Goal: Use online tool/utility: Use online tool/utility

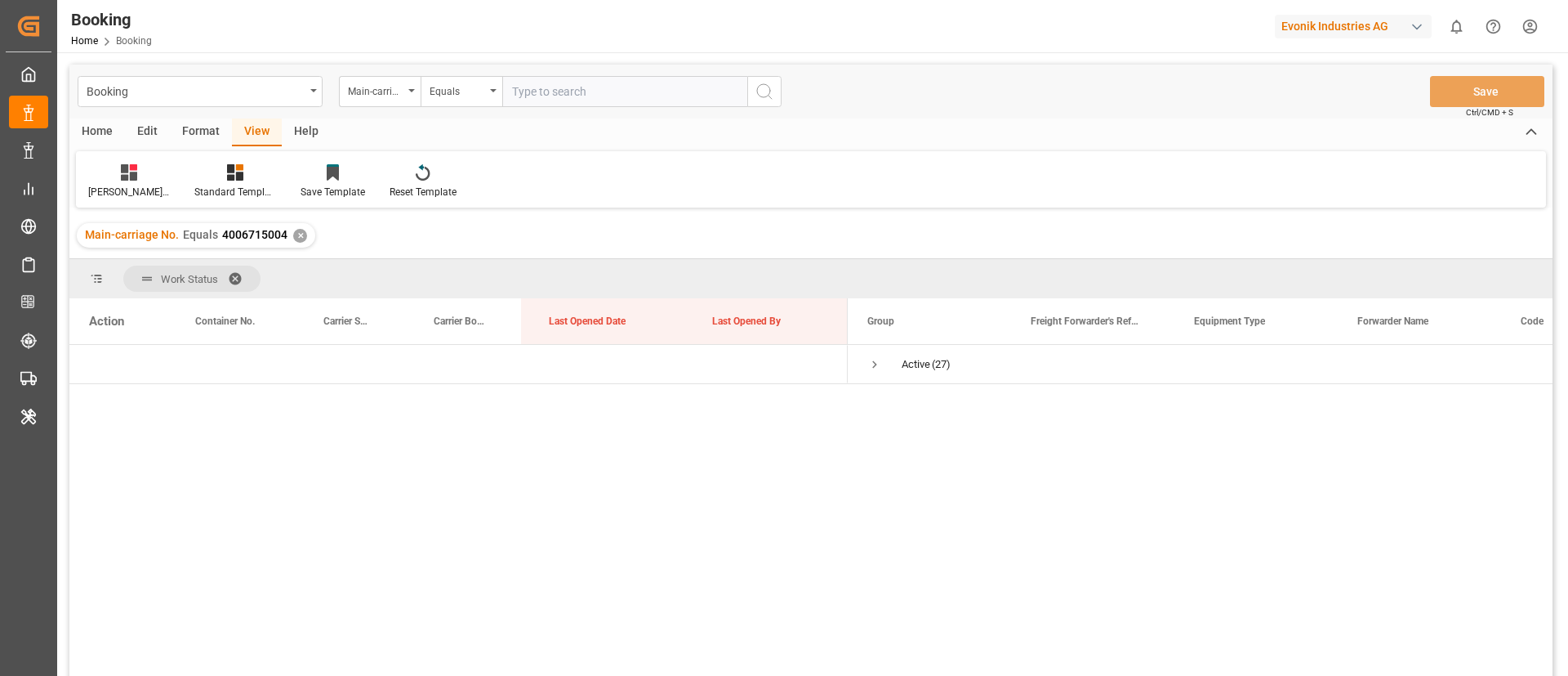
click at [302, 232] on div "✕" at bounding box center [300, 235] width 13 height 14
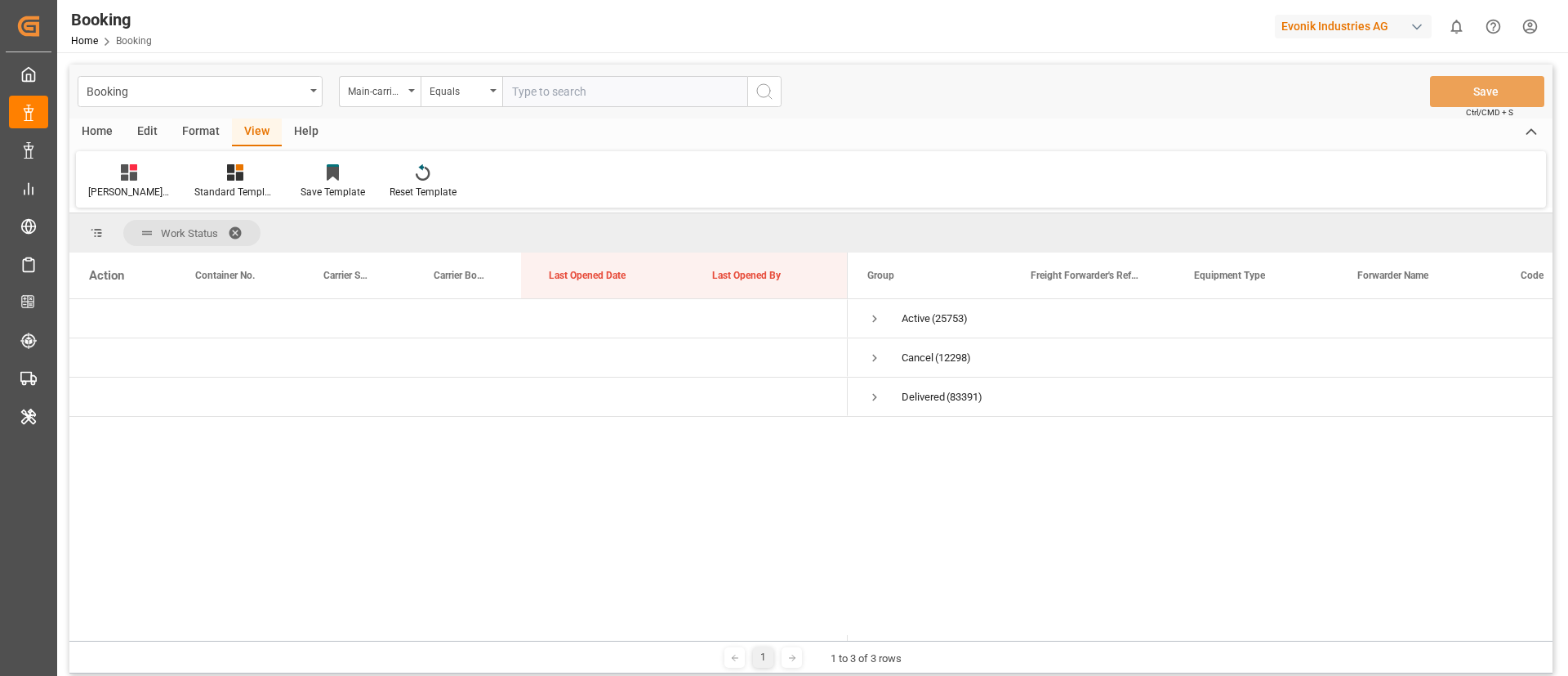
click at [232, 229] on span at bounding box center [240, 232] width 26 height 14
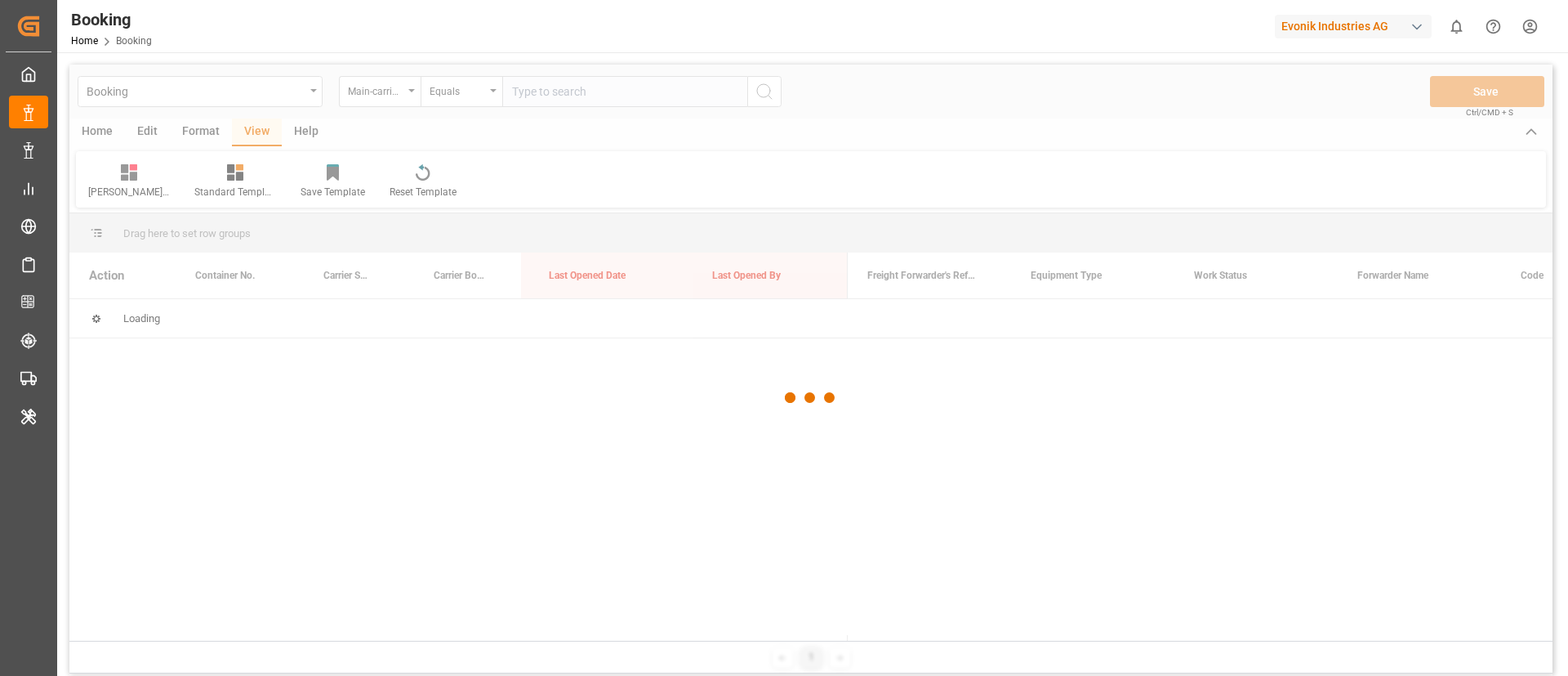
click at [395, 88] on div at bounding box center [811, 397] width 1482 height 665
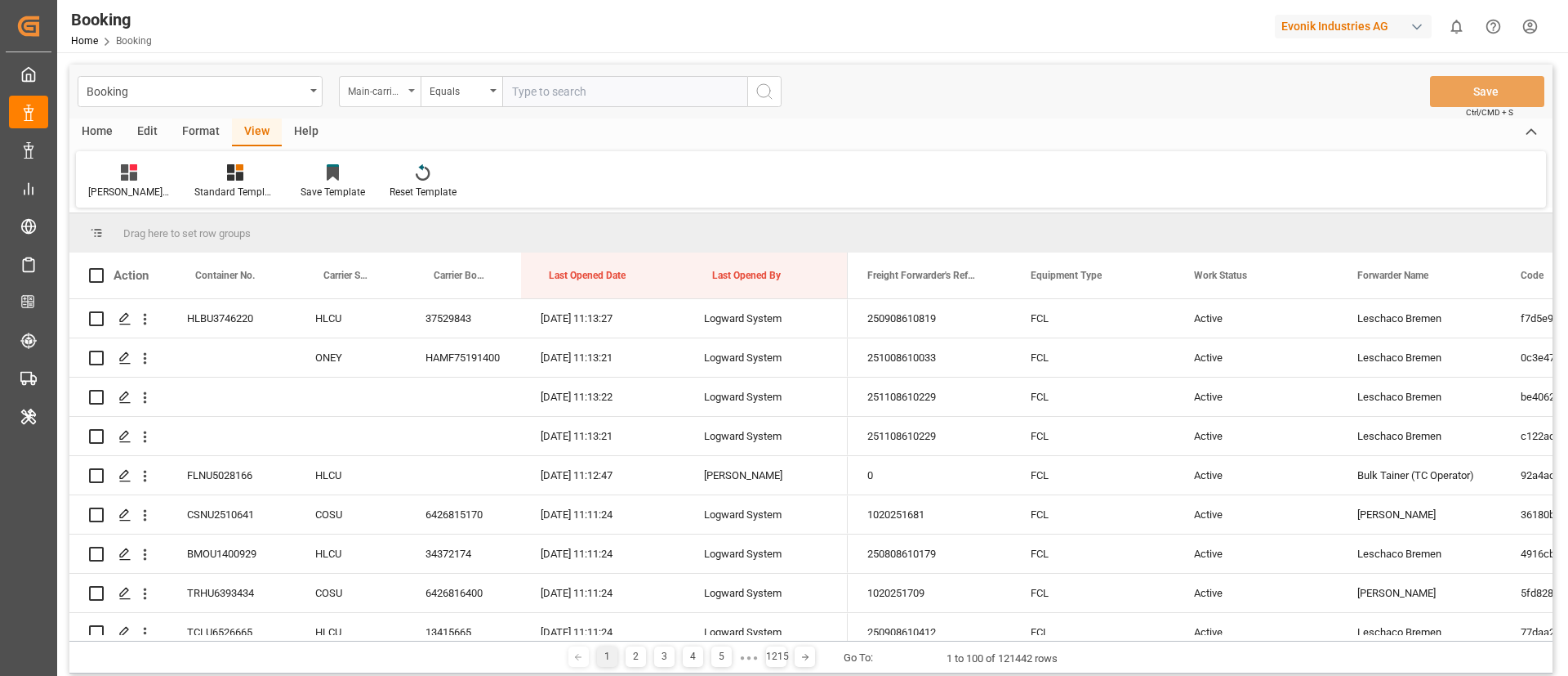
click at [394, 95] on div "Main-carriage No." at bounding box center [376, 89] width 56 height 18
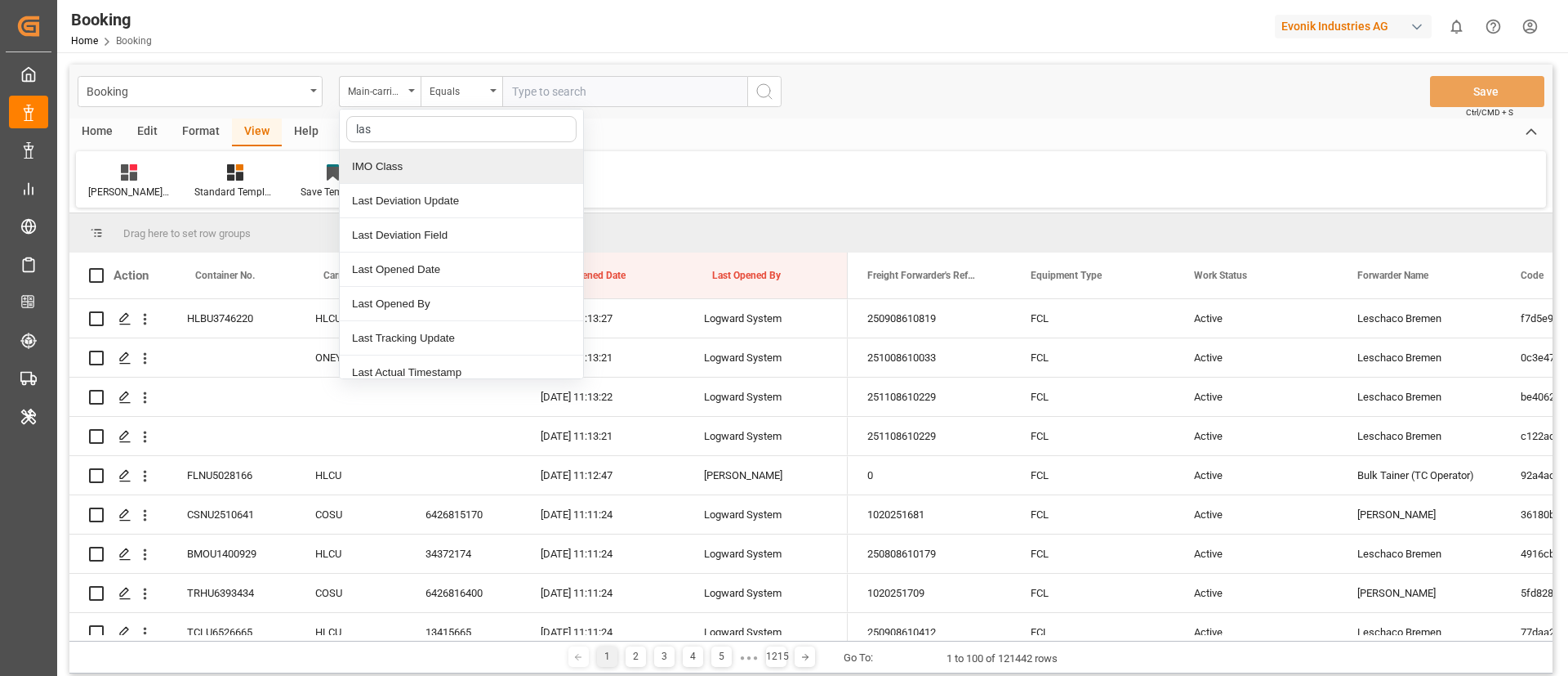
type input "last"
click at [457, 276] on div "Last Opened By" at bounding box center [461, 270] width 243 height 35
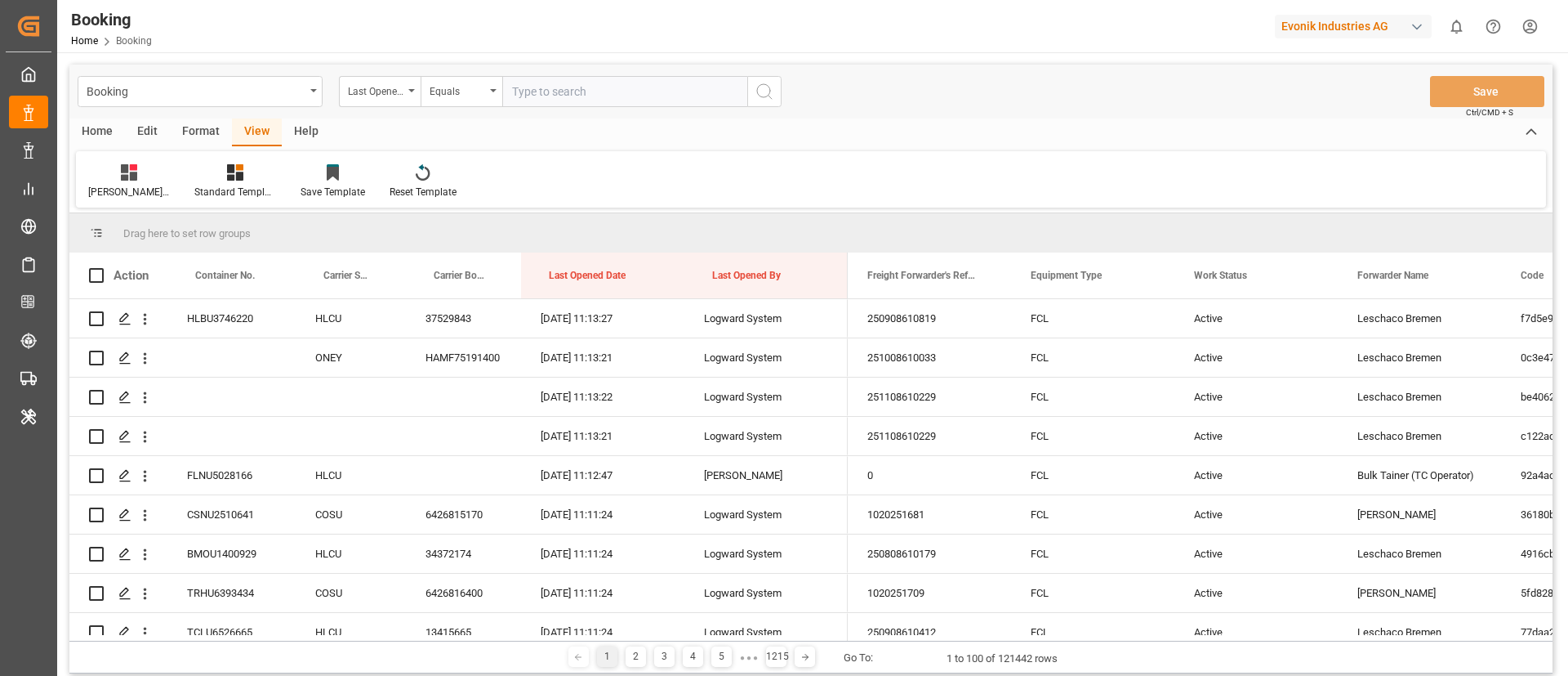
click at [543, 93] on input "text" at bounding box center [625, 92] width 245 height 31
type input "Vismitha Mahadev"
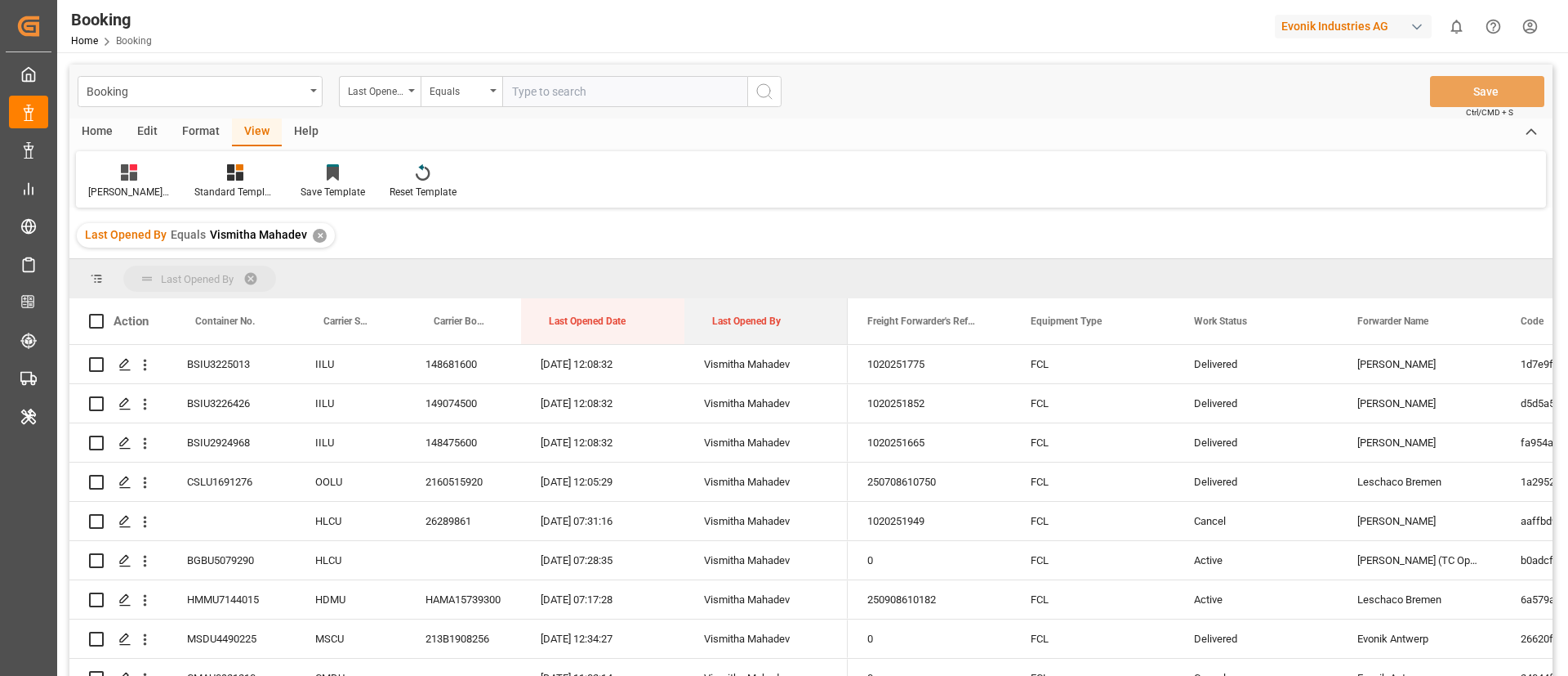
drag, startPoint x: 745, startPoint y: 313, endPoint x: 747, endPoint y: 271, distance: 42.0
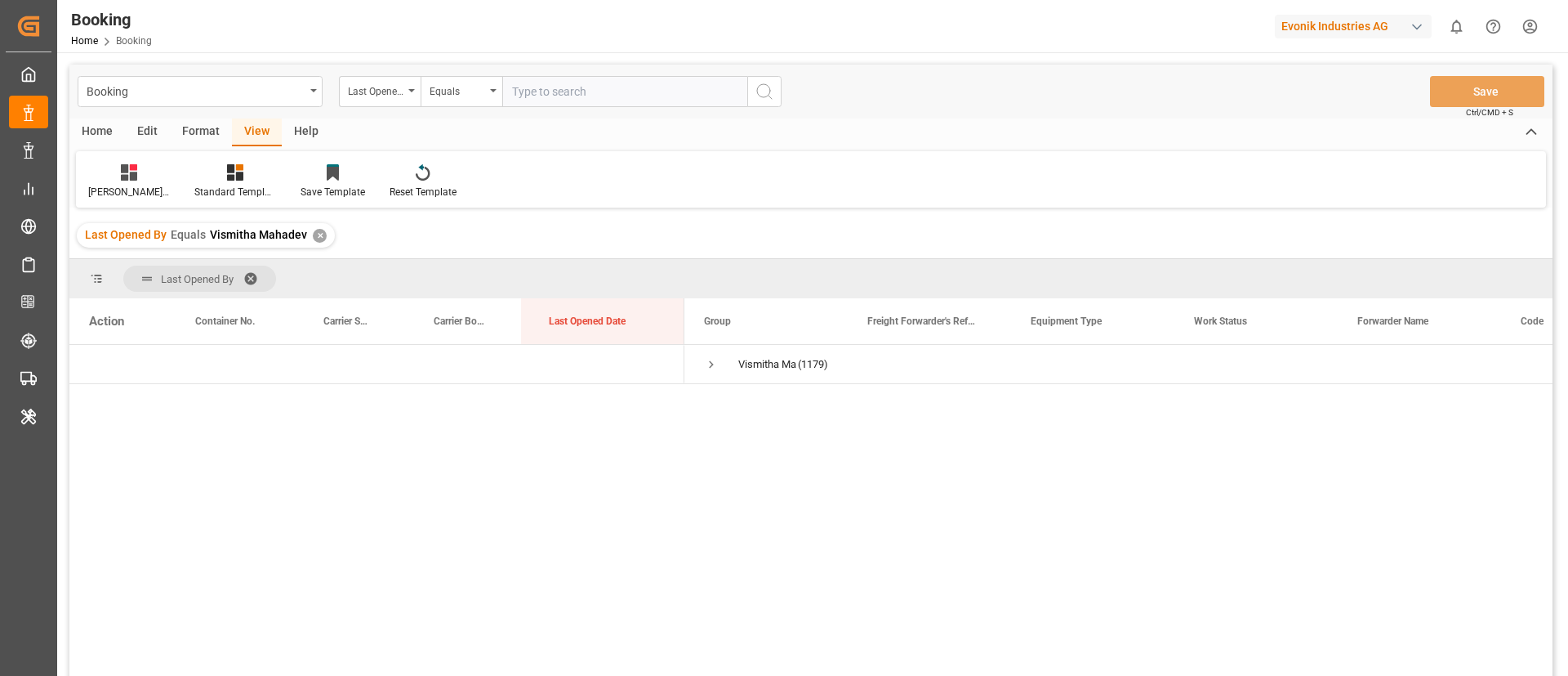
click at [590, 87] on input "text" at bounding box center [625, 92] width 245 height 31
type input "[PERSON_NAME]"
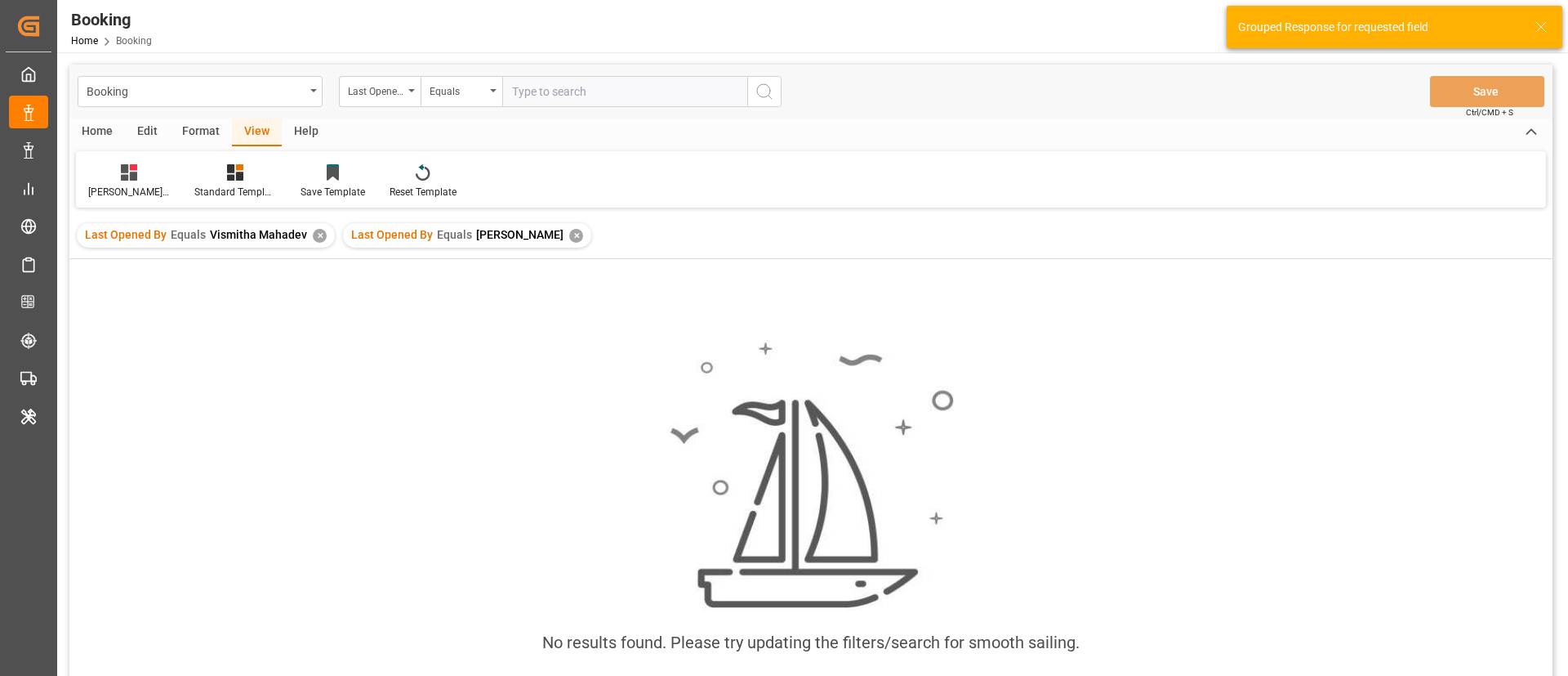
click at [315, 236] on div "✕" at bounding box center [319, 235] width 13 height 14
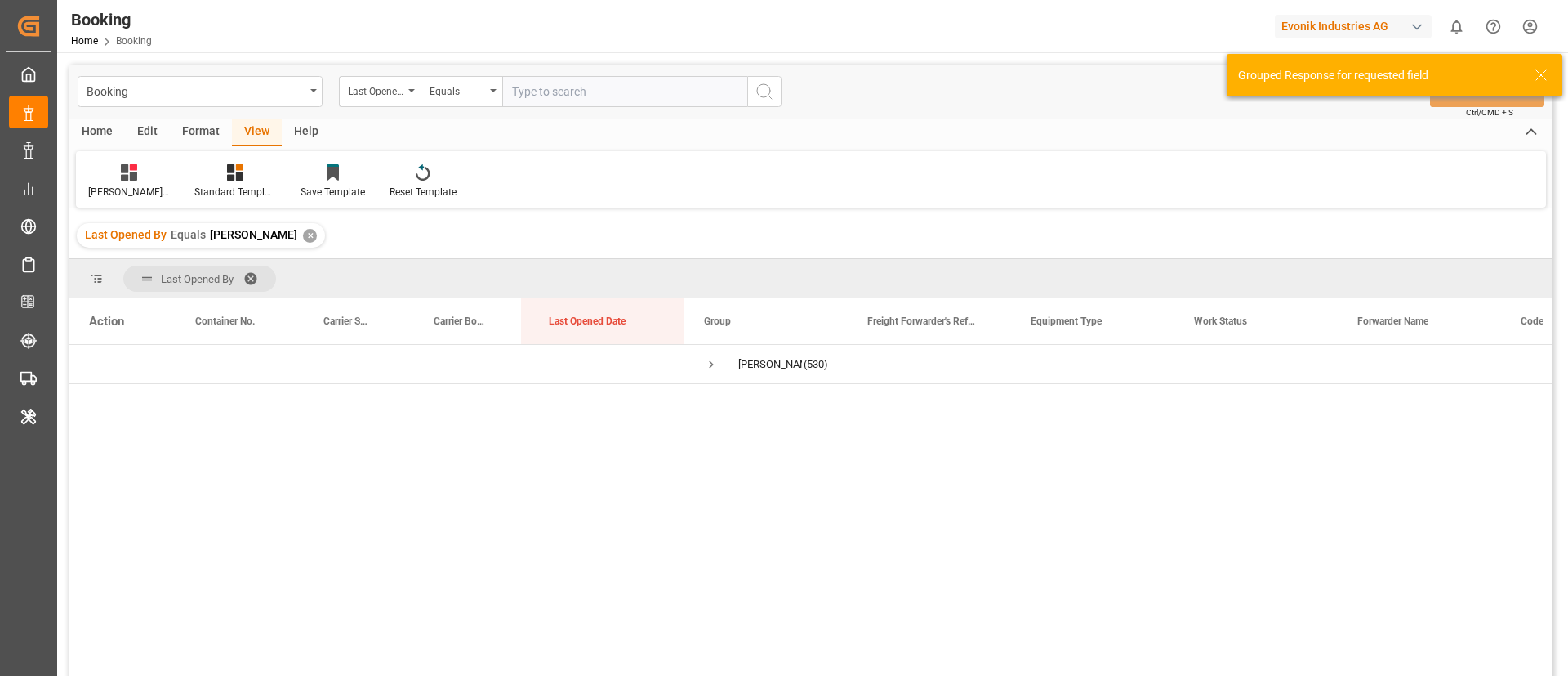
click at [545, 84] on input "text" at bounding box center [625, 92] width 245 height 31
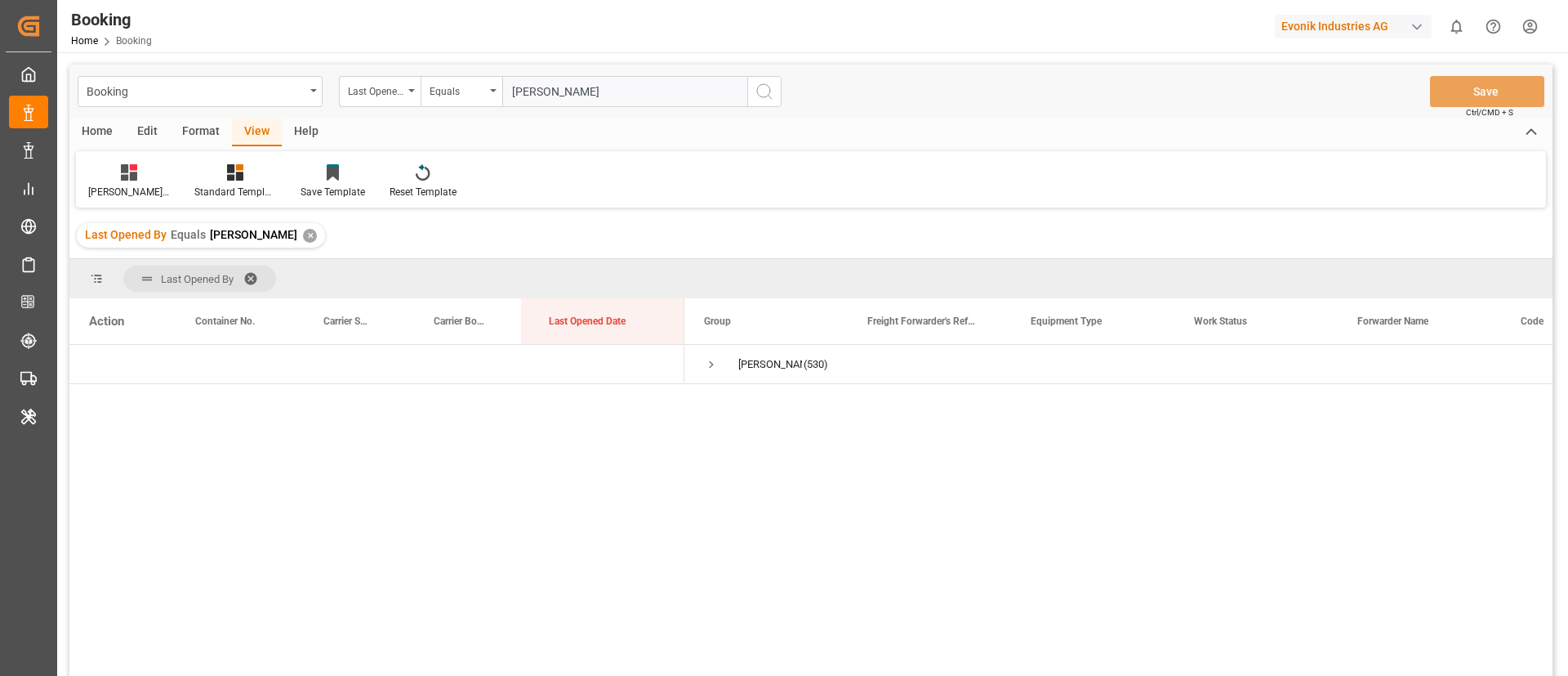
type input "[PERSON_NAME]"
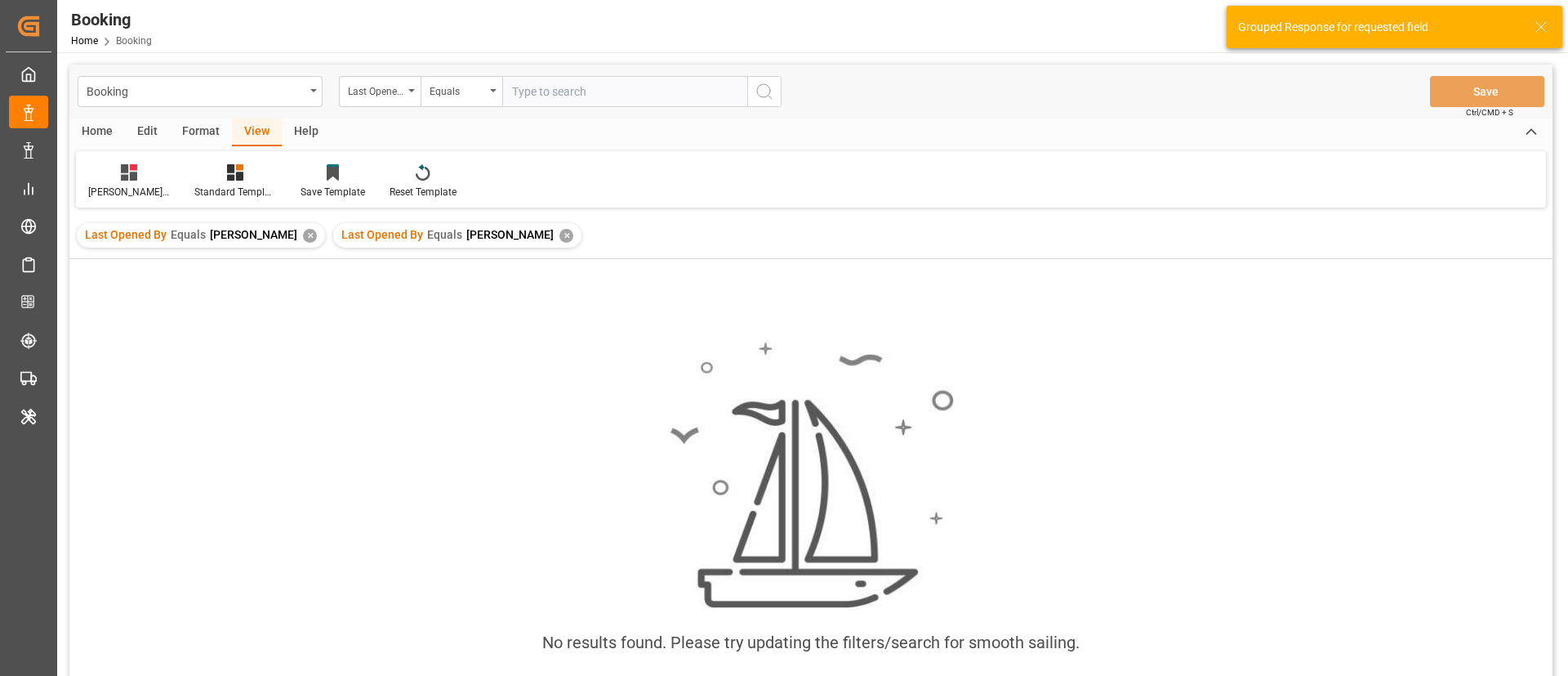
click at [303, 232] on div "✕" at bounding box center [309, 235] width 13 height 14
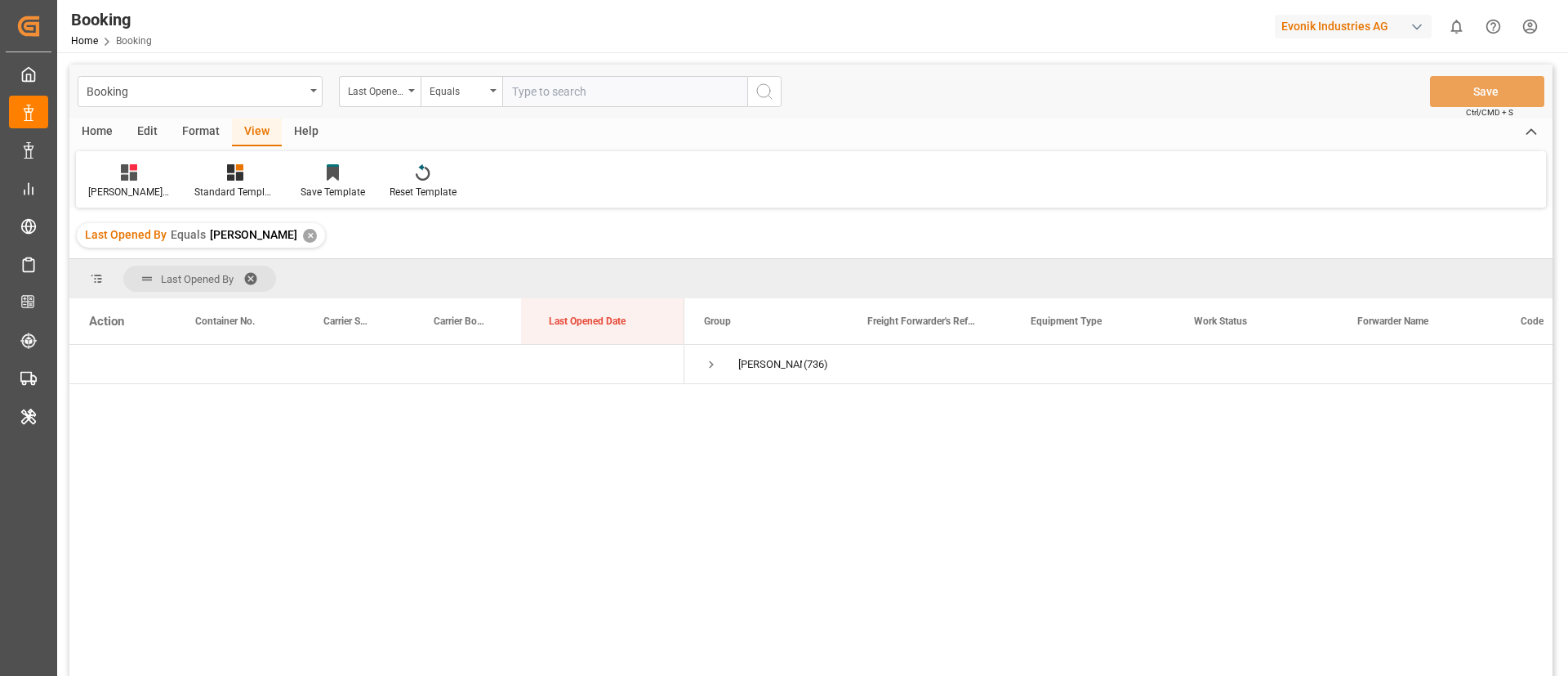
click at [571, 88] on input "text" at bounding box center [625, 92] width 245 height 31
type input "[PERSON_NAME]"
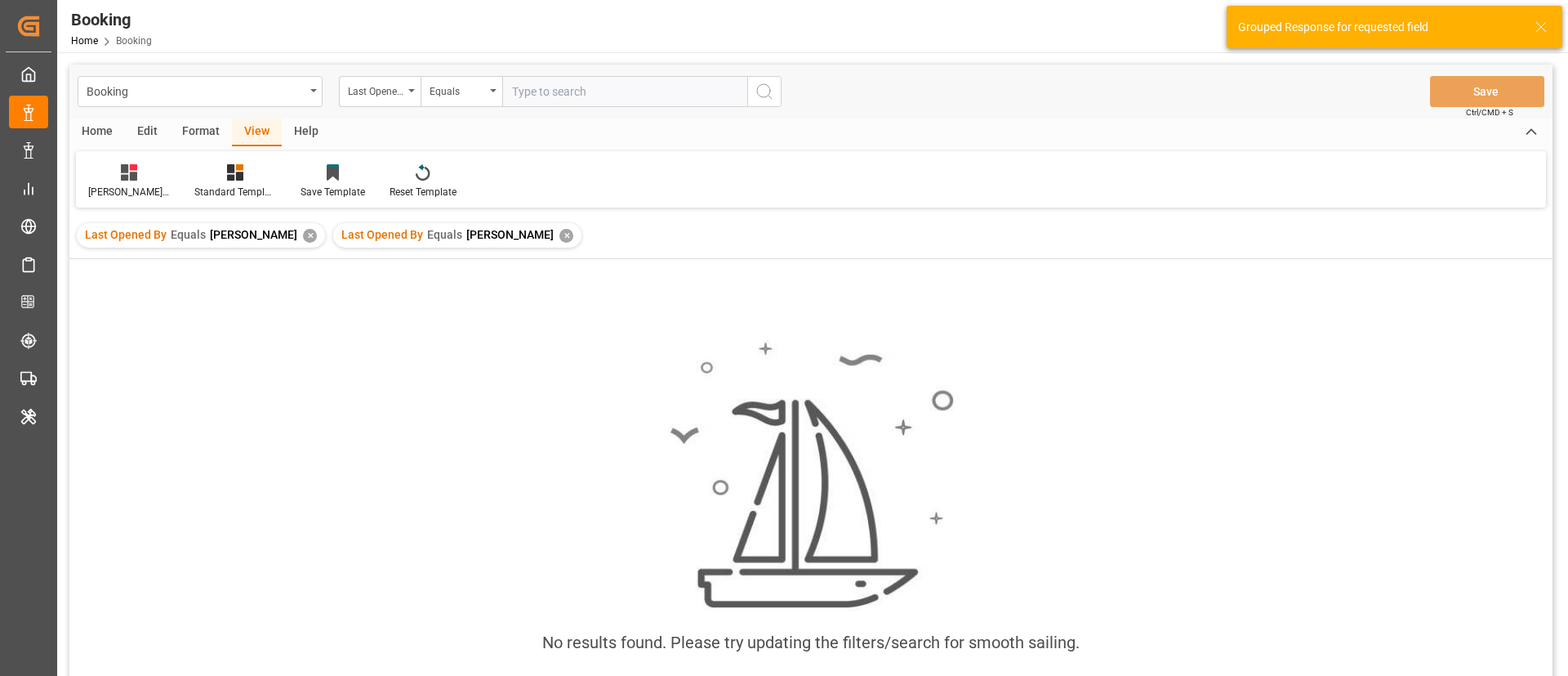
click at [317, 235] on div "✕" at bounding box center [309, 235] width 13 height 14
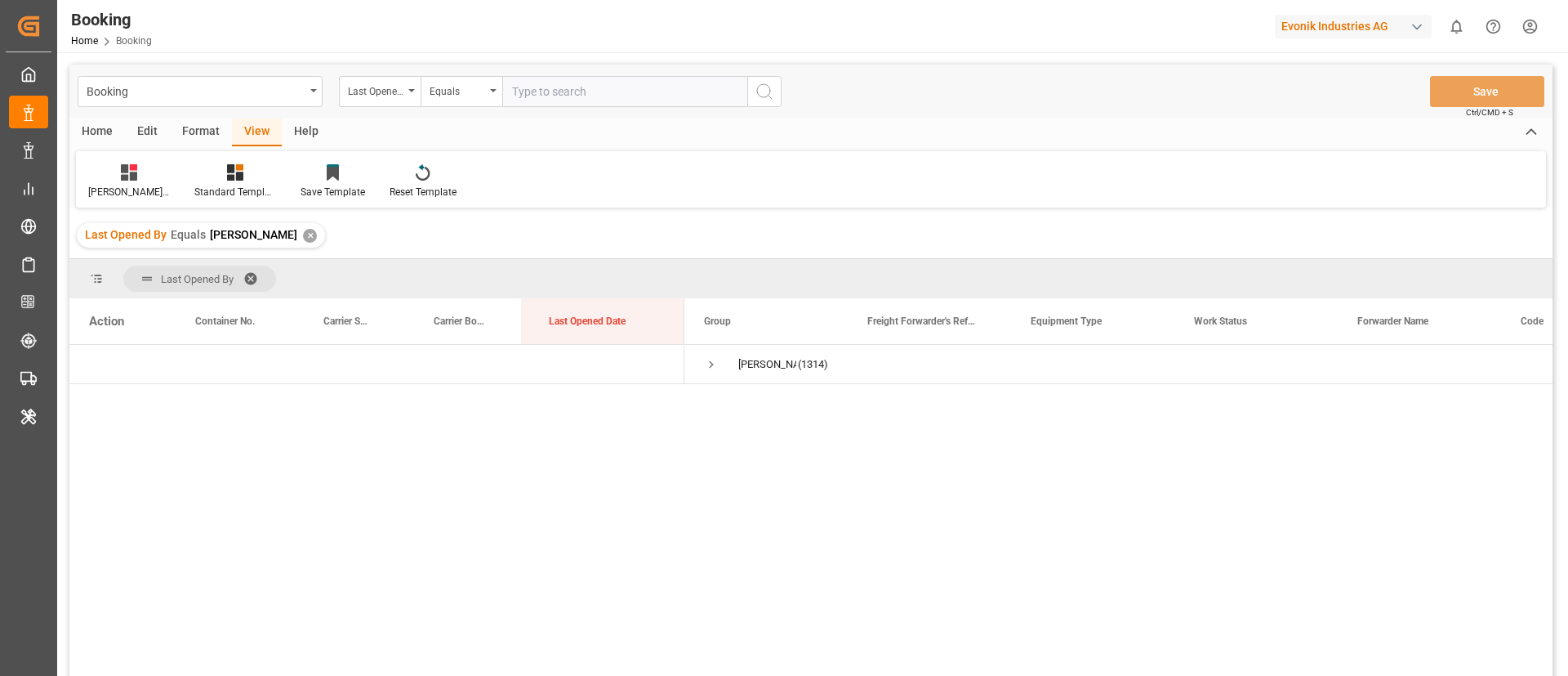
click at [555, 93] on input "text" at bounding box center [625, 92] width 245 height 31
type input "[PERSON_NAME]"
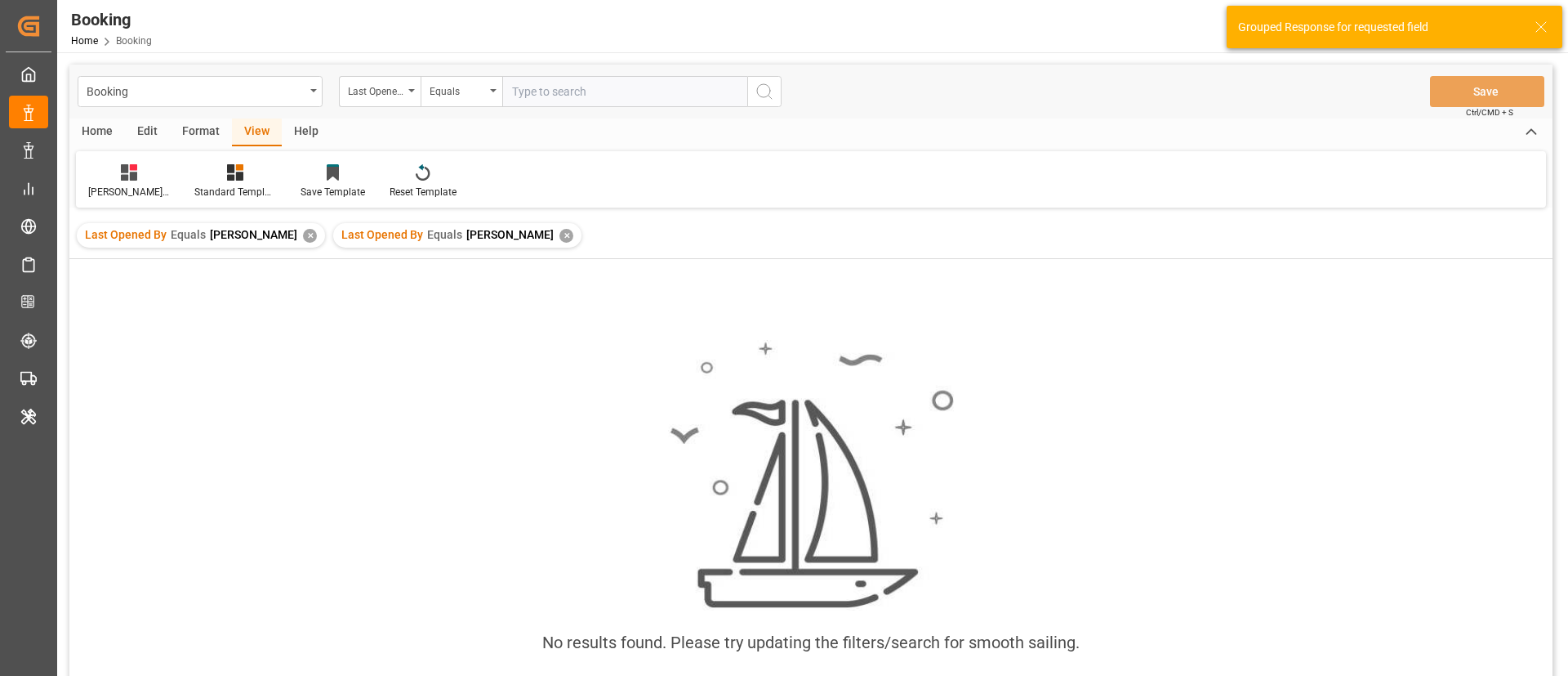
click at [303, 234] on div "✕" at bounding box center [309, 235] width 13 height 14
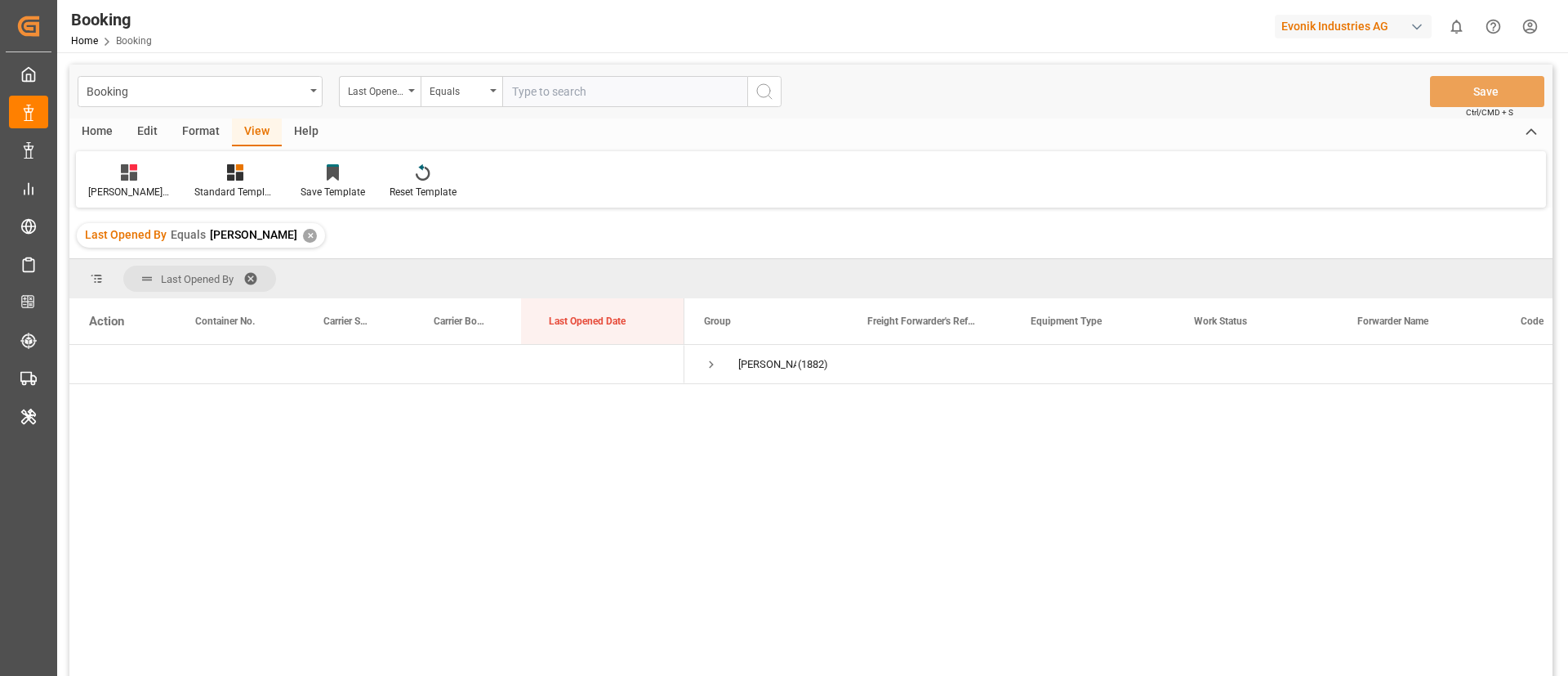
click at [601, 94] on input "text" at bounding box center [625, 92] width 245 height 31
type input "[PERSON_NAME]"
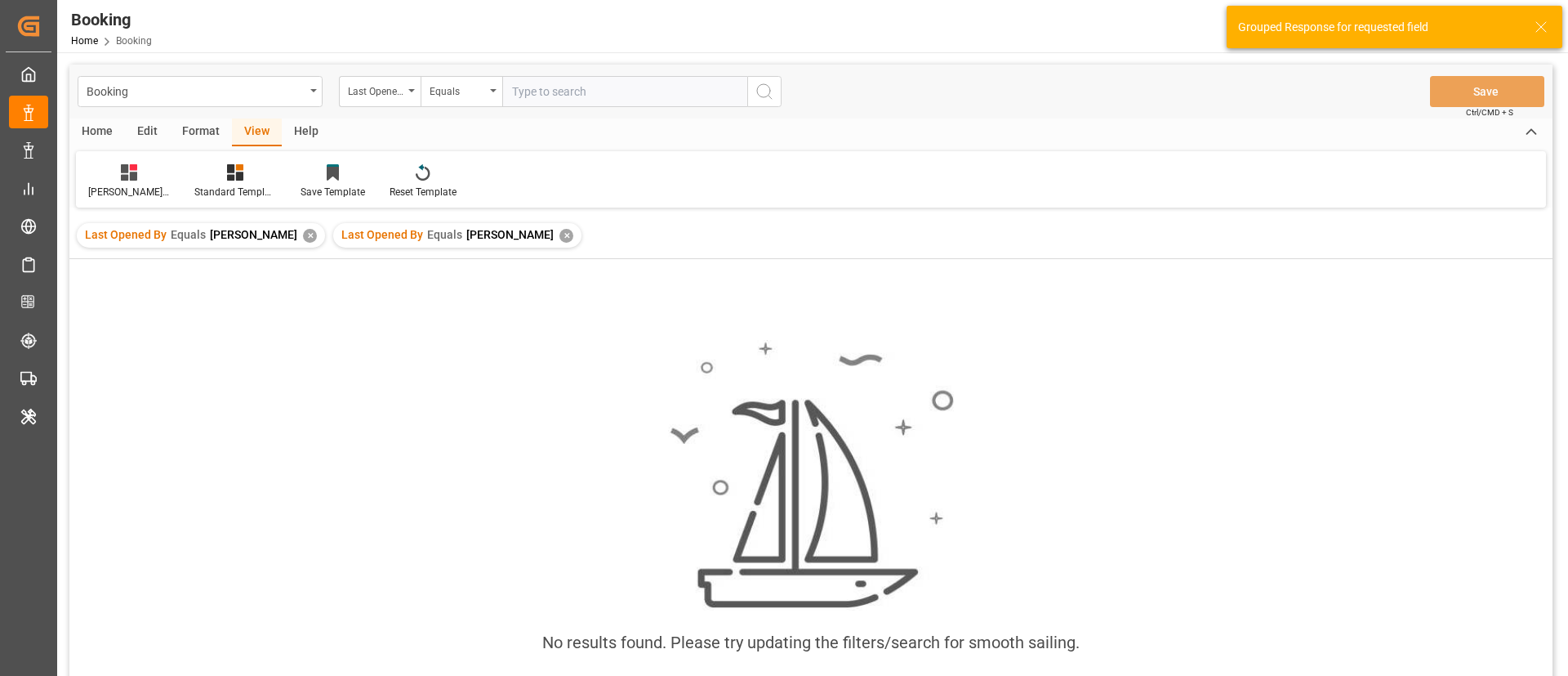
click at [303, 238] on div "✕" at bounding box center [309, 235] width 13 height 14
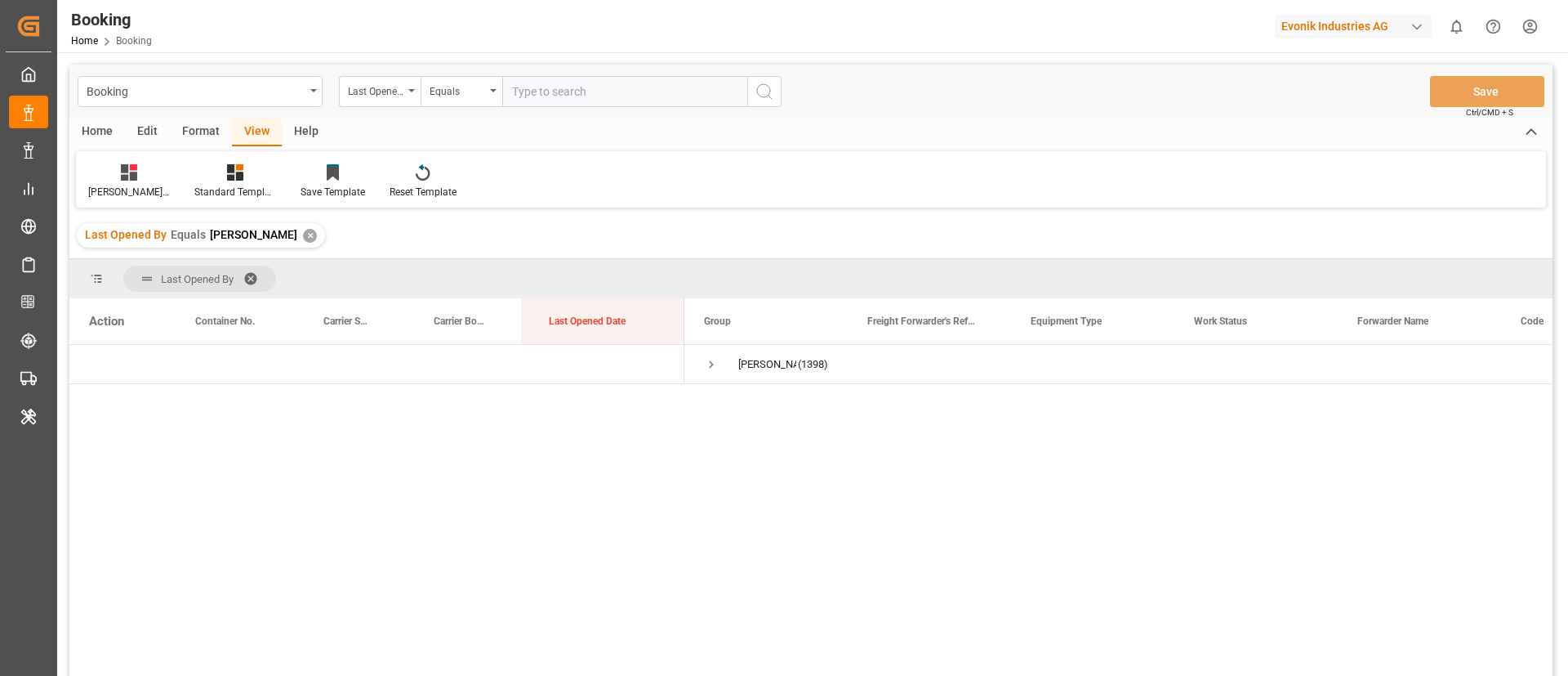
click at [606, 92] on input "text" at bounding box center [625, 92] width 245 height 31
type input "[PERSON_NAME]"
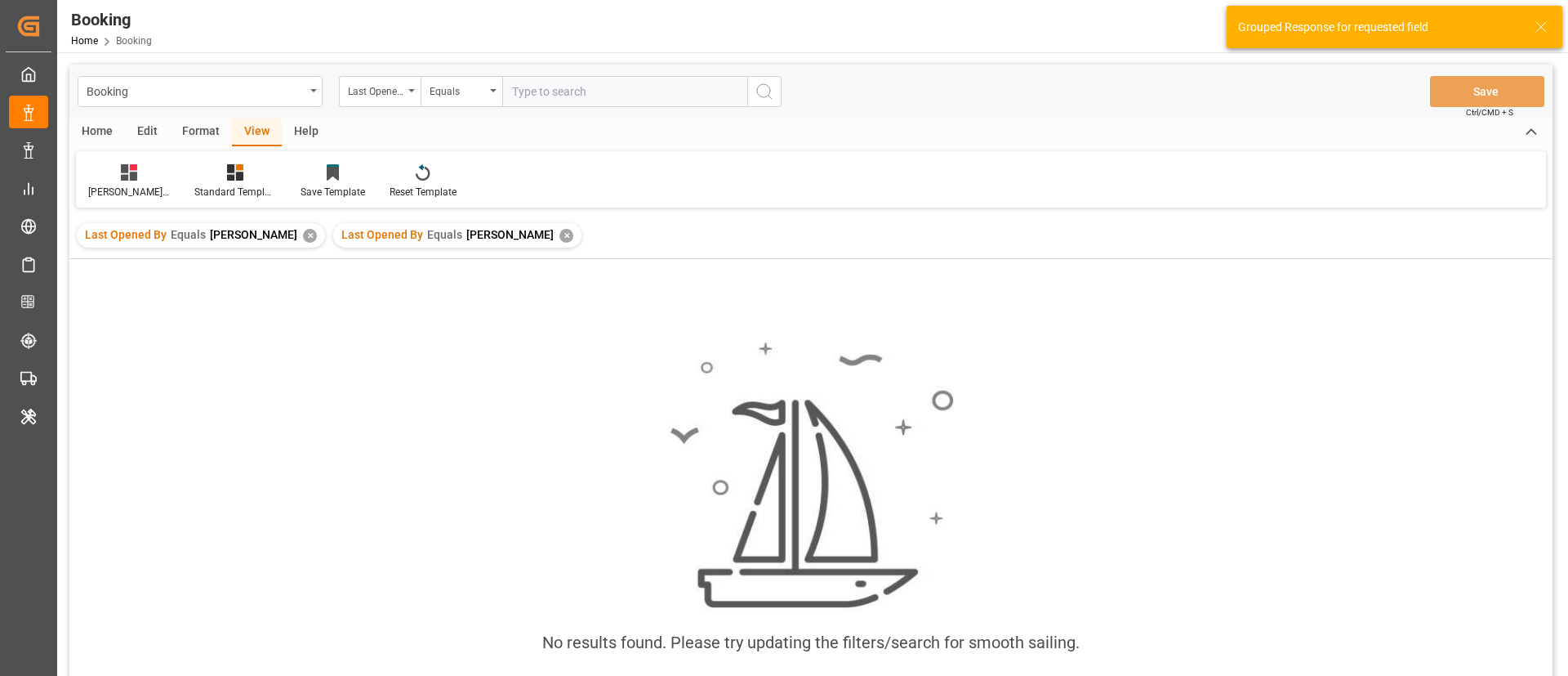
click at [303, 232] on div "✕" at bounding box center [309, 235] width 13 height 14
click at [543, 95] on input "text" at bounding box center [625, 92] width 245 height 31
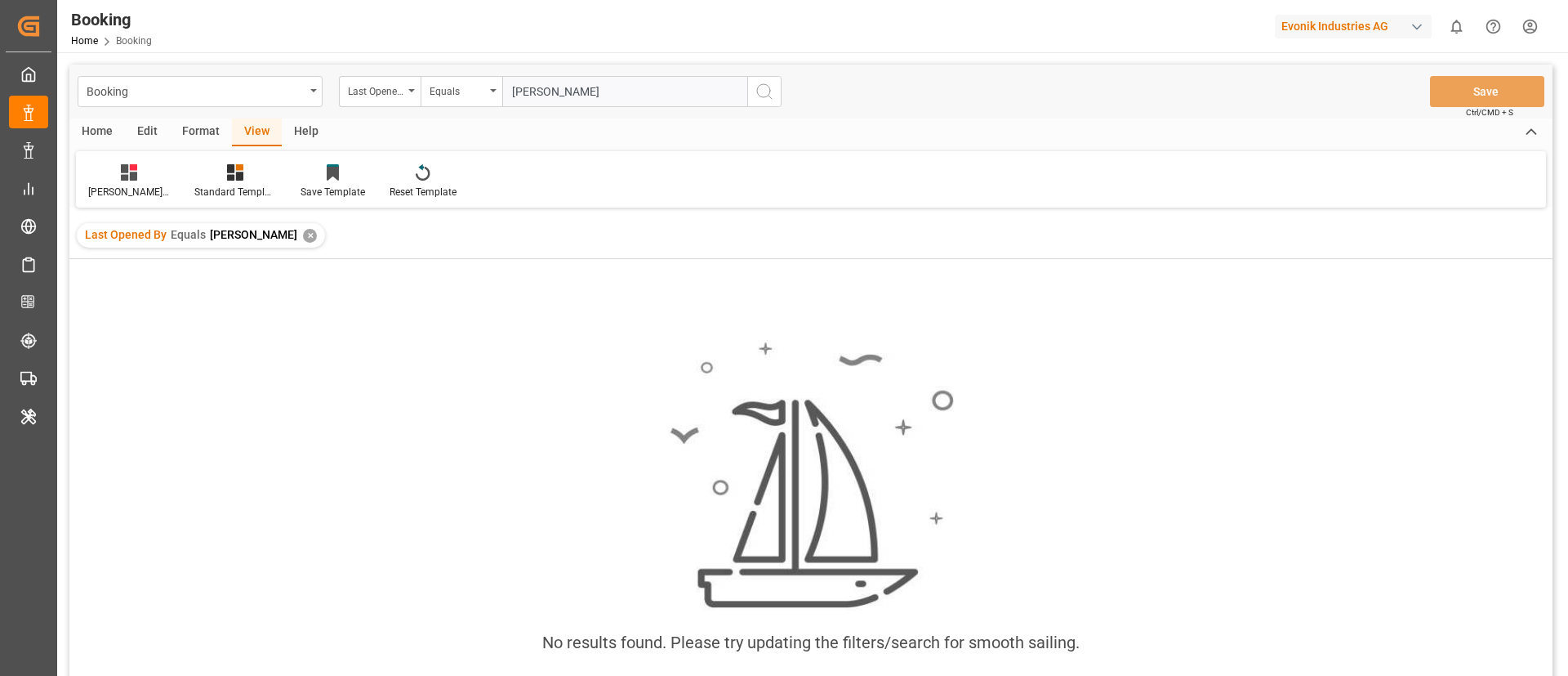
type input "[PERSON_NAME]"
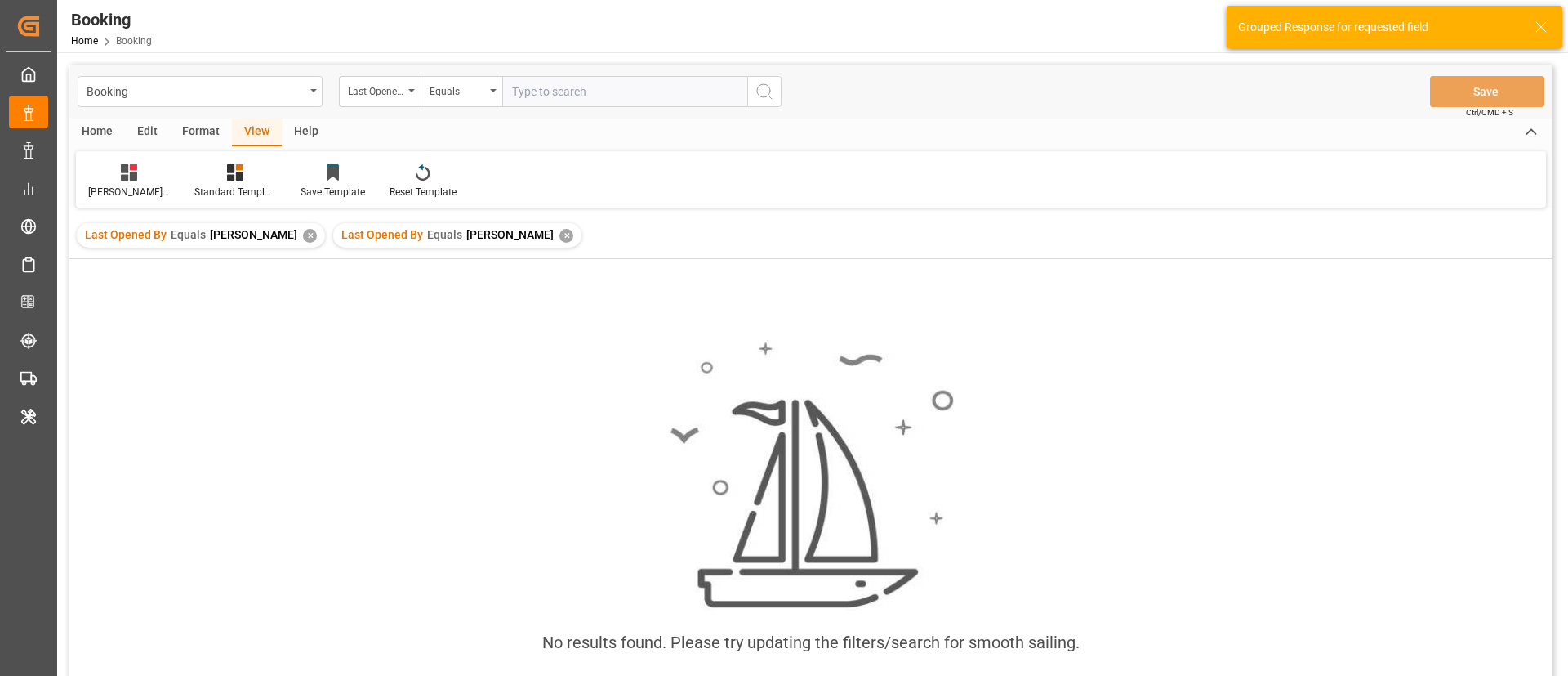
click at [303, 235] on div "✕" at bounding box center [309, 235] width 13 height 14
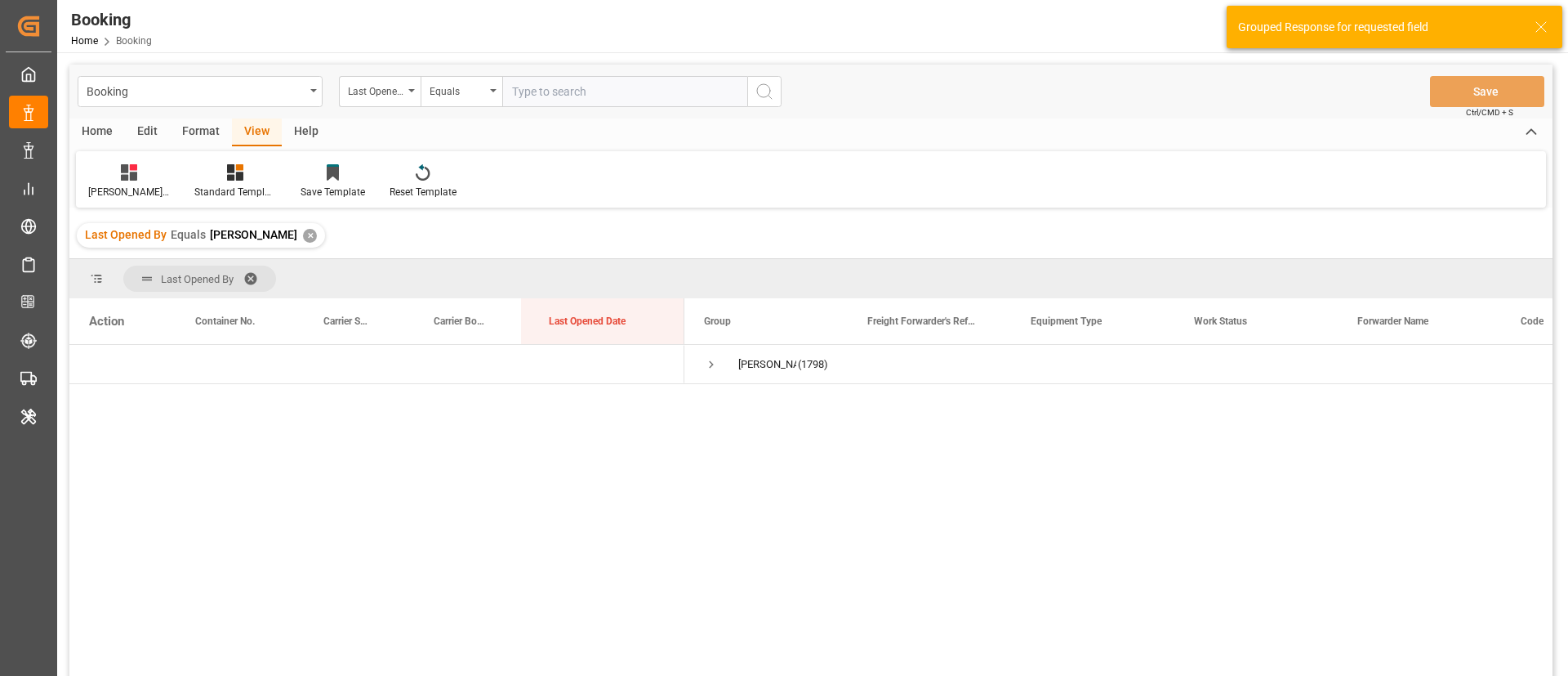
click at [580, 89] on input "text" at bounding box center [625, 92] width 245 height 31
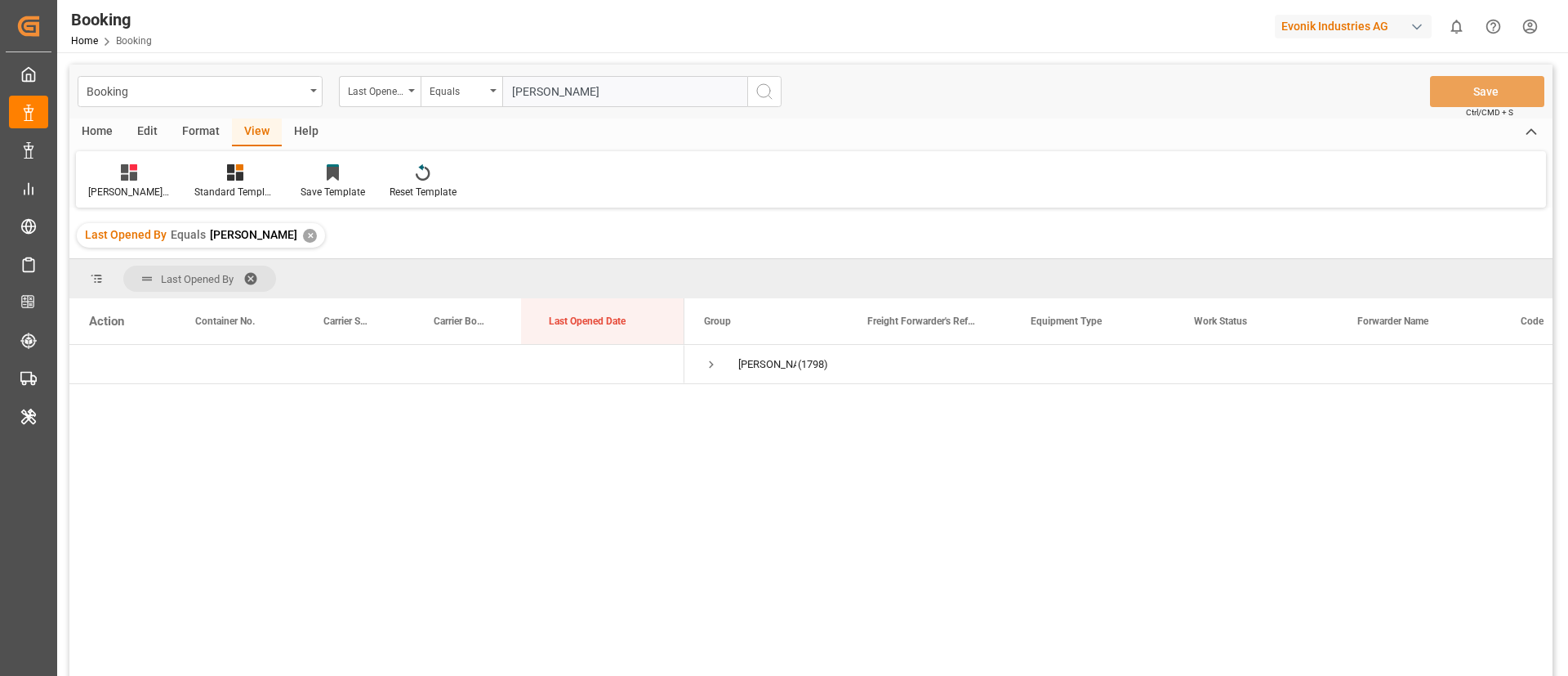
type input "[PERSON_NAME]"
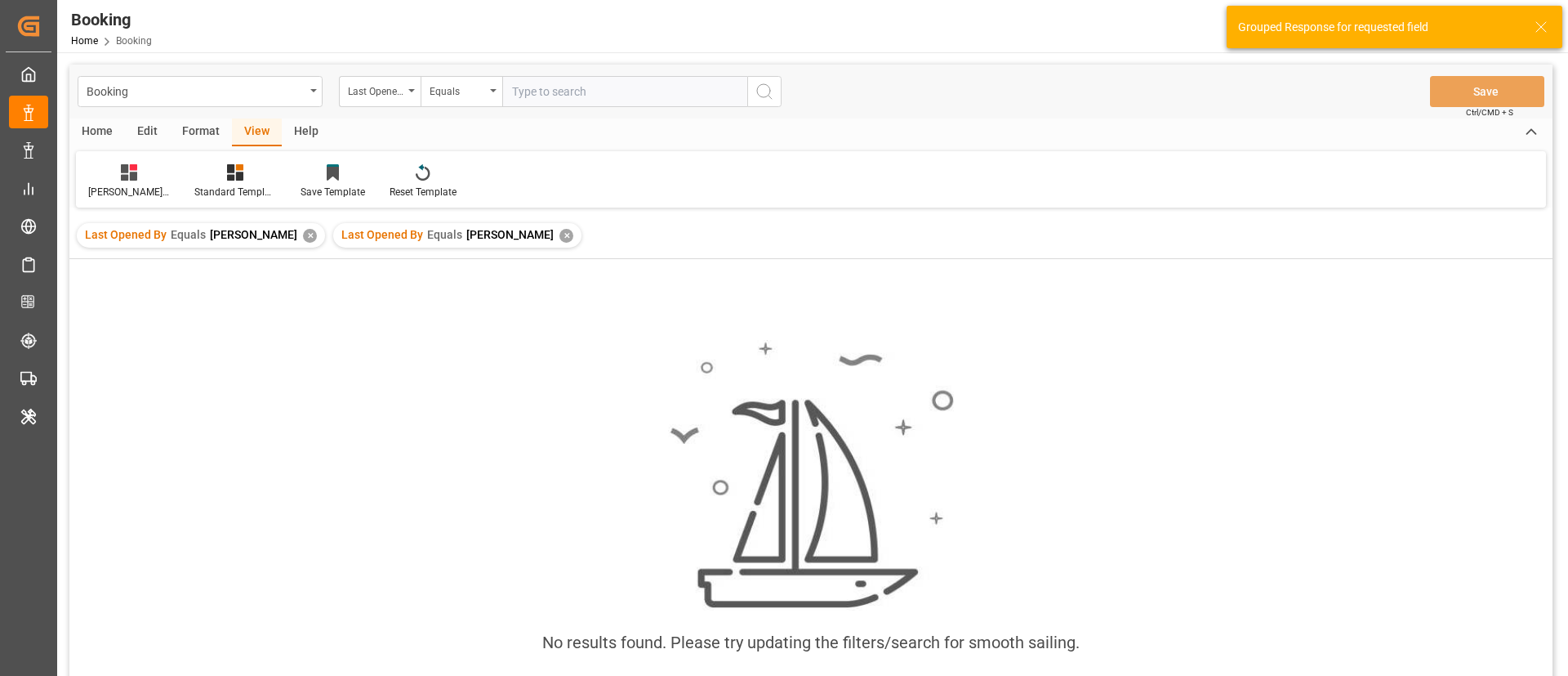
click at [303, 236] on div "✕" at bounding box center [309, 235] width 13 height 14
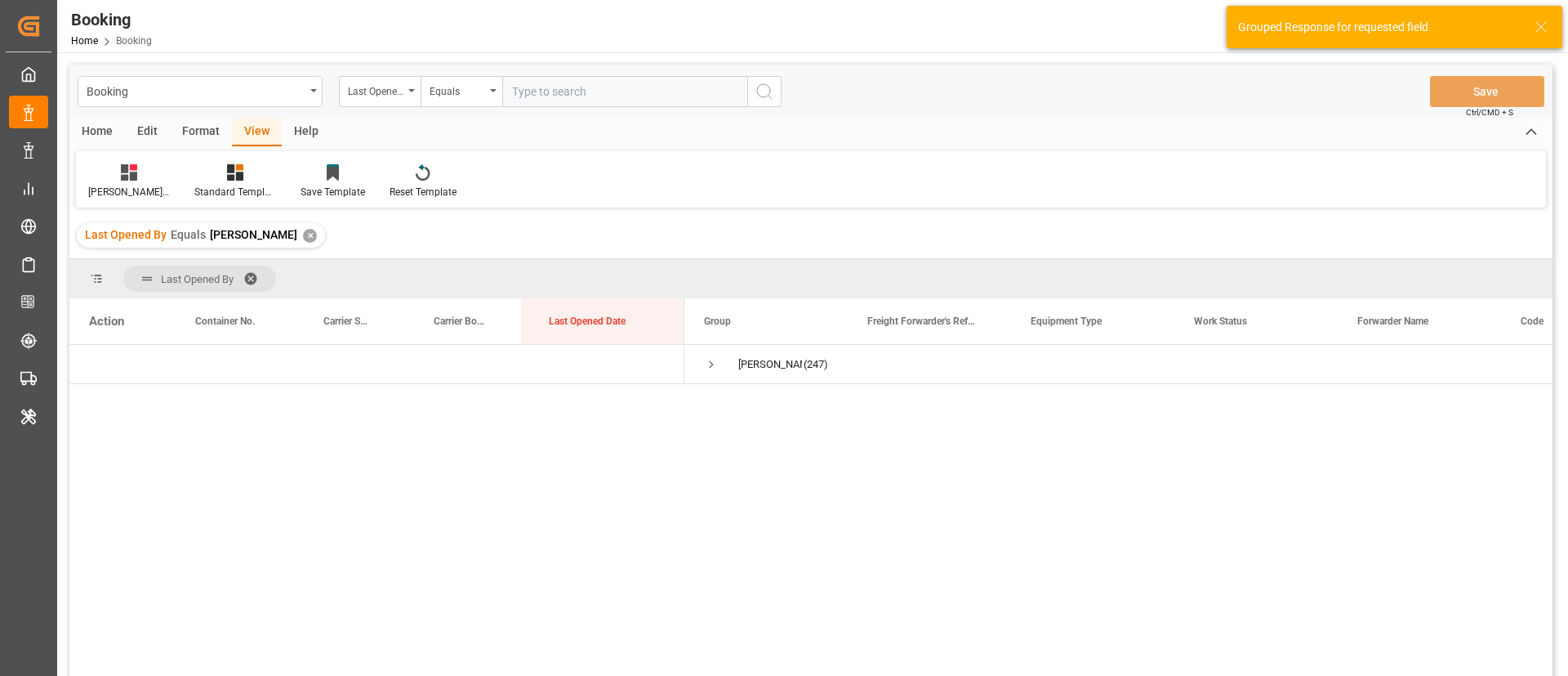
click at [612, 83] on input "text" at bounding box center [625, 92] width 245 height 31
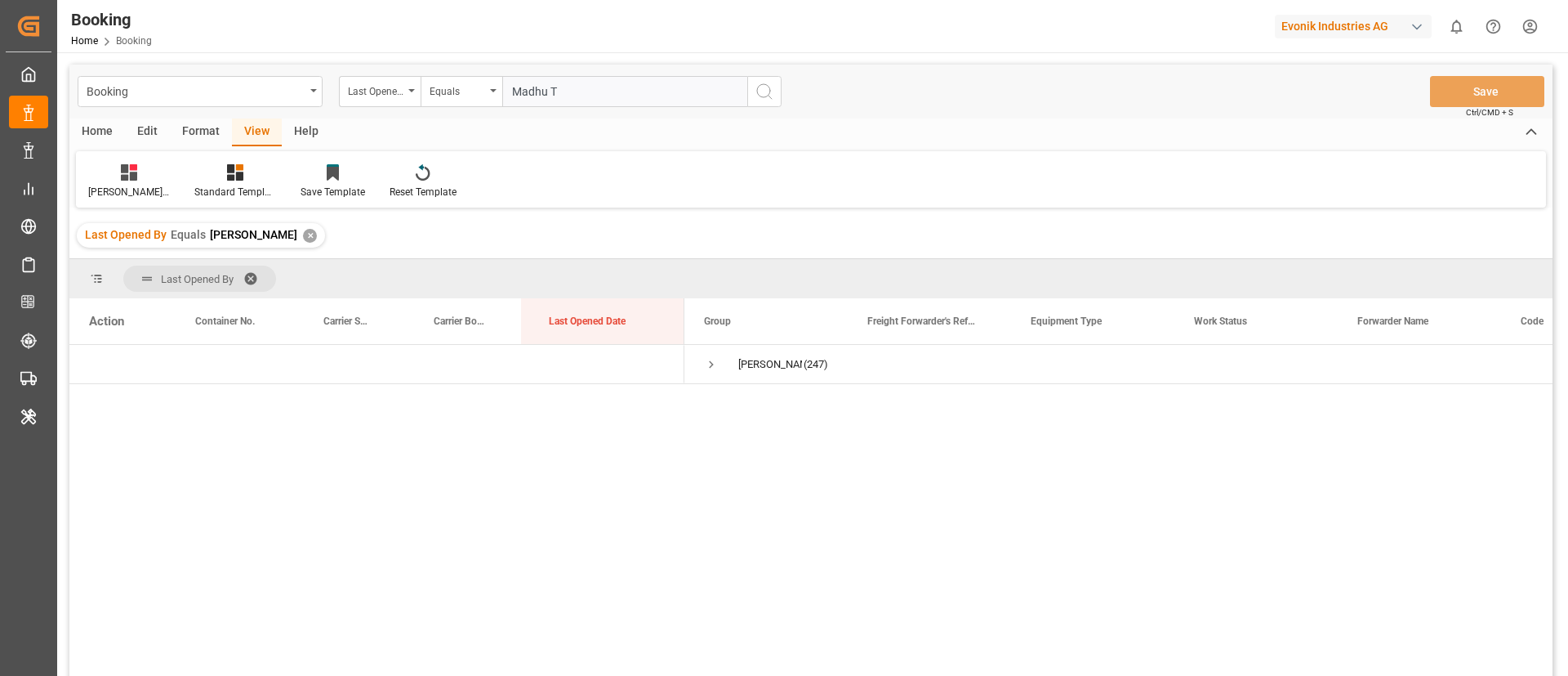
type input "Madhu T V"
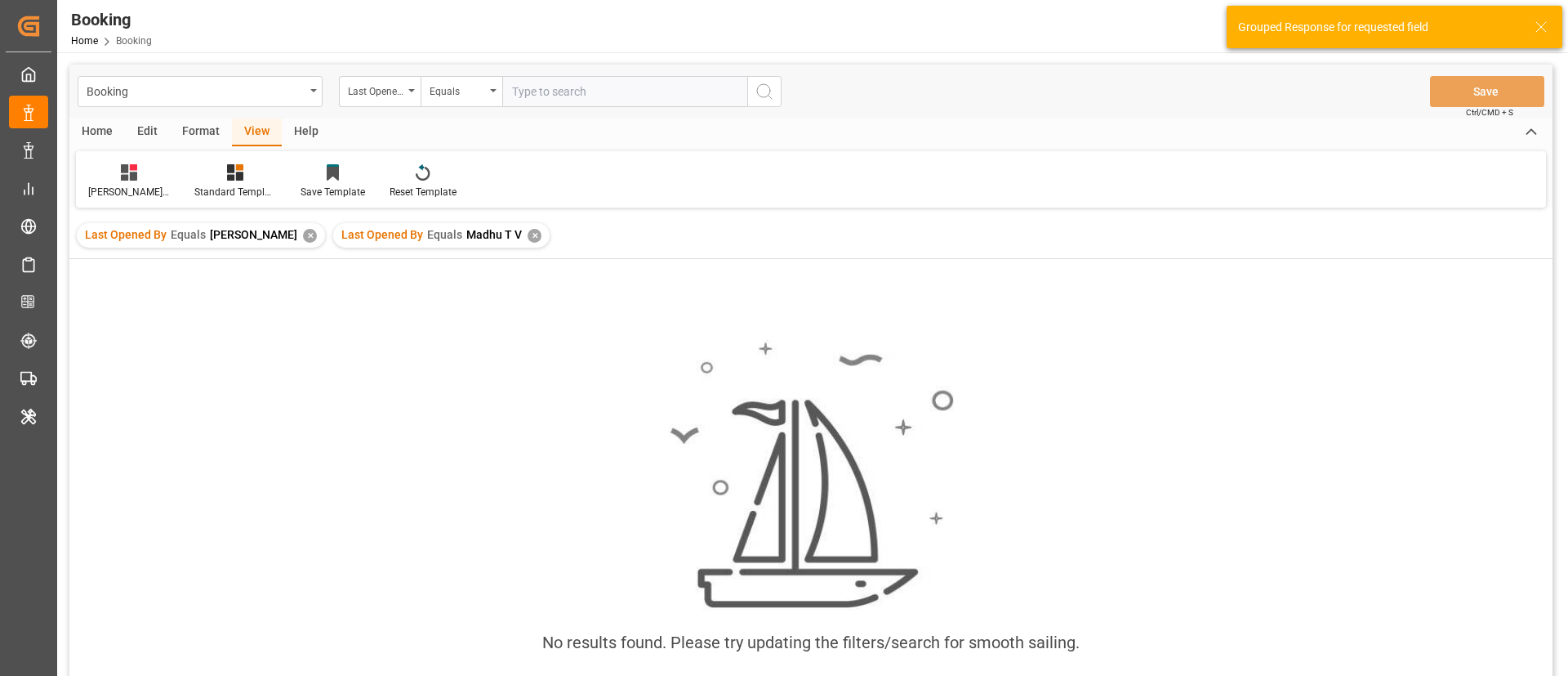
click at [305, 234] on div "✕" at bounding box center [309, 235] width 13 height 14
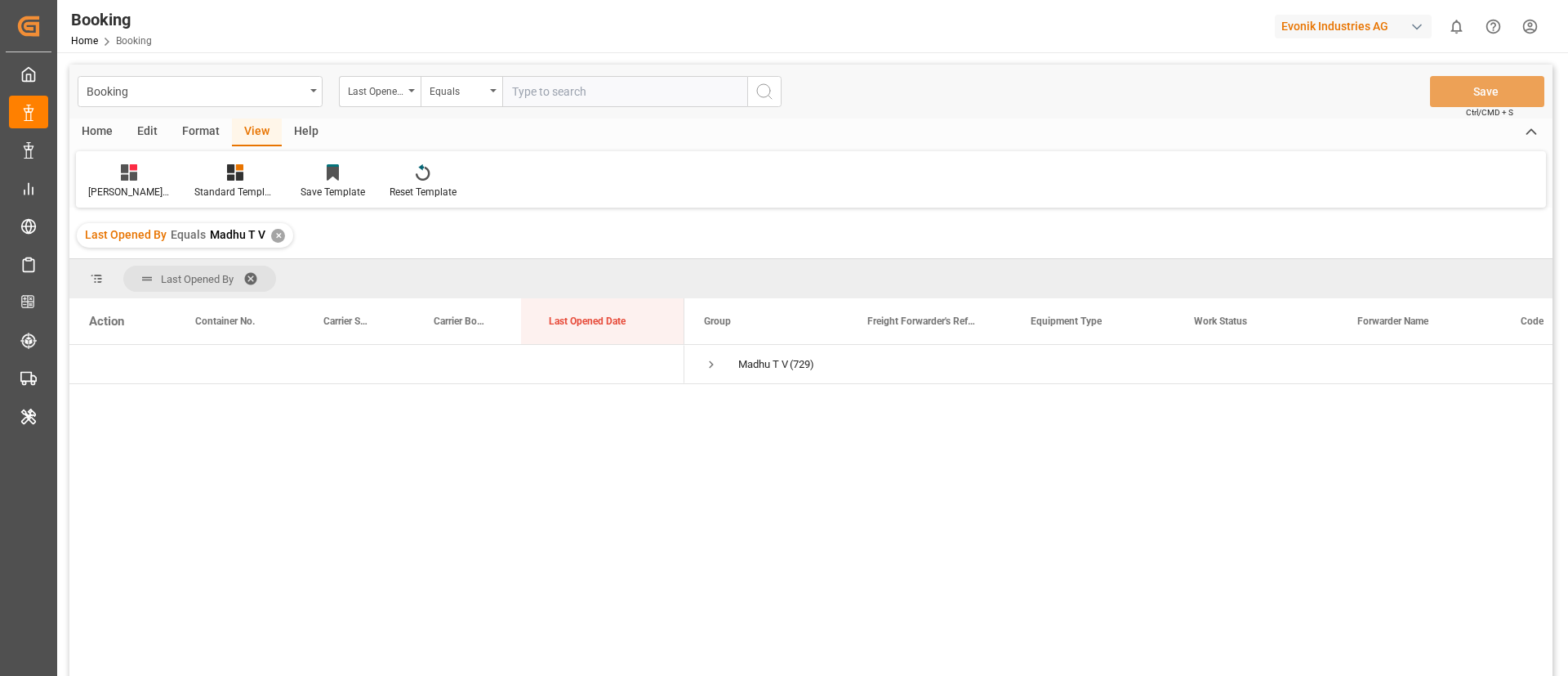
click at [581, 92] on input "text" at bounding box center [625, 92] width 245 height 31
type input "[PERSON_NAME]"
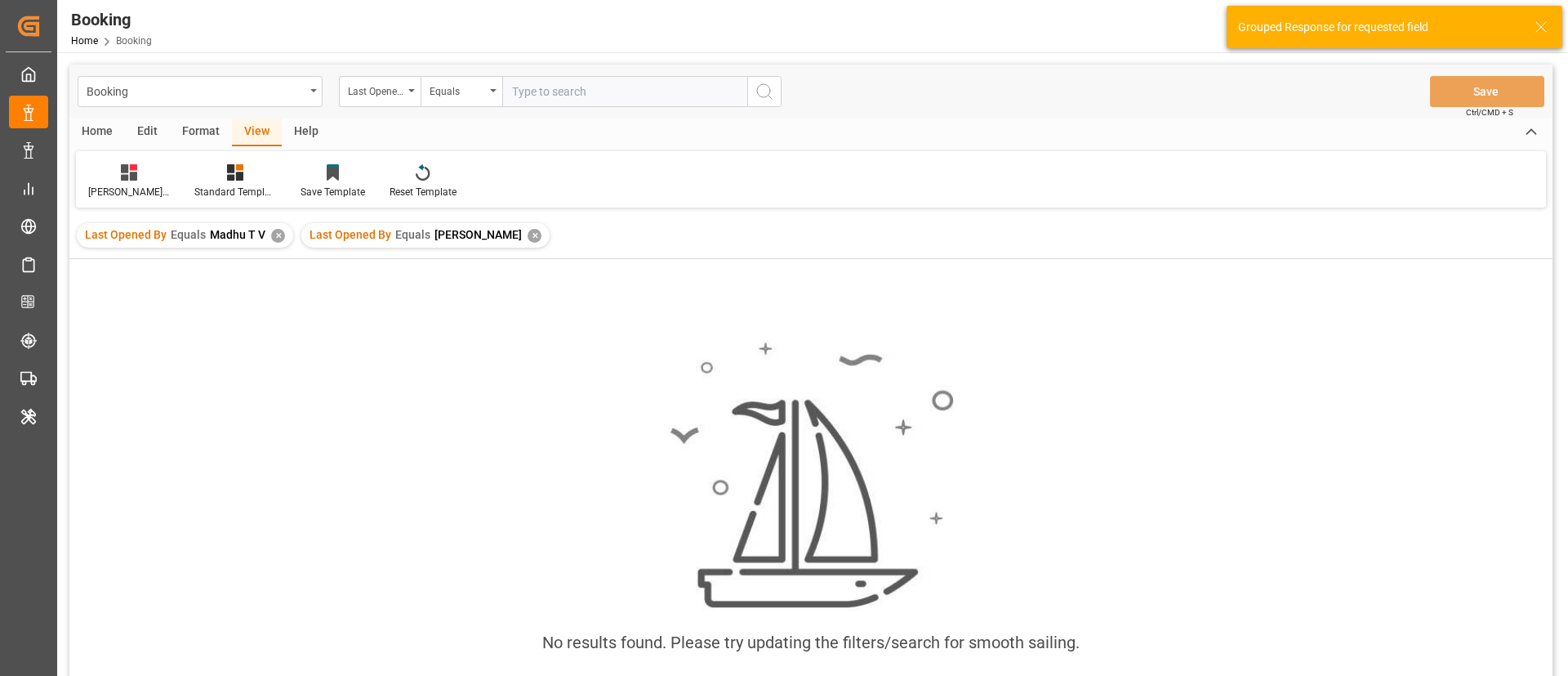
click at [273, 239] on div "✕" at bounding box center [278, 235] width 13 height 14
click at [552, 88] on input "text" at bounding box center [625, 92] width 245 height 31
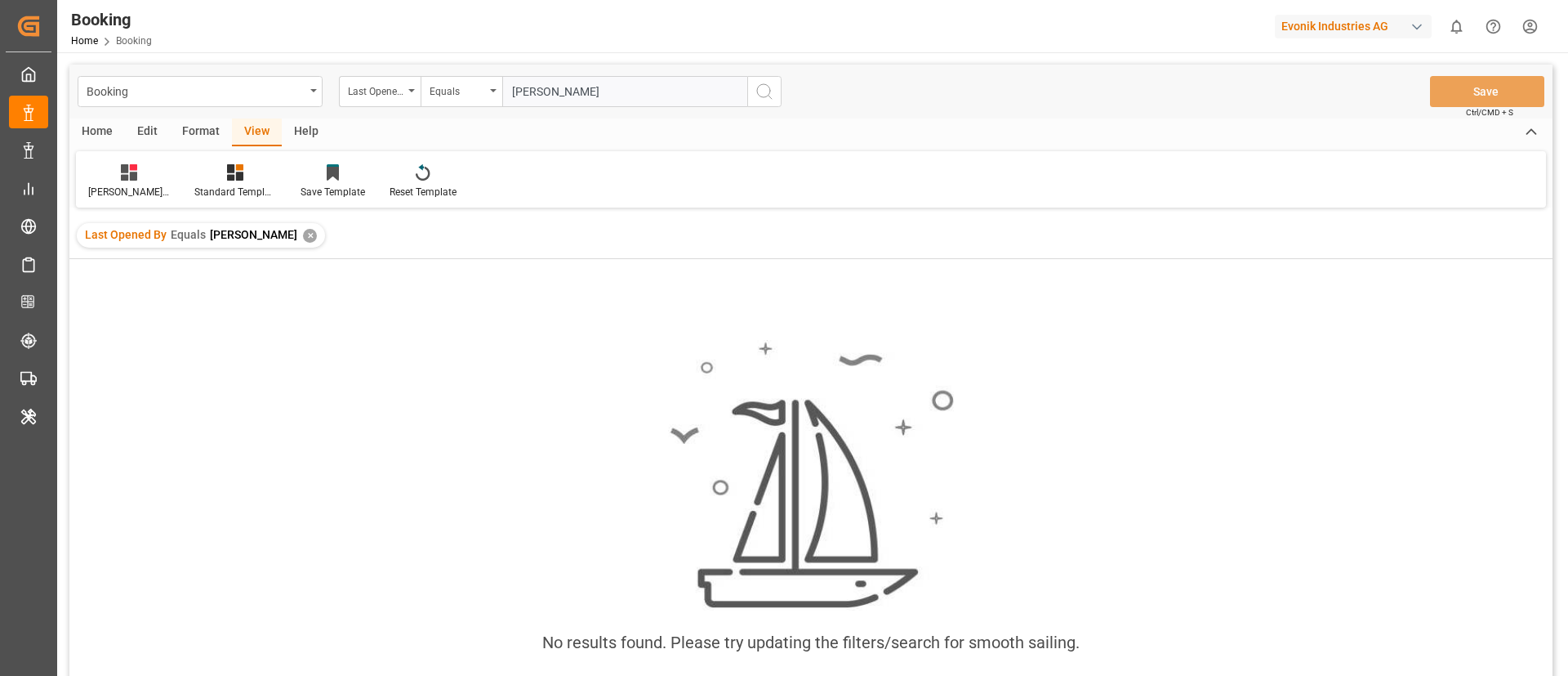
type input "[PERSON_NAME] [PERSON_NAME]"
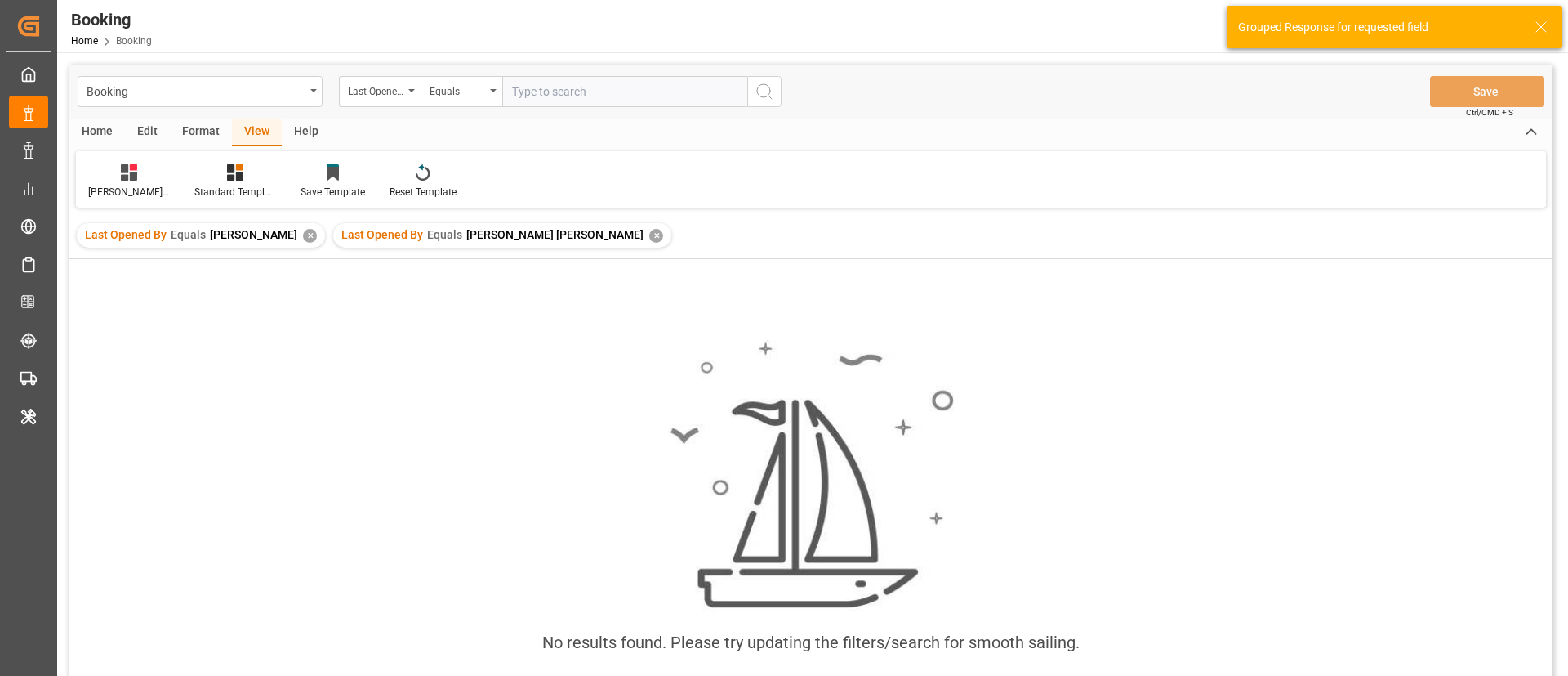
click at [303, 236] on div "✕" at bounding box center [309, 235] width 13 height 14
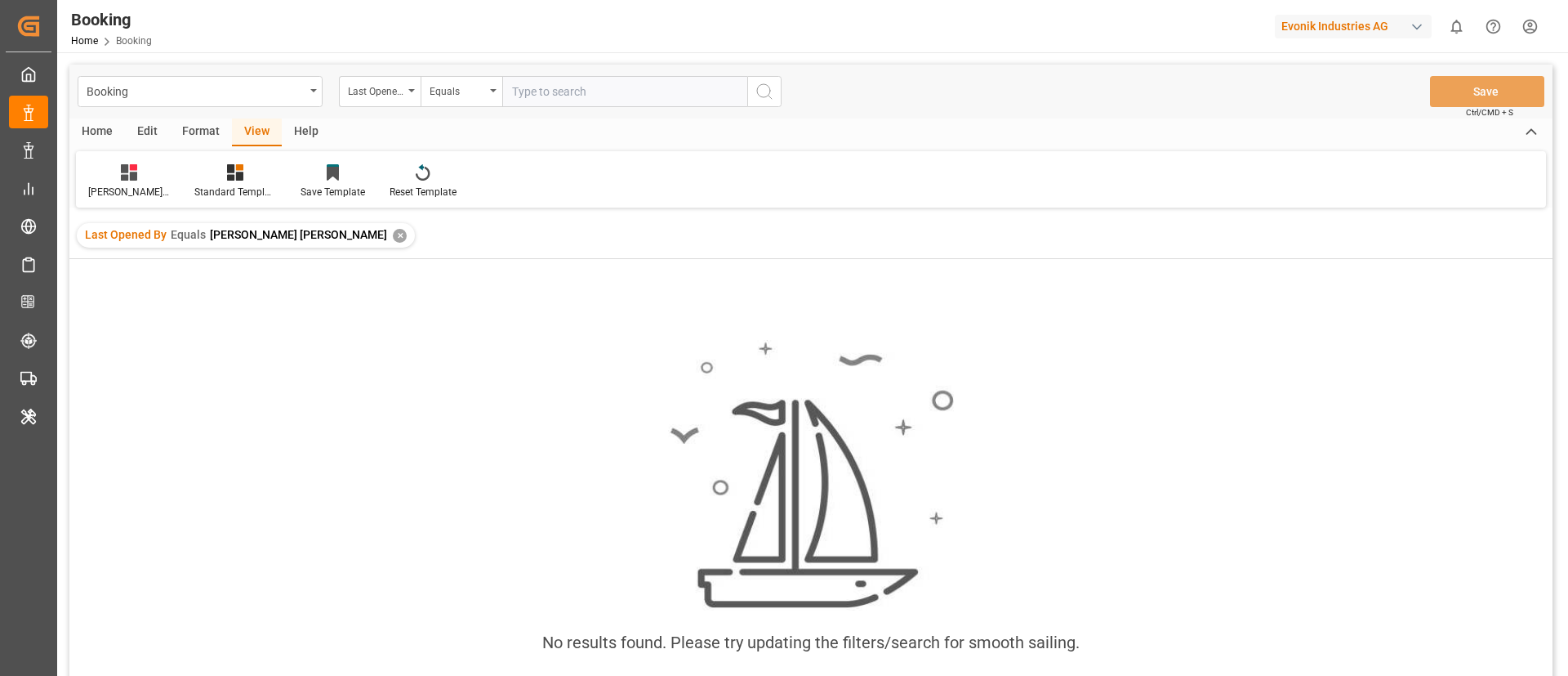
click at [545, 84] on input "text" at bounding box center [625, 92] width 245 height 31
type input "[PERSON_NAME]"
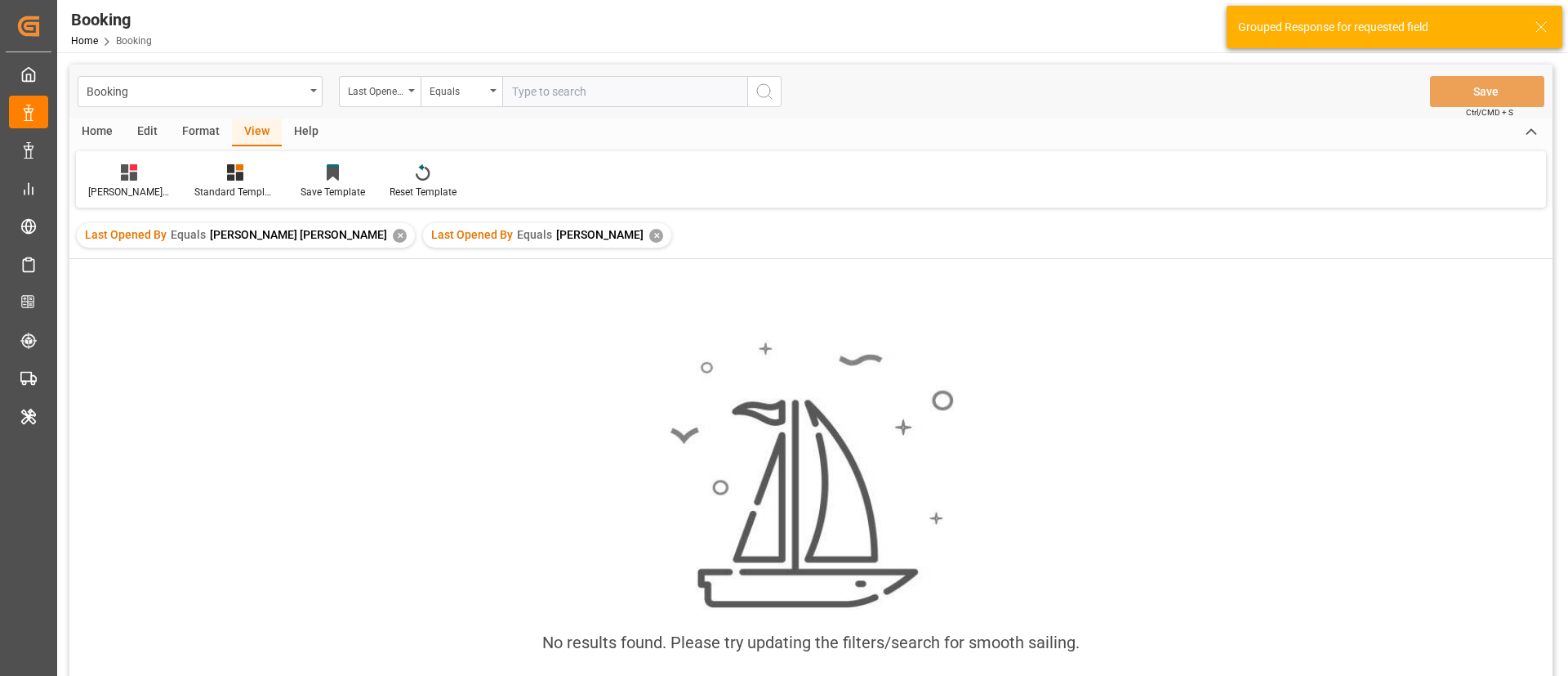
click at [392, 235] on div "✕" at bounding box center [399, 235] width 13 height 14
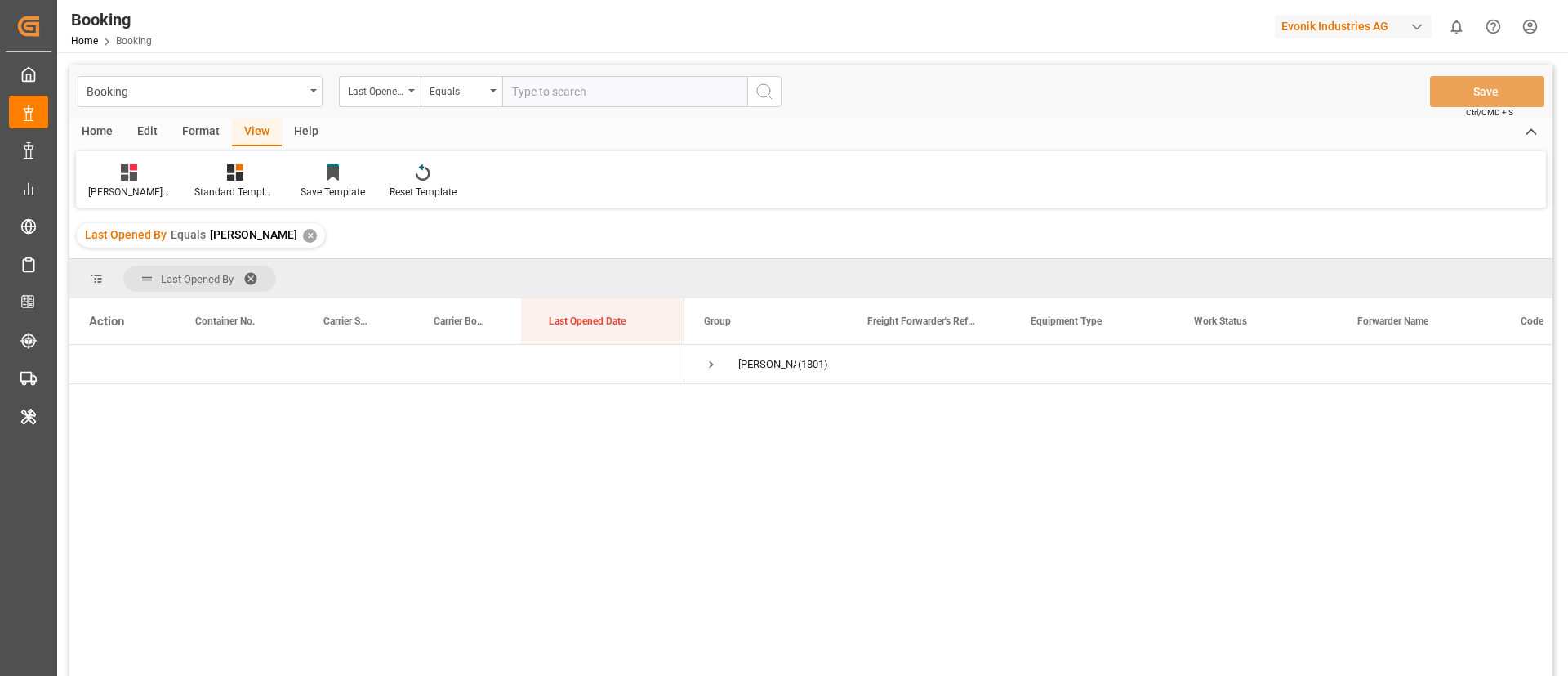
click at [621, 91] on input "text" at bounding box center [625, 92] width 245 height 31
click at [585, 87] on input "[PERSON_NAME]" at bounding box center [625, 92] width 245 height 31
type input "[PERSON_NAME]"
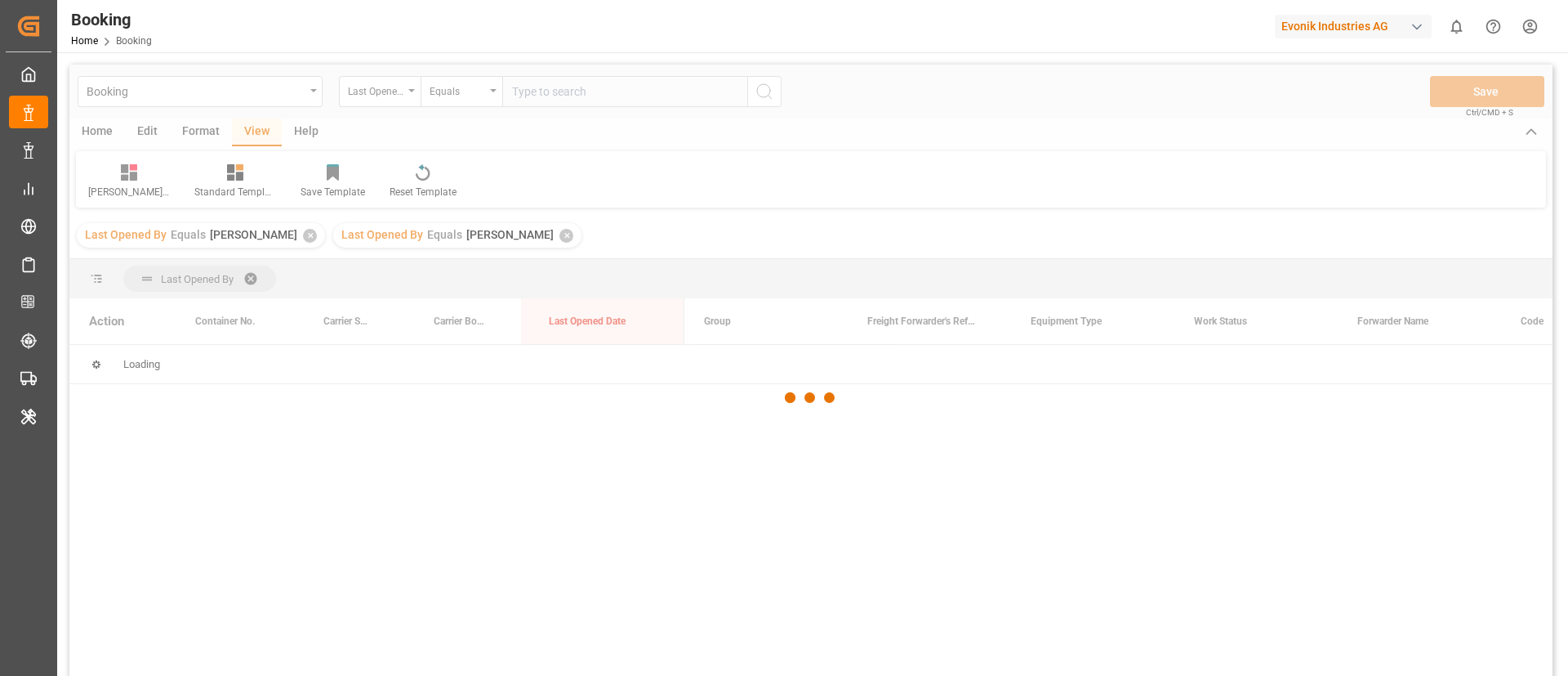
click at [296, 237] on div at bounding box center [811, 397] width 1482 height 665
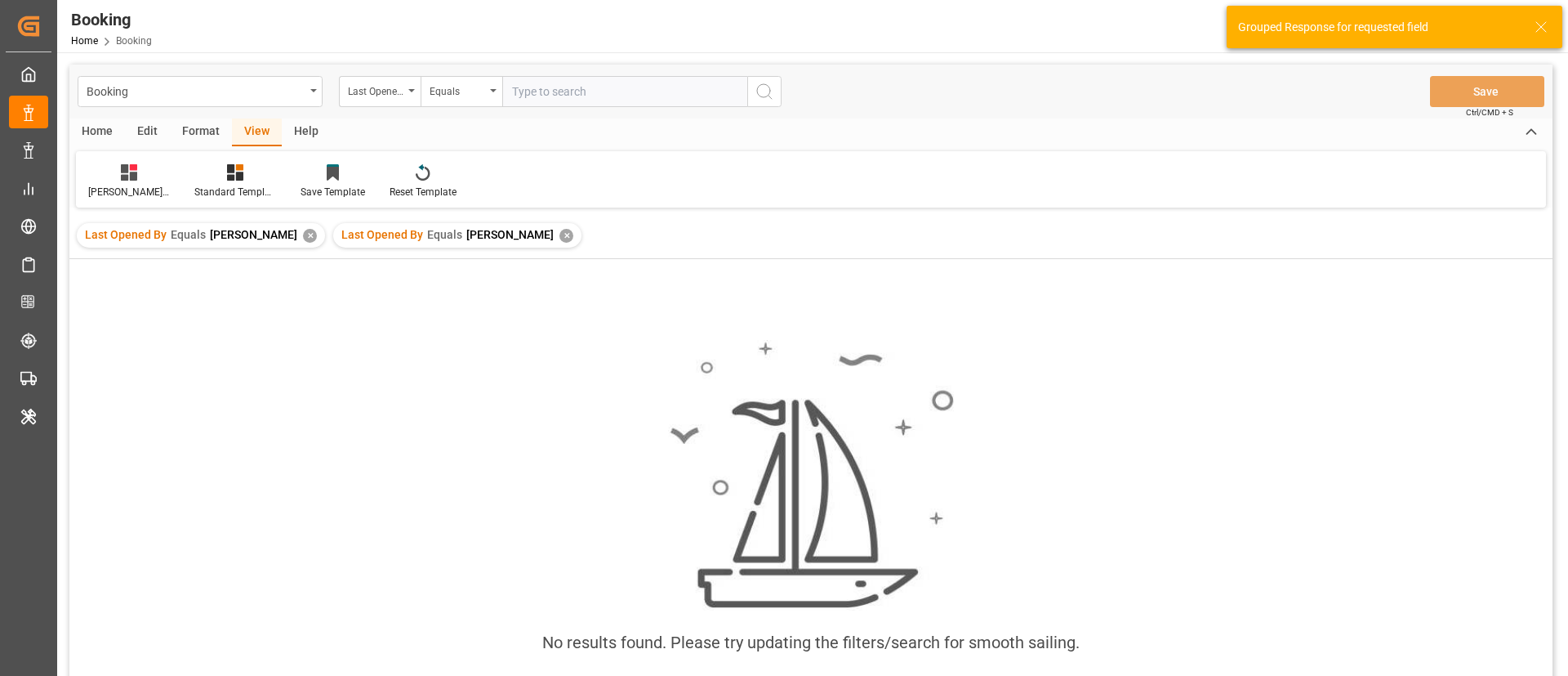
click at [303, 237] on div "✕" at bounding box center [309, 235] width 13 height 14
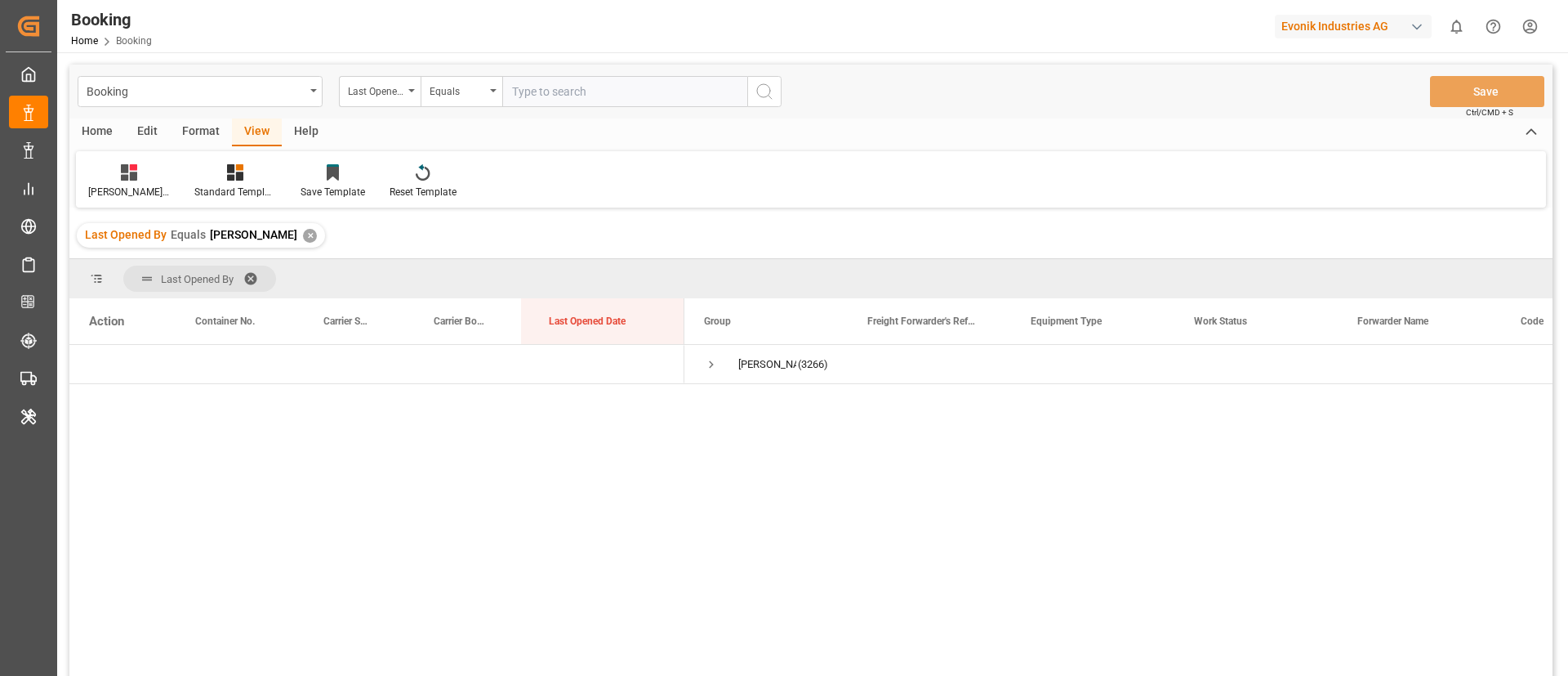
click at [620, 93] on input "text" at bounding box center [625, 92] width 245 height 31
type input "[PERSON_NAME]"
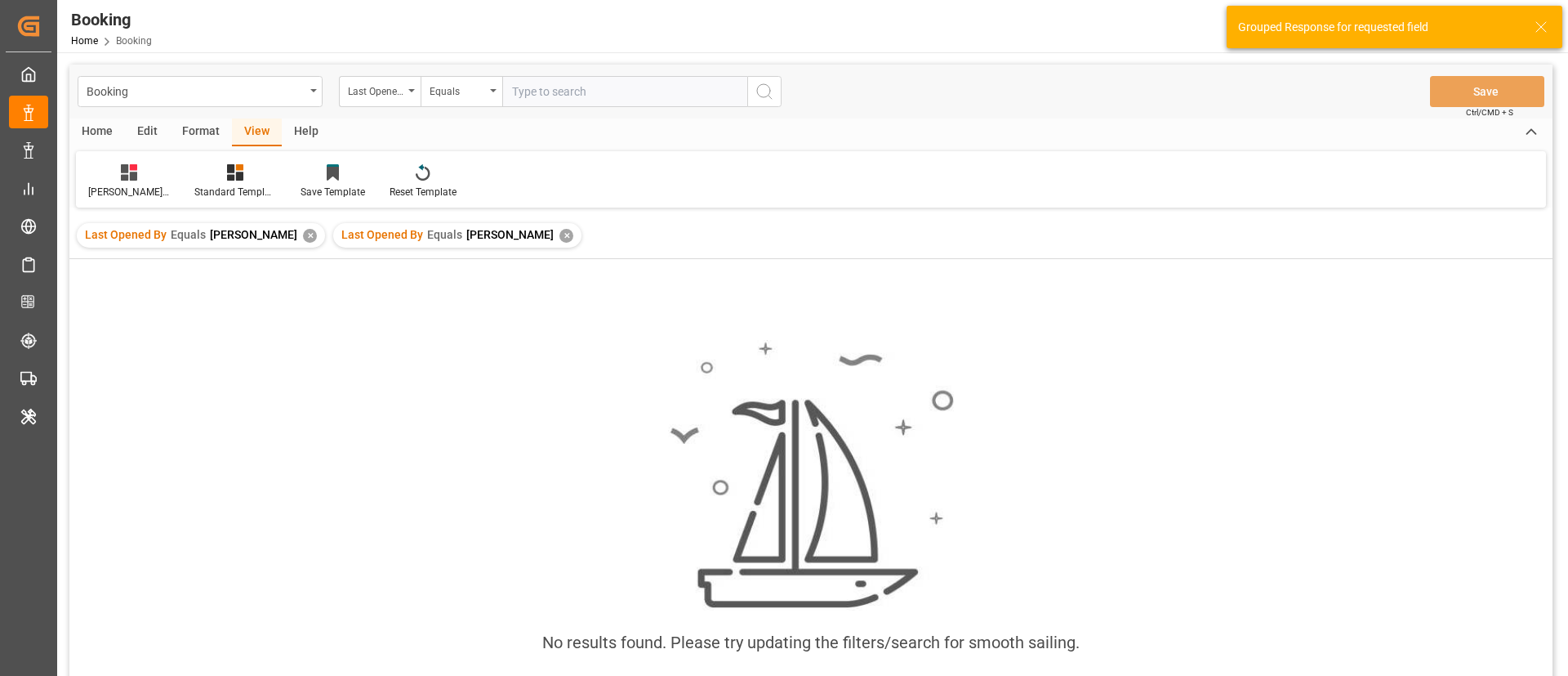
click at [303, 238] on div "✕" at bounding box center [309, 235] width 13 height 14
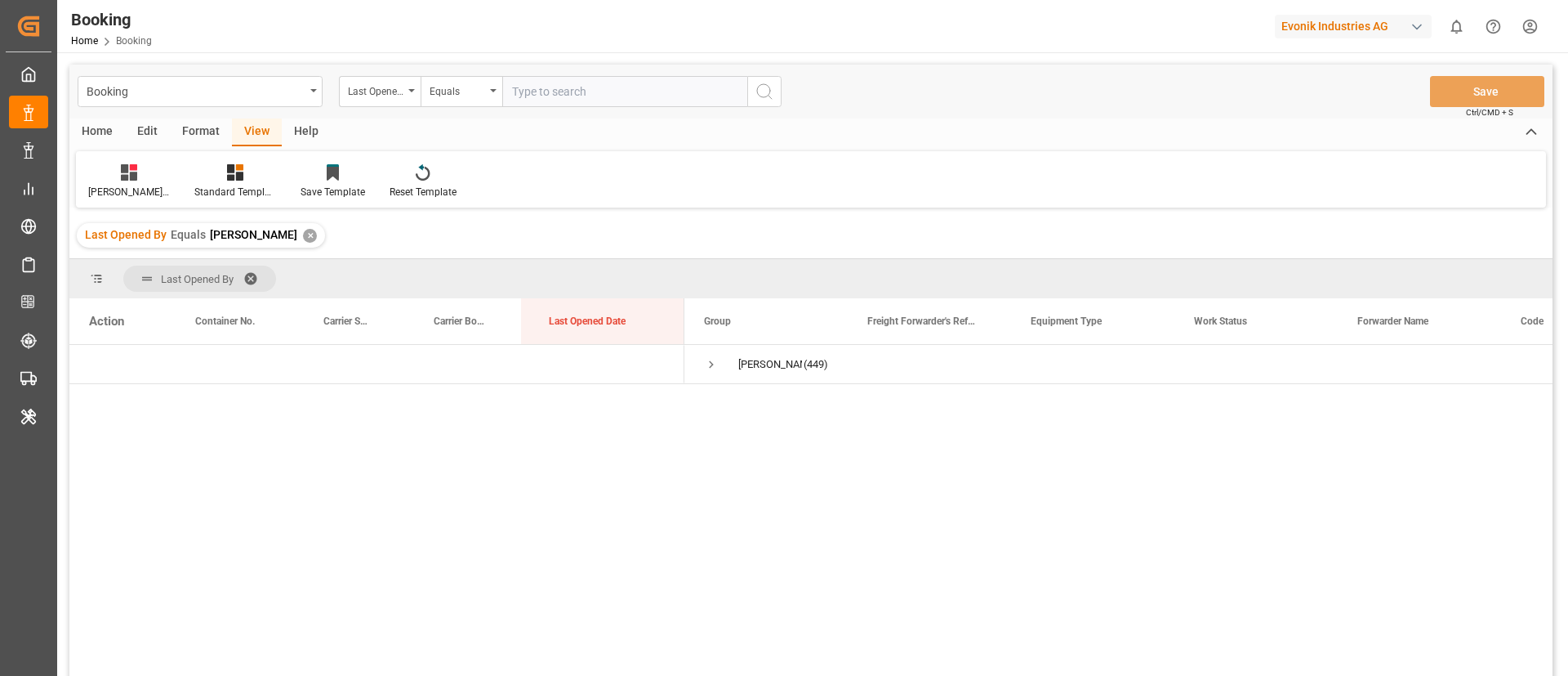
click at [621, 94] on input "text" at bounding box center [625, 92] width 245 height 31
type input "[PERSON_NAME]"
click at [761, 88] on icon "search button" at bounding box center [764, 92] width 19 height 19
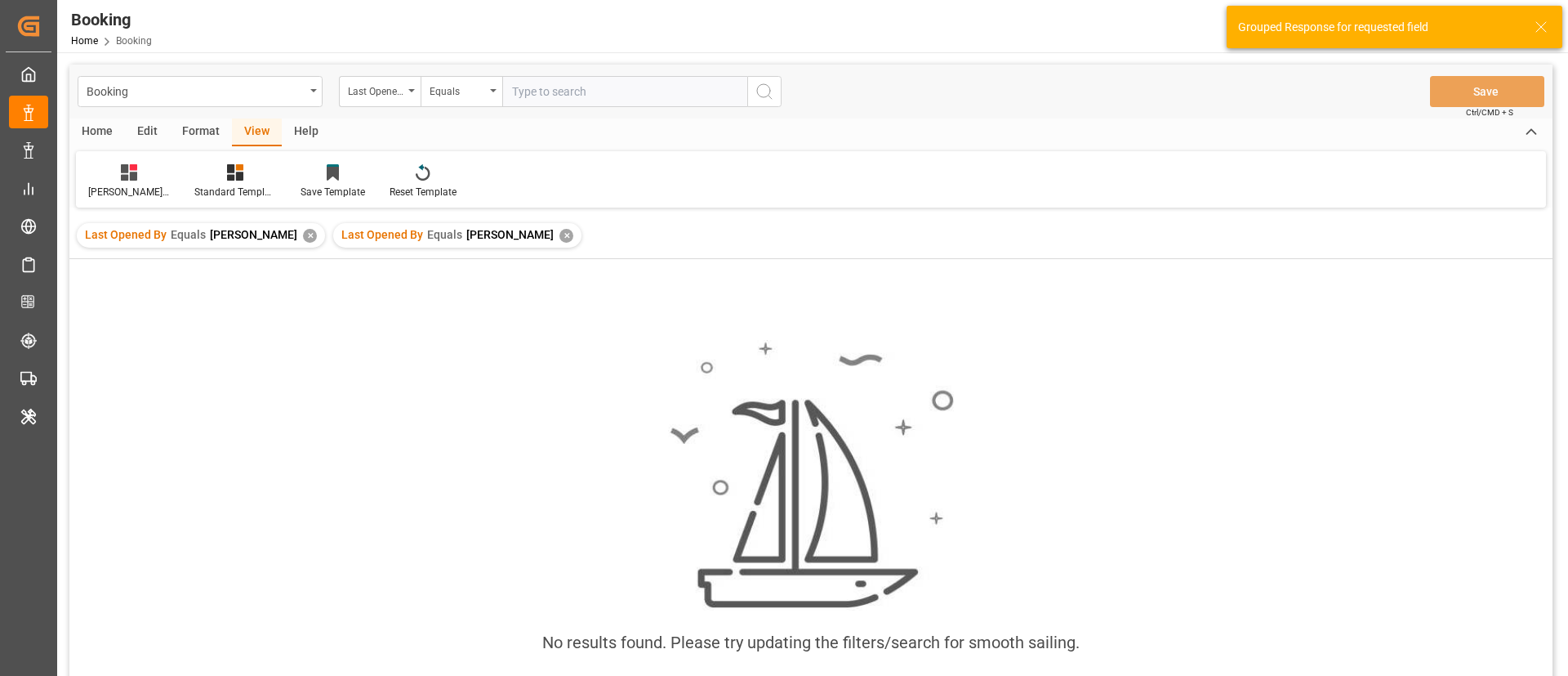
click at [310, 230] on div "✕" at bounding box center [309, 235] width 13 height 14
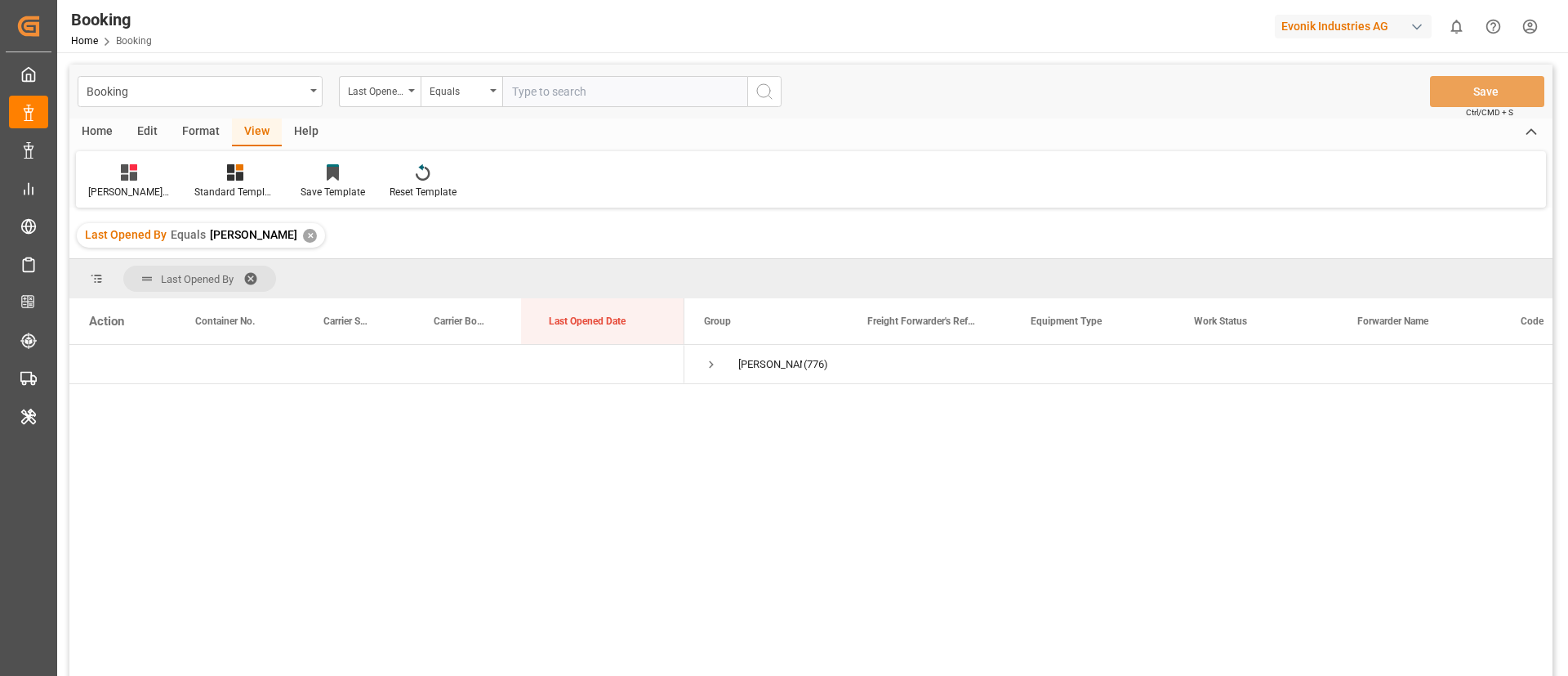
click at [555, 87] on input "text" at bounding box center [625, 92] width 245 height 31
type input "M [PERSON_NAME]"
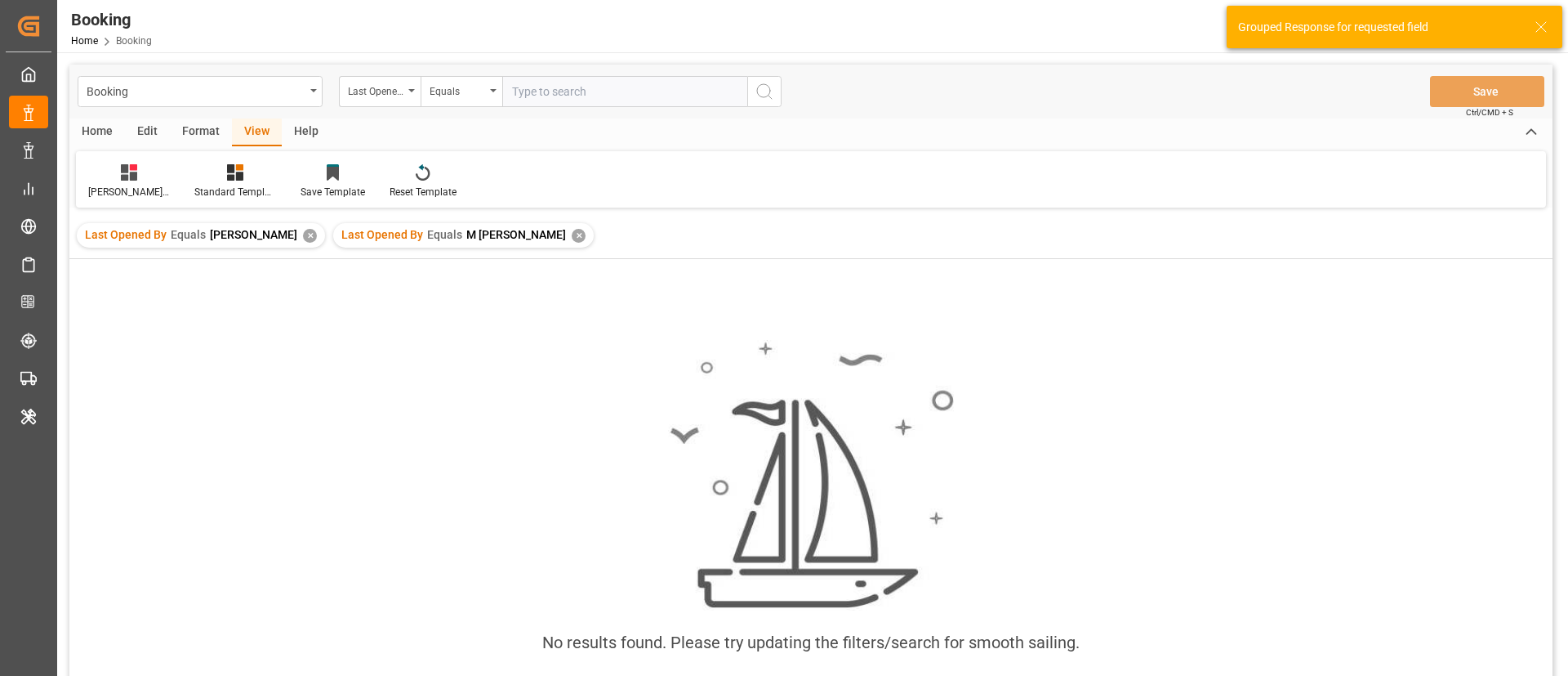
click at [314, 235] on div "✕" at bounding box center [309, 235] width 13 height 14
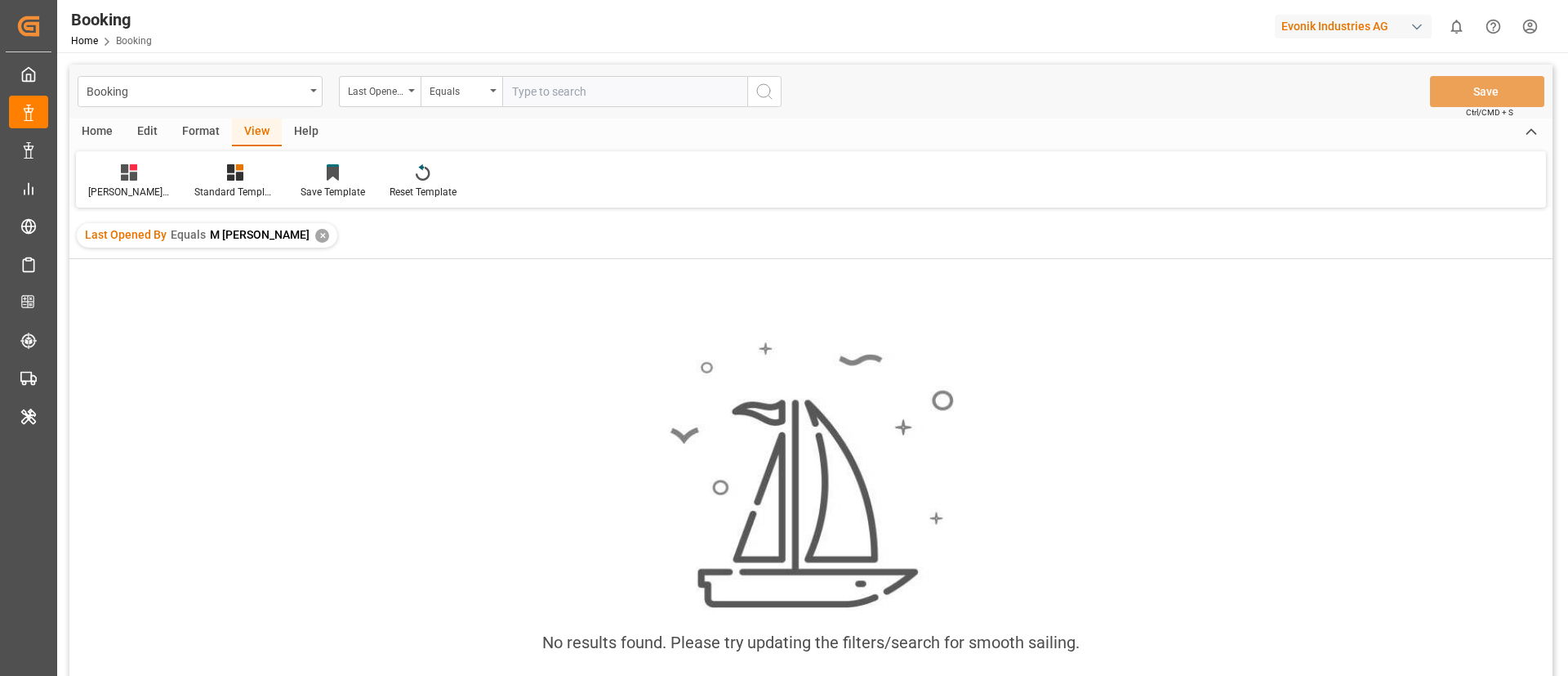
click at [568, 93] on input "text" at bounding box center [625, 92] width 245 height 31
type input "Kiran"
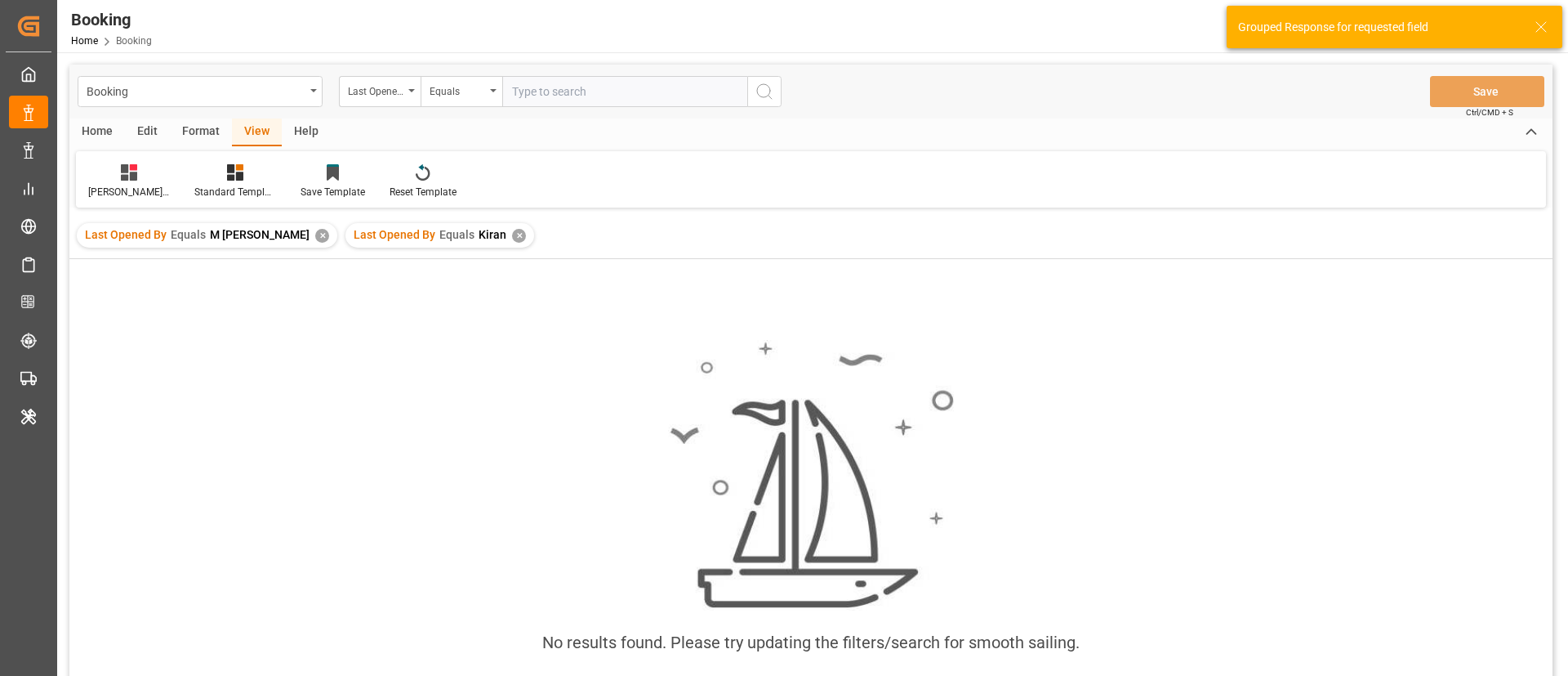
click at [315, 231] on div "✕" at bounding box center [322, 235] width 13 height 14
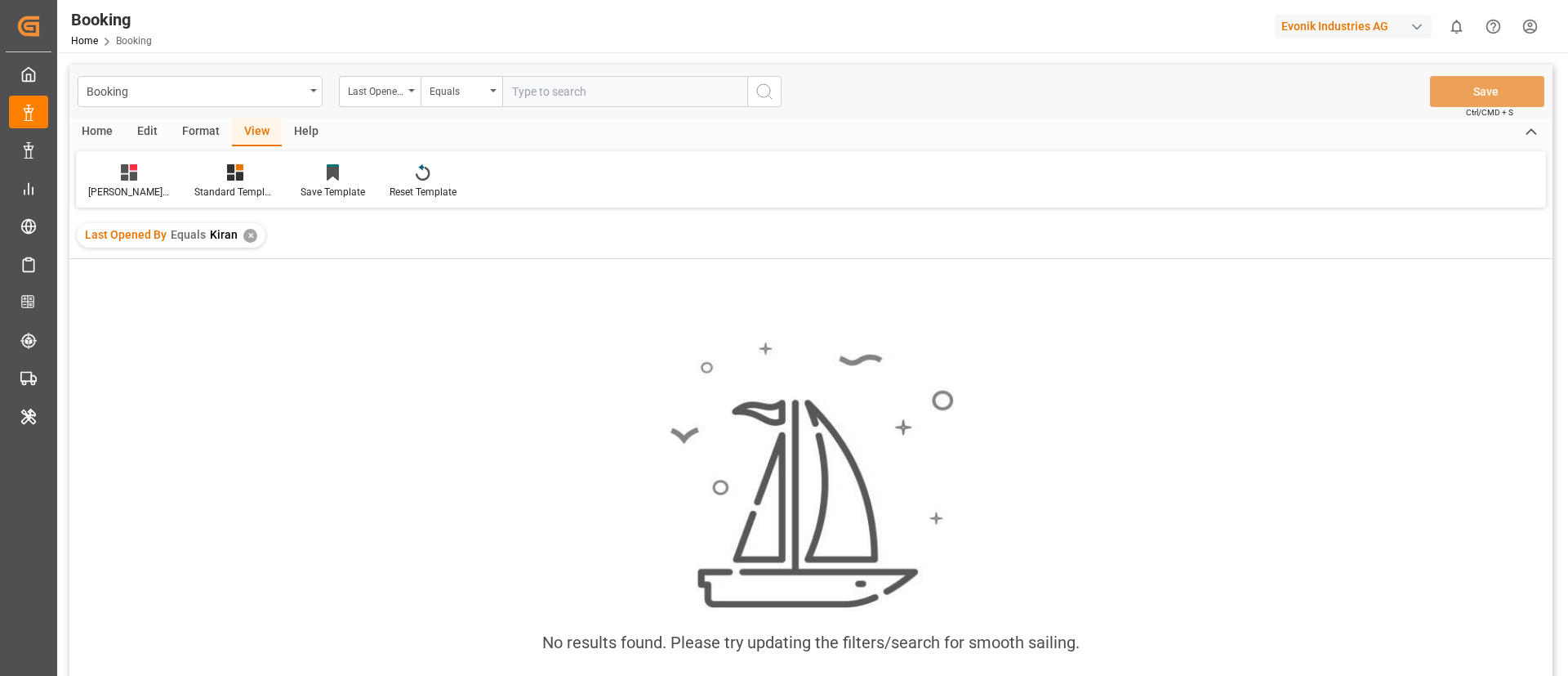
click at [550, 87] on input "text" at bounding box center [625, 92] width 245 height 31
type input "[PERSON_NAME]"
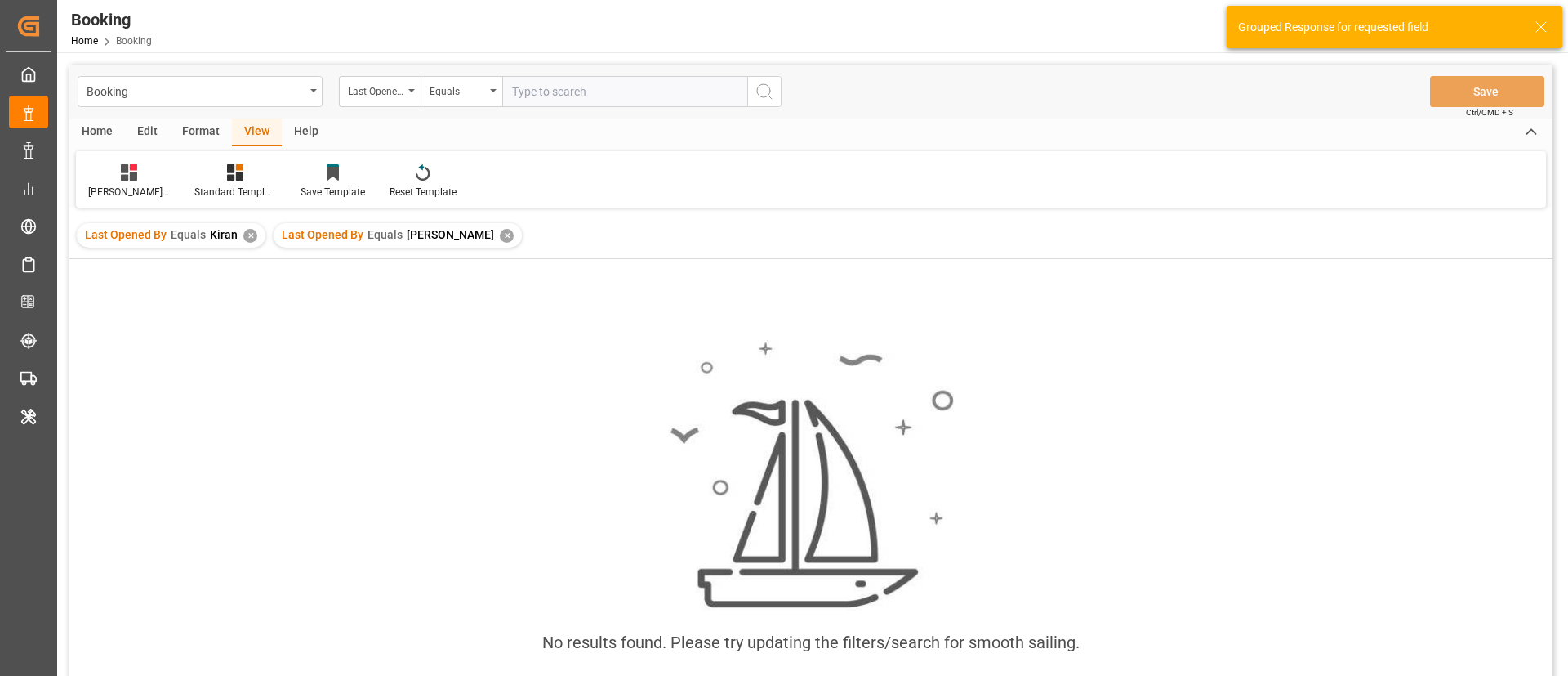
click at [245, 232] on div "✕" at bounding box center [250, 235] width 13 height 14
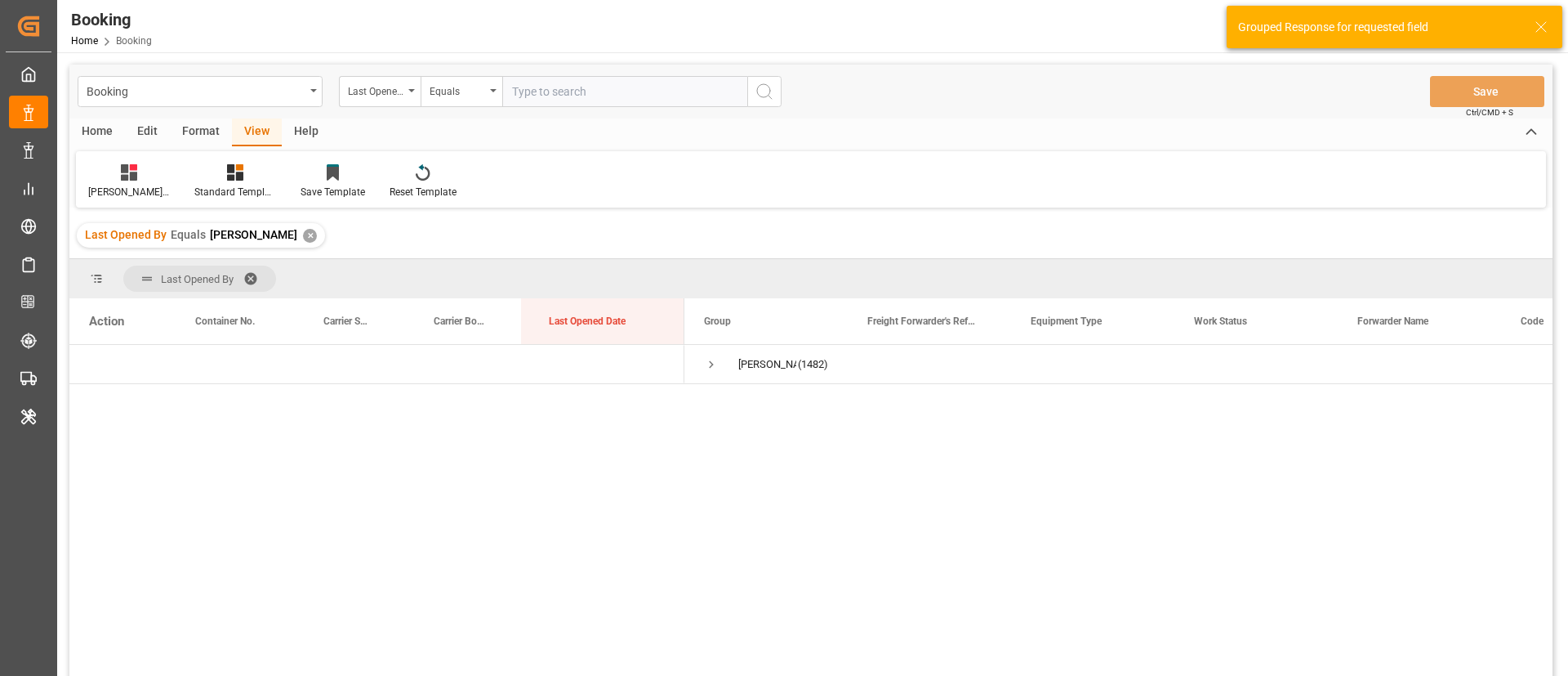
click at [598, 89] on input "text" at bounding box center [625, 92] width 245 height 31
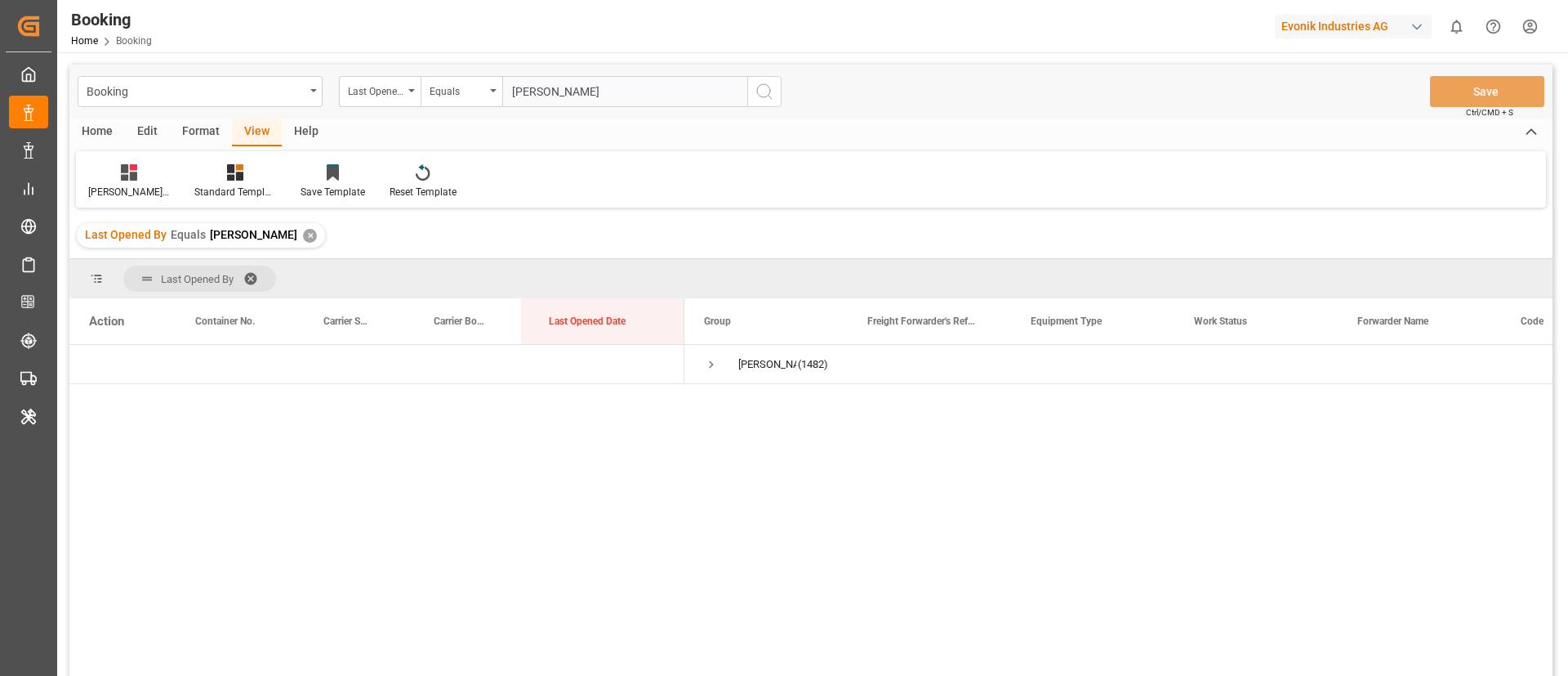
type input "[PERSON_NAME]"
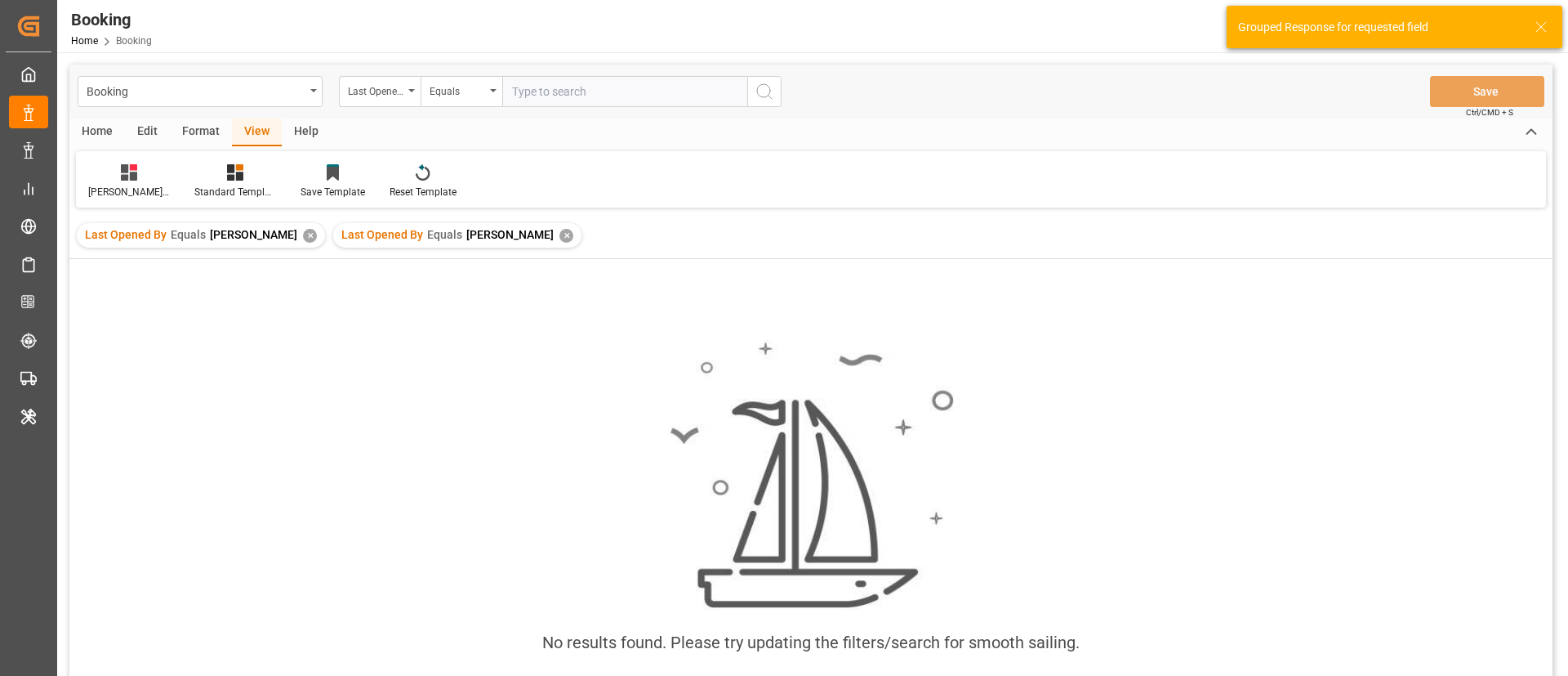
click at [303, 237] on div "✕" at bounding box center [309, 235] width 13 height 14
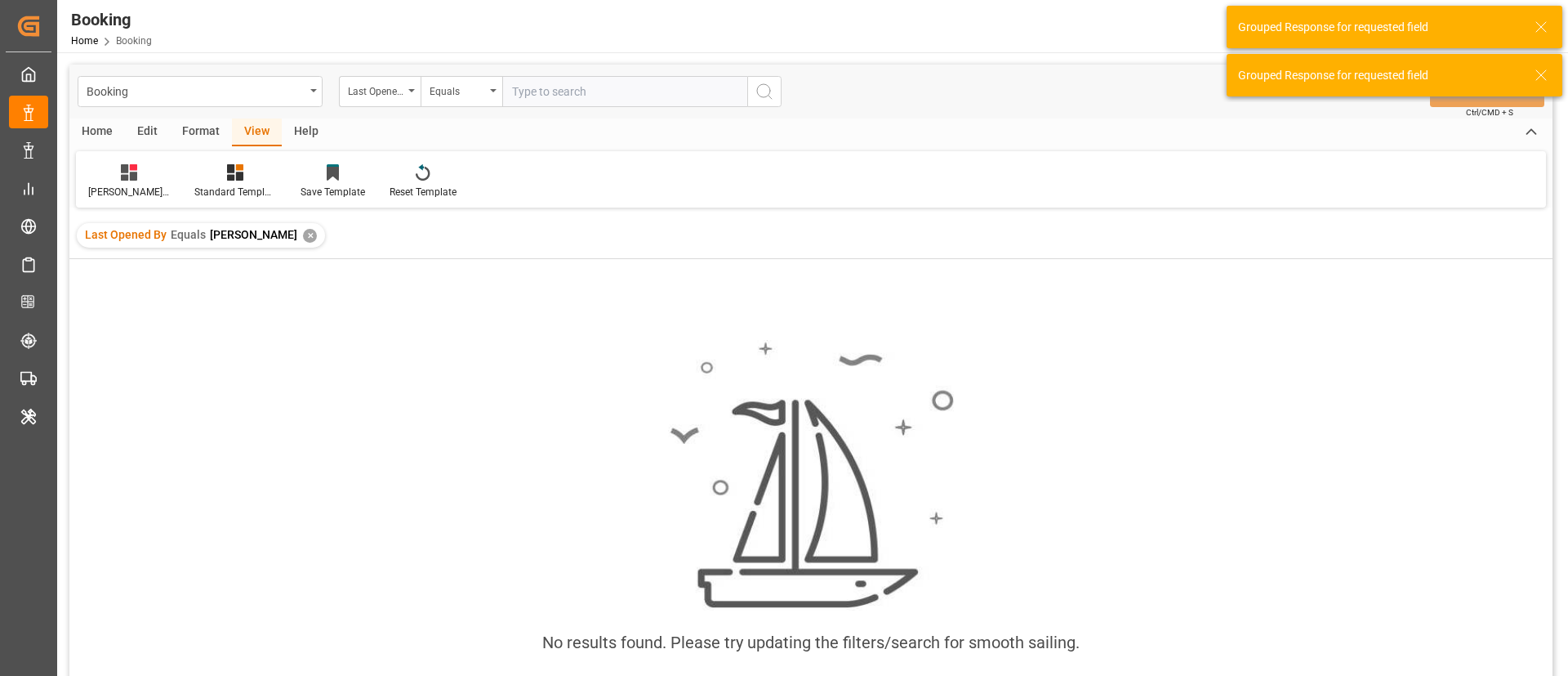
click at [596, 78] on input "text" at bounding box center [625, 92] width 245 height 31
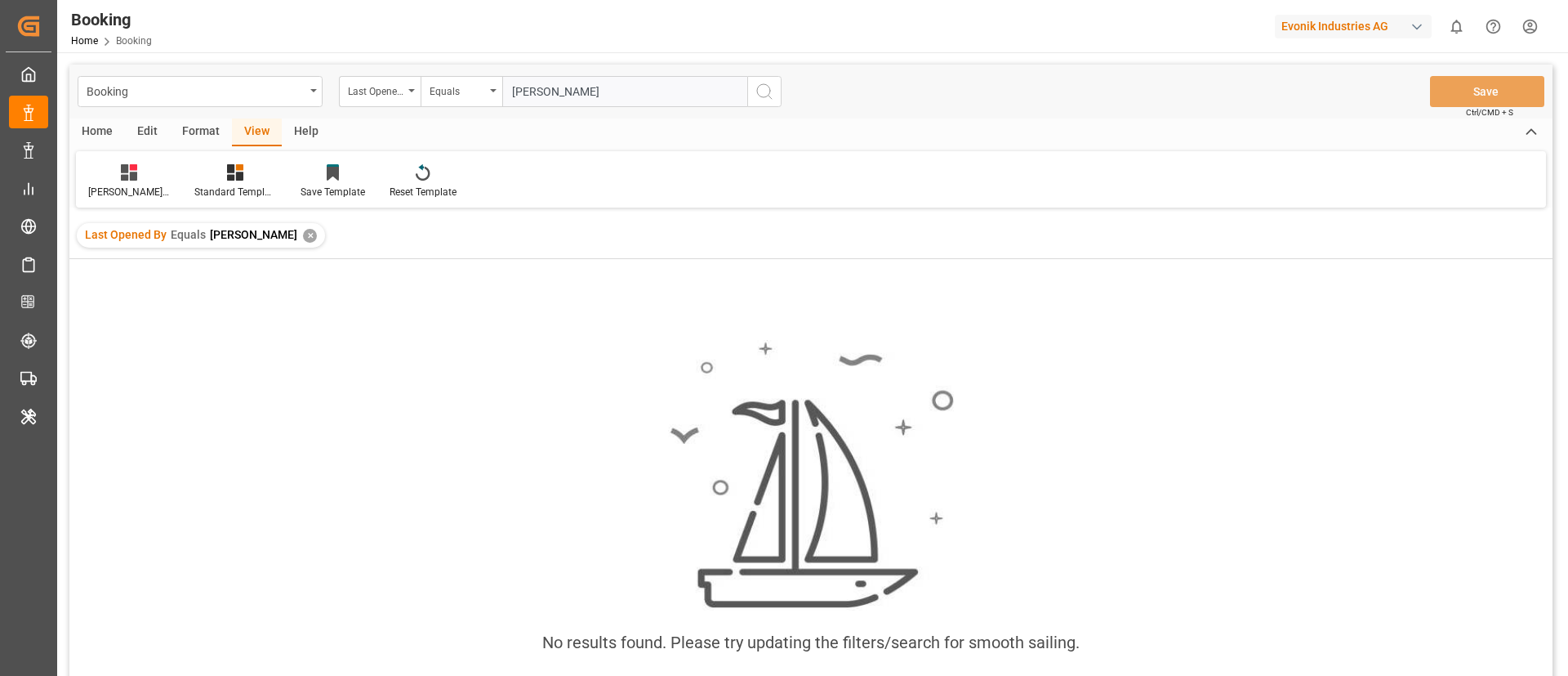
type input "[PERSON_NAME]"
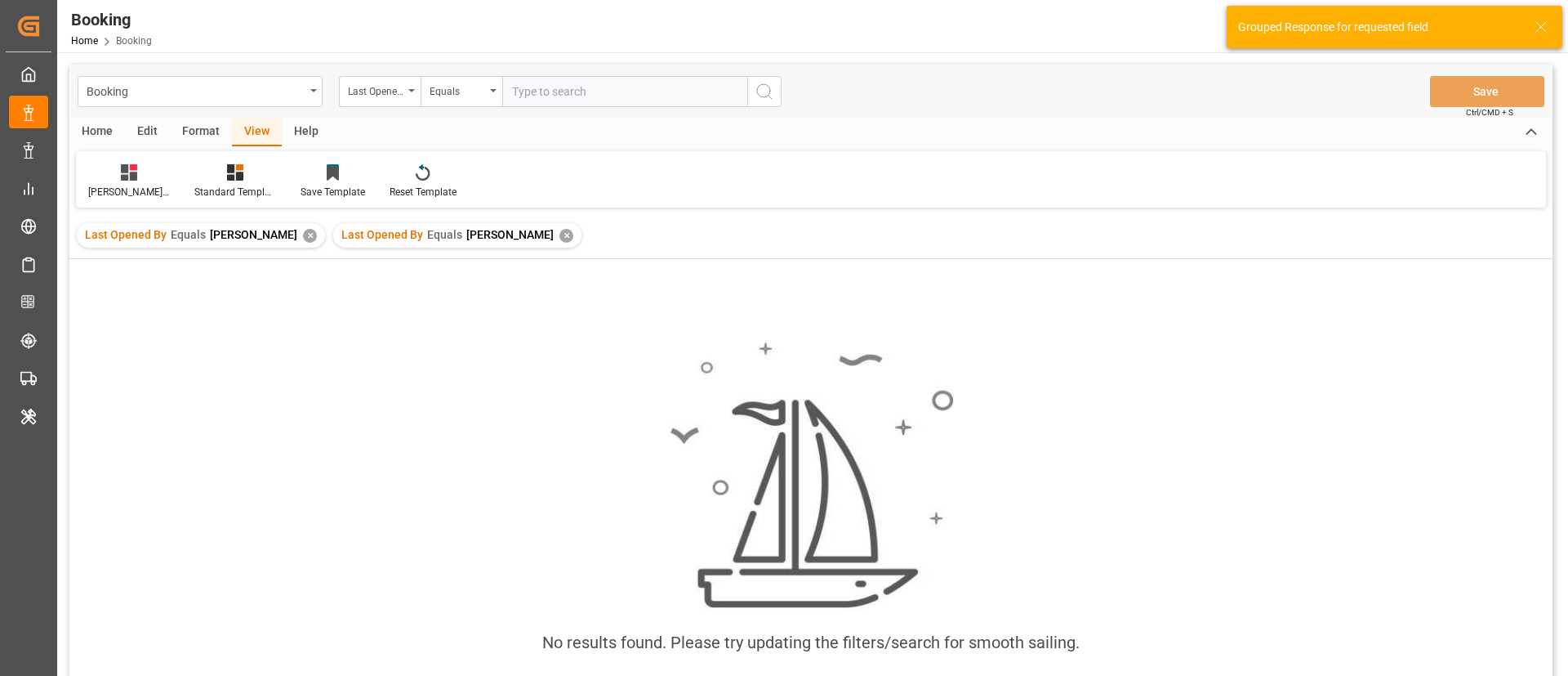
click at [303, 236] on div "✕" at bounding box center [309, 235] width 13 height 14
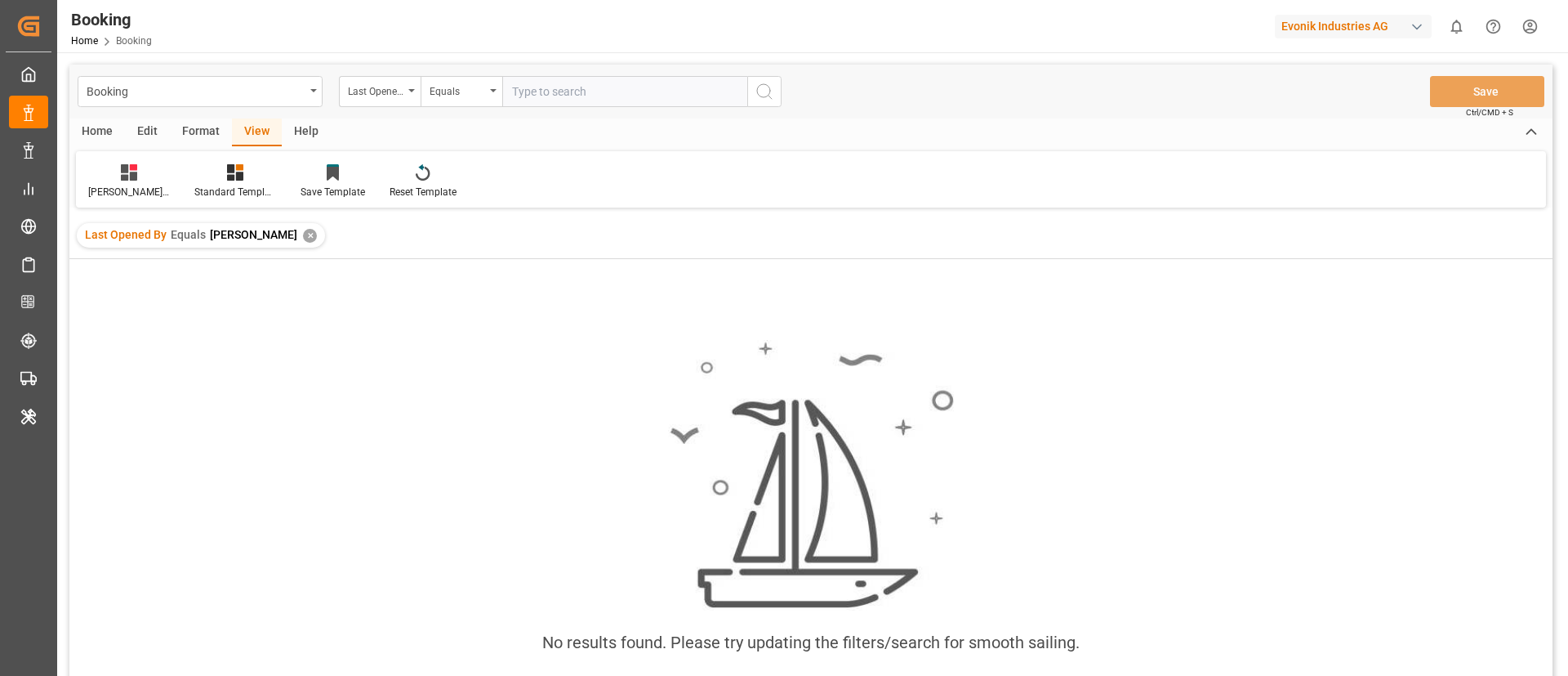
click at [578, 84] on input "text" at bounding box center [625, 92] width 245 height 31
type input "[PERSON_NAME]"
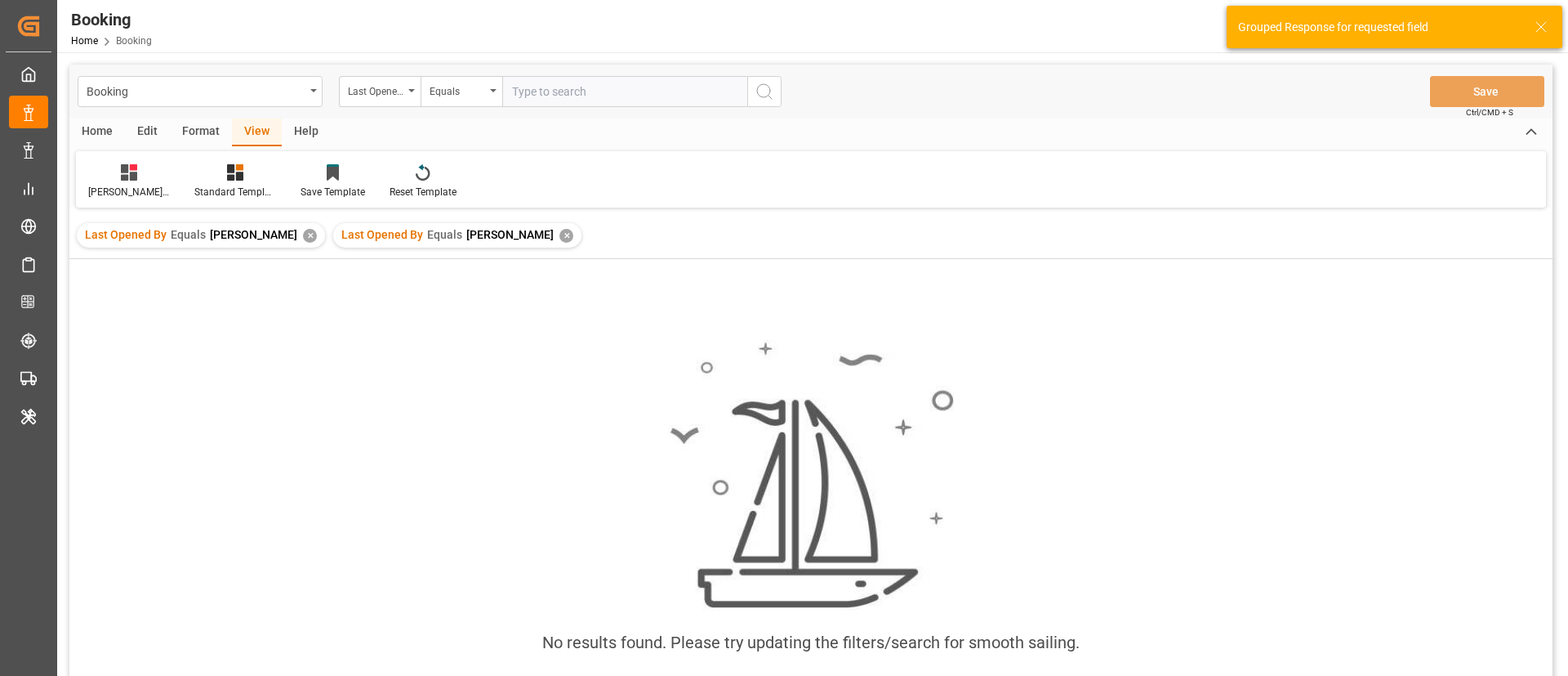
click at [303, 233] on div "✕" at bounding box center [309, 235] width 13 height 14
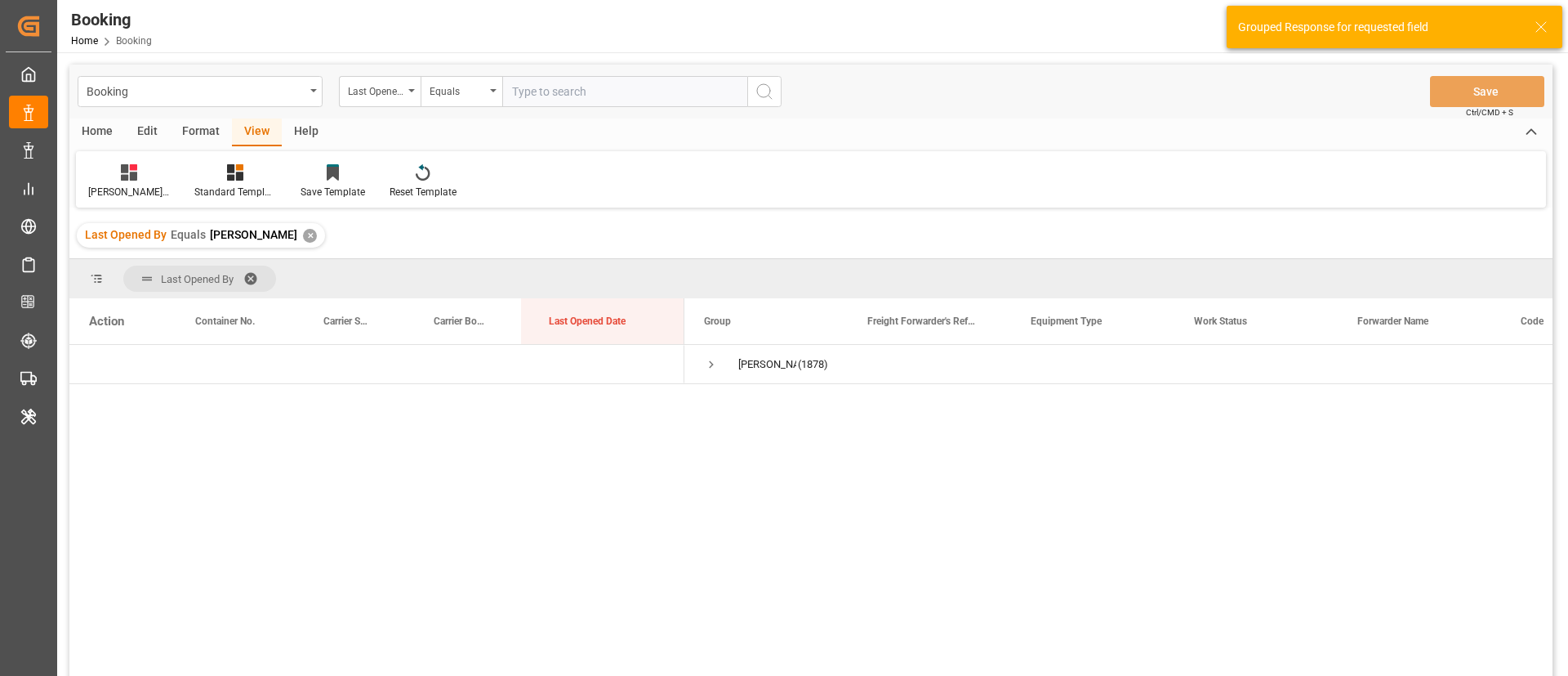
click at [602, 94] on input "text" at bounding box center [625, 92] width 245 height 31
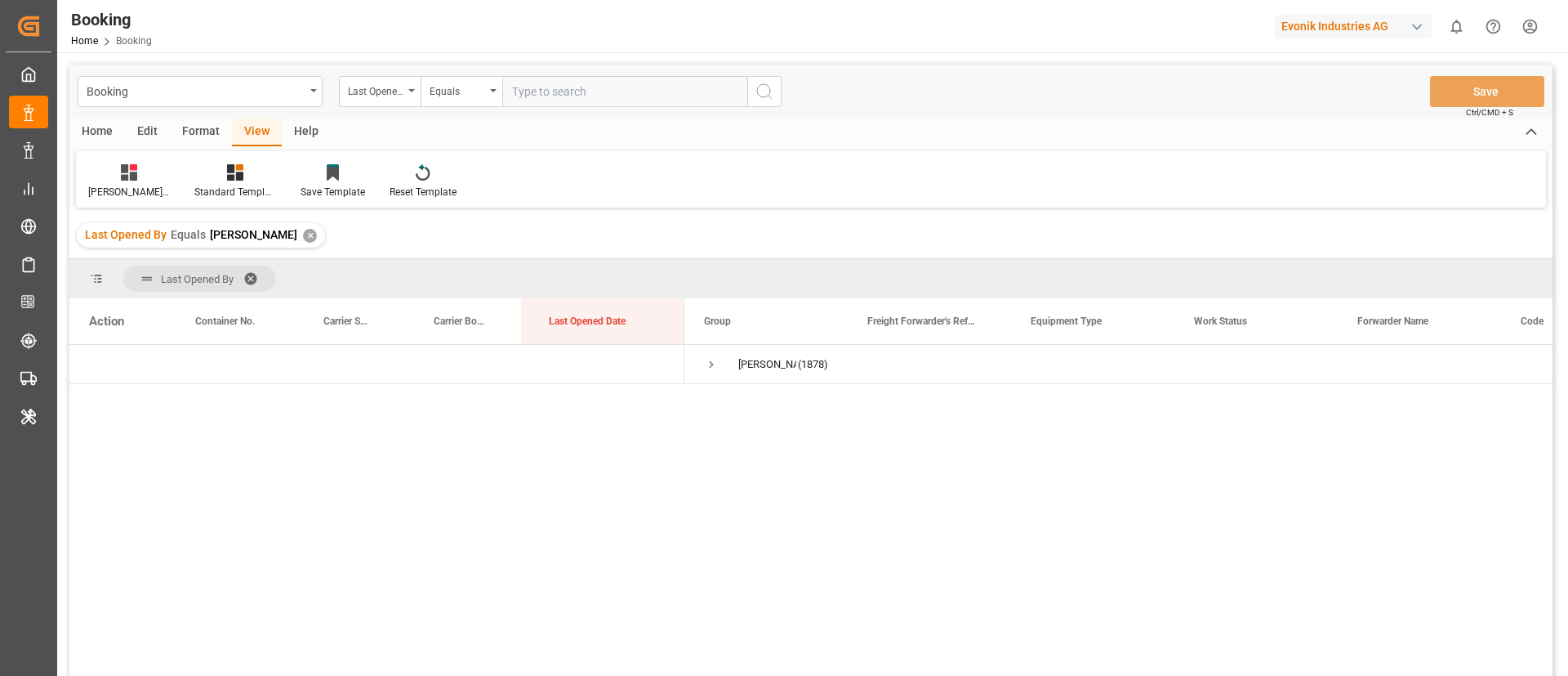
type input "l"
type input "[PERSON_NAME]"
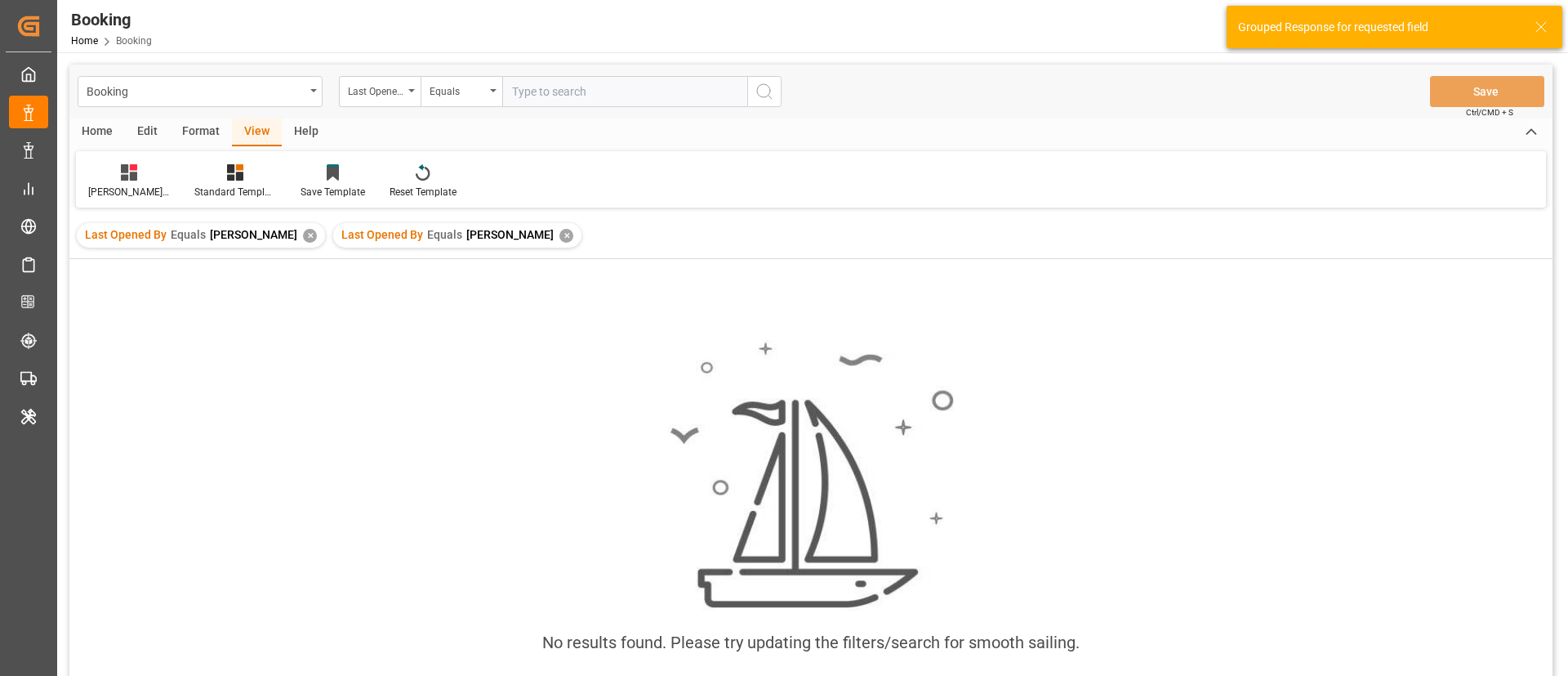
click at [303, 236] on div "✕" at bounding box center [309, 235] width 13 height 14
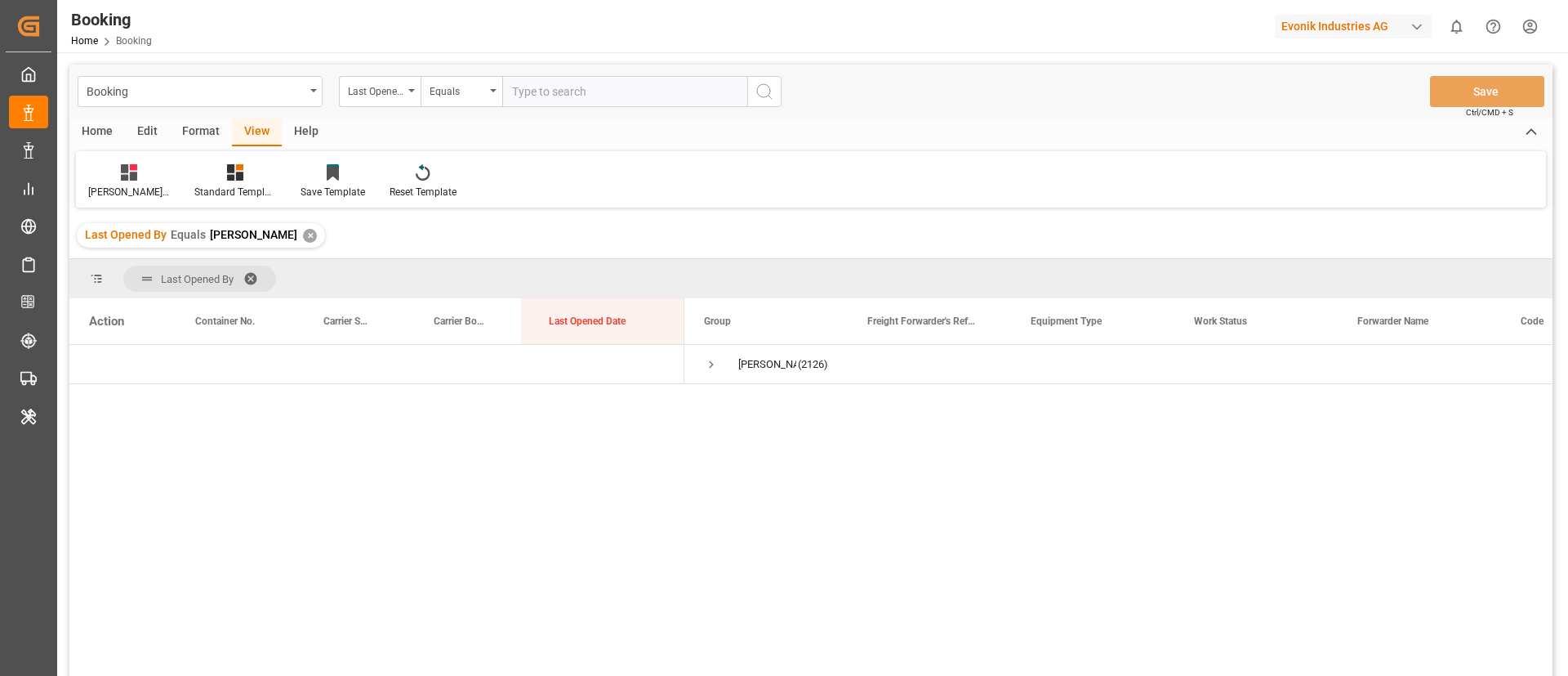
click at [562, 95] on input "text" at bounding box center [625, 92] width 245 height 31
type input "[PERSON_NAME]"
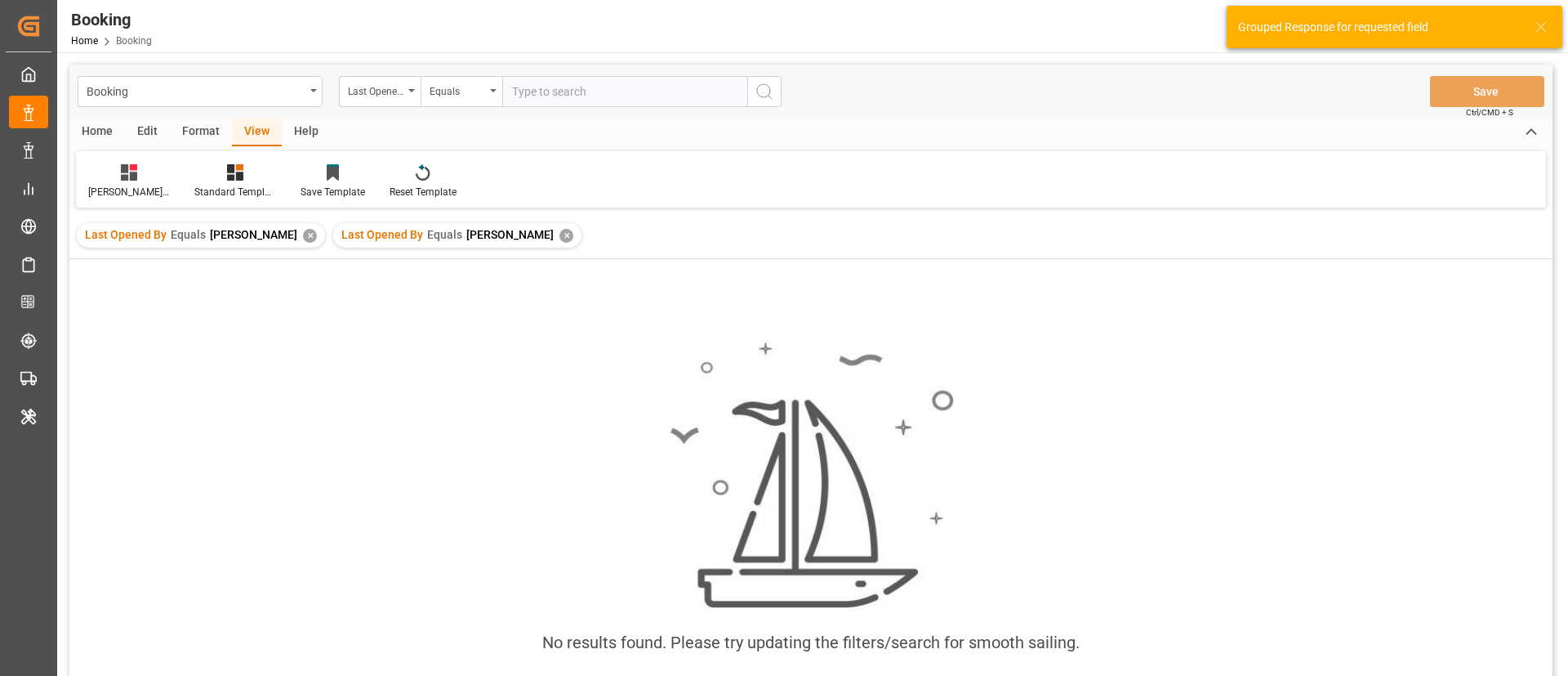
click at [303, 229] on div "✕" at bounding box center [309, 235] width 13 height 14
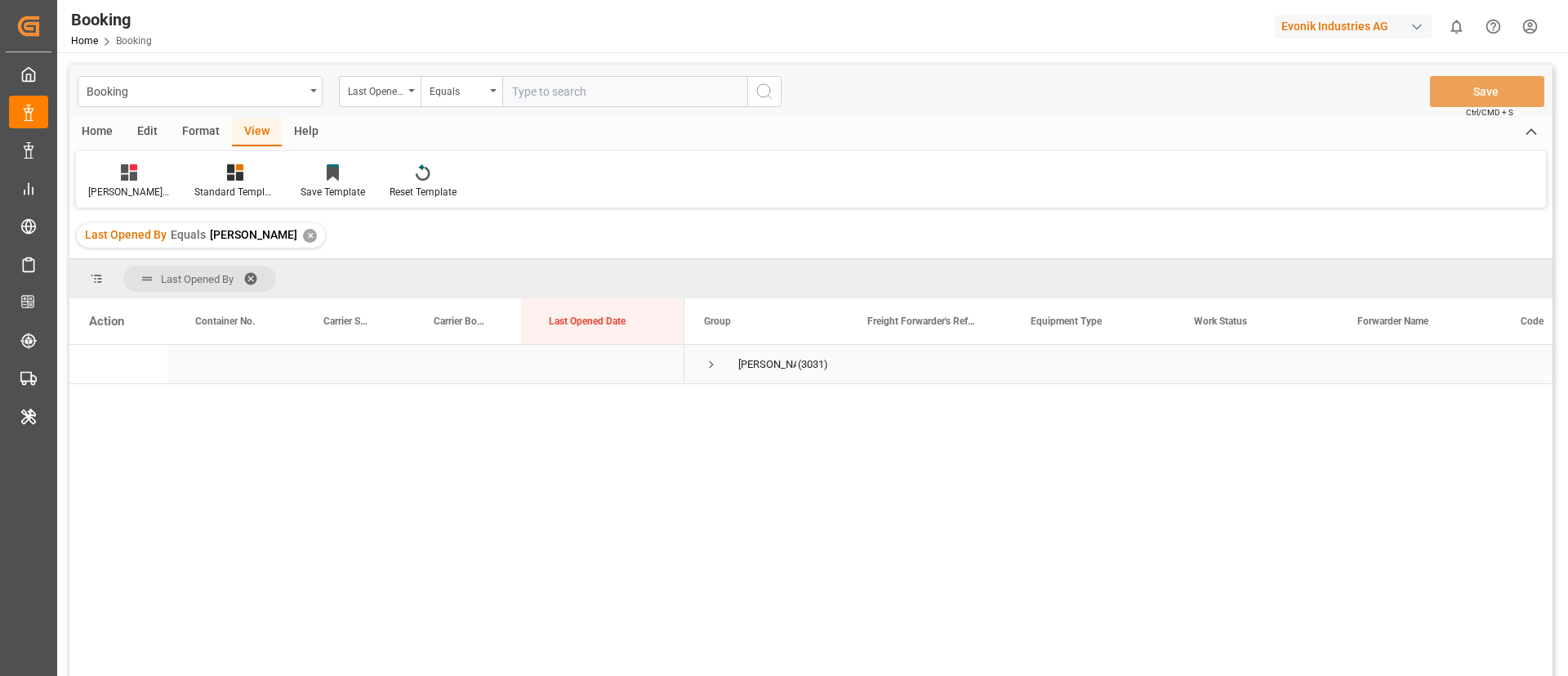
click at [712, 364] on span "Press SPACE to select this row." at bounding box center [710, 364] width 14 height 14
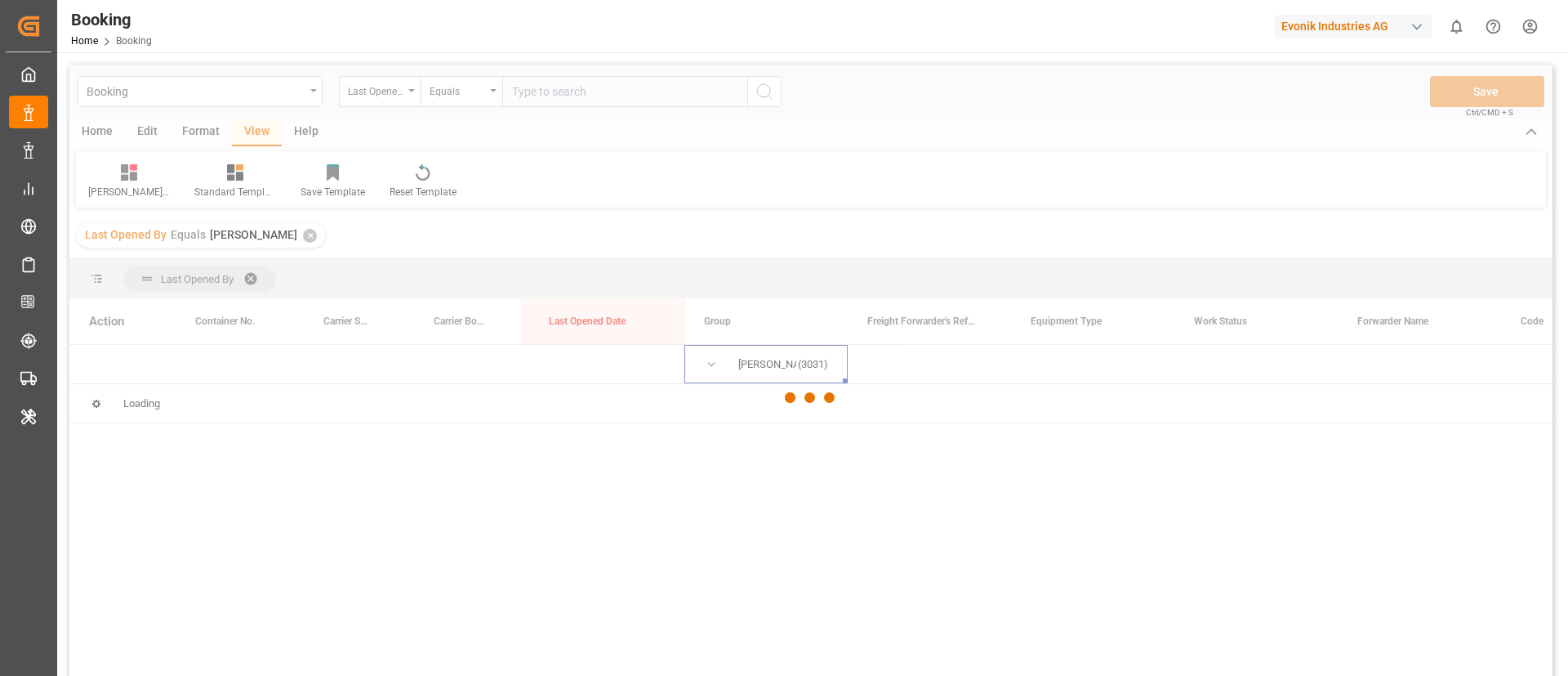
click at [631, 271] on div at bounding box center [811, 397] width 1482 height 665
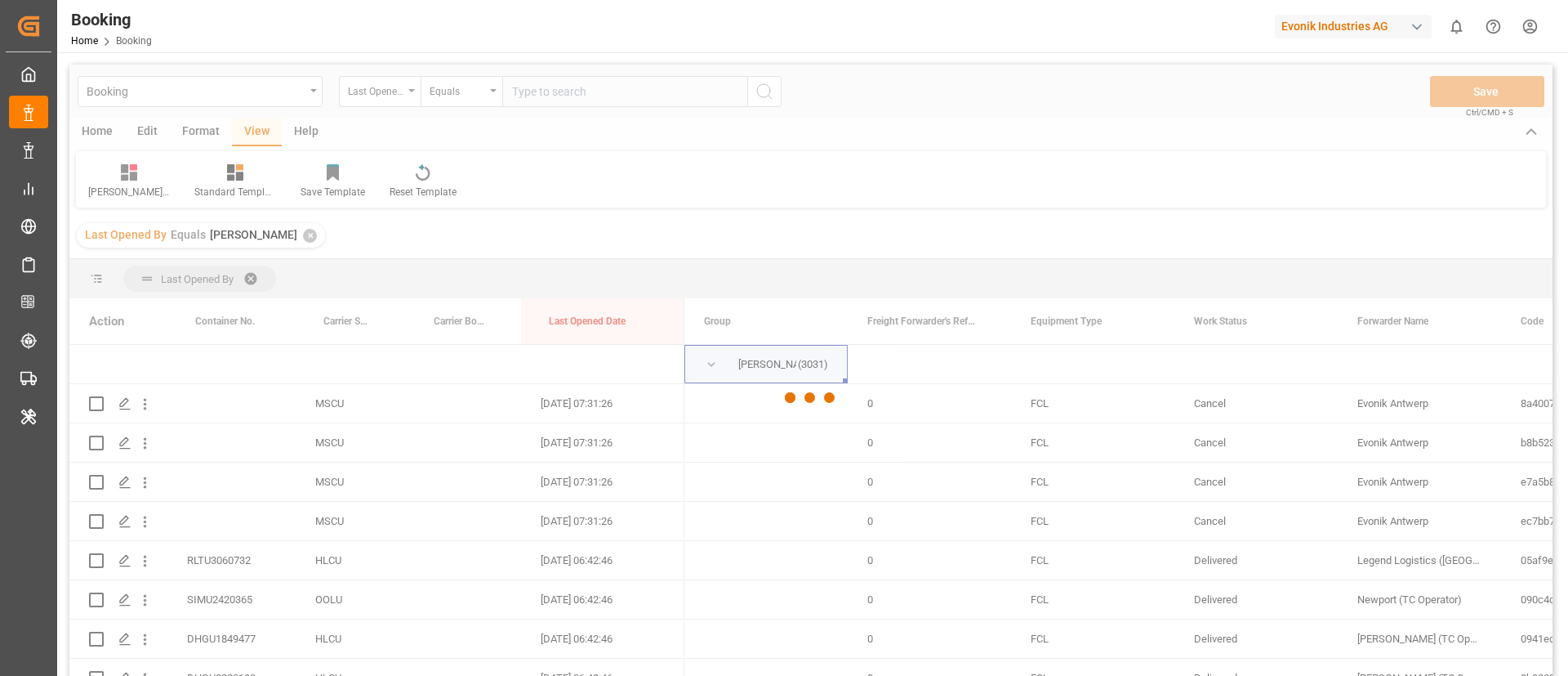
drag, startPoint x: 601, startPoint y: 315, endPoint x: 943, endPoint y: 374, distance: 347.1
click at [654, 270] on div at bounding box center [811, 397] width 1482 height 665
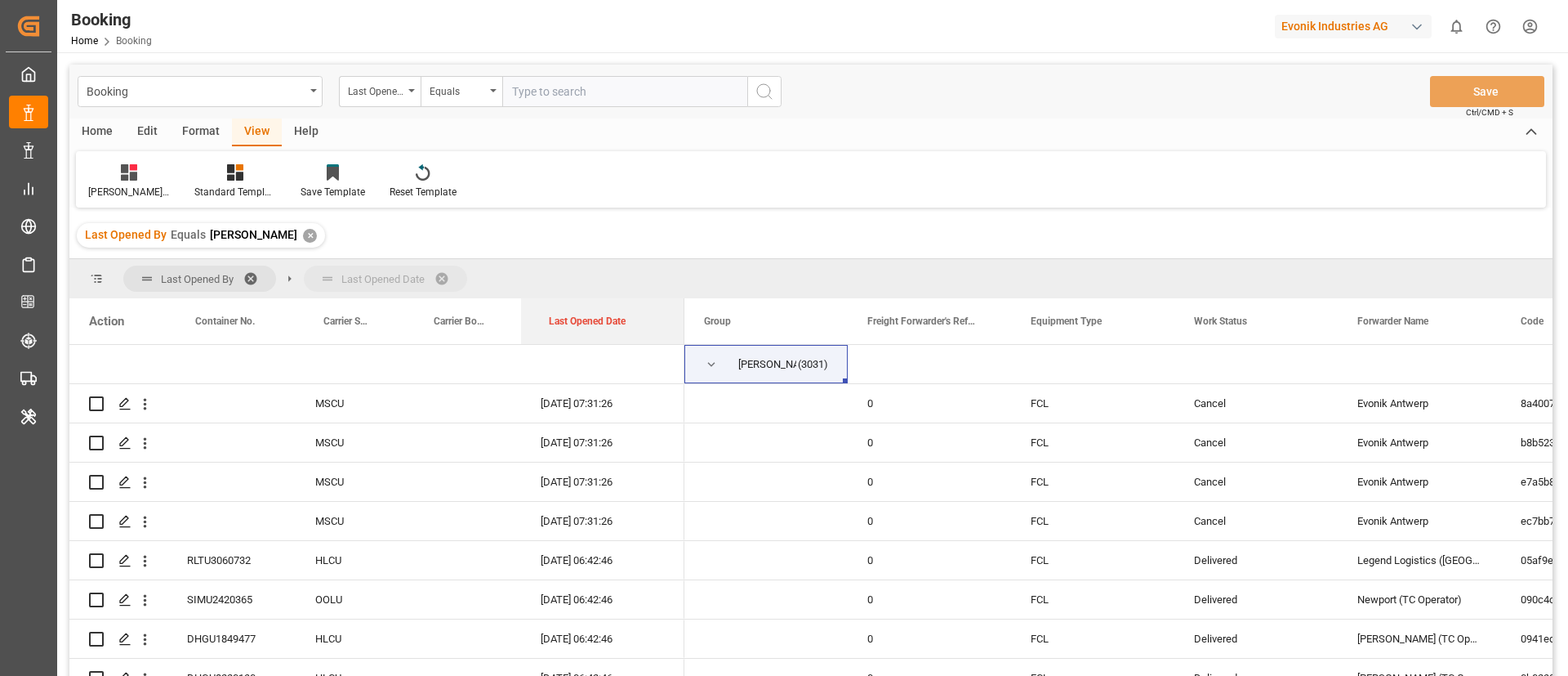
drag, startPoint x: 665, startPoint y: 271, endPoint x: 678, endPoint y: 270, distance: 13.0
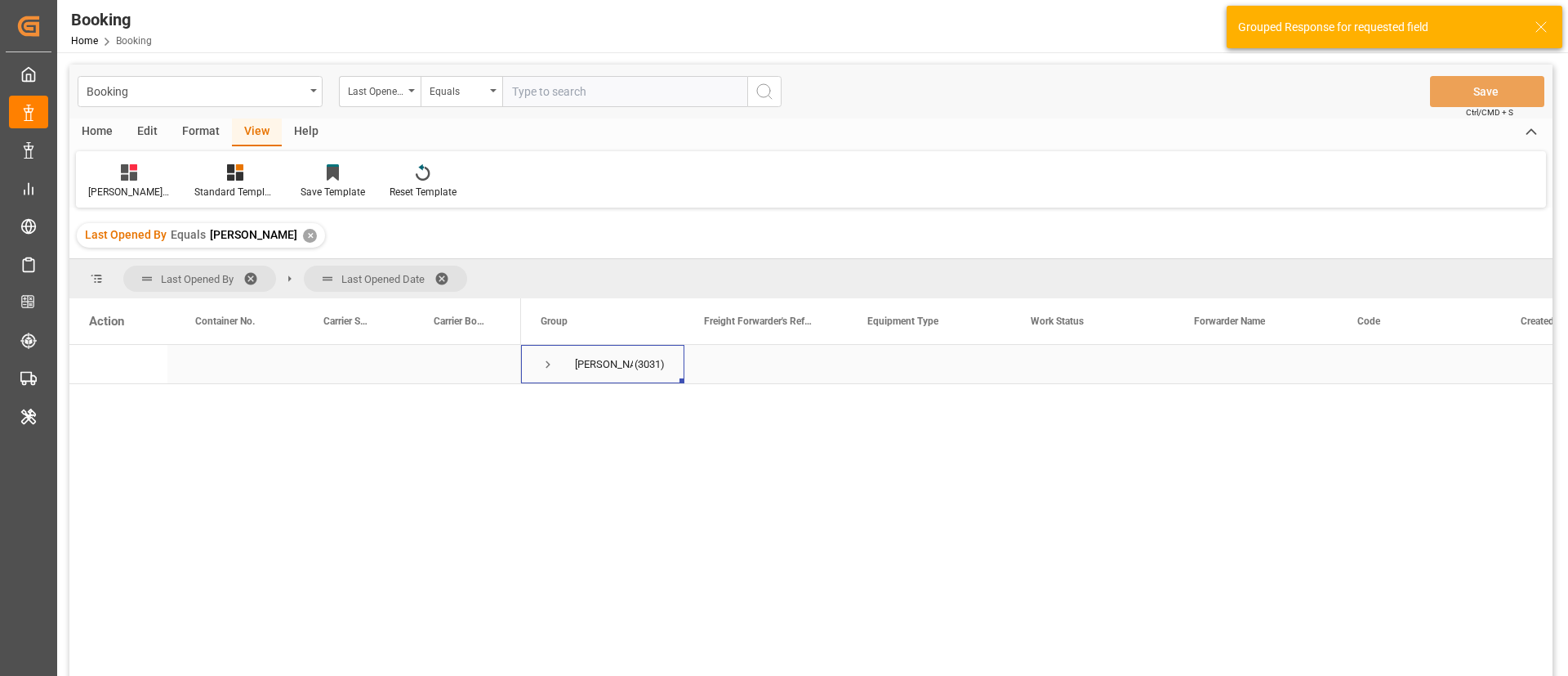
click at [545, 364] on span "Press SPACE to select this row." at bounding box center [547, 364] width 14 height 14
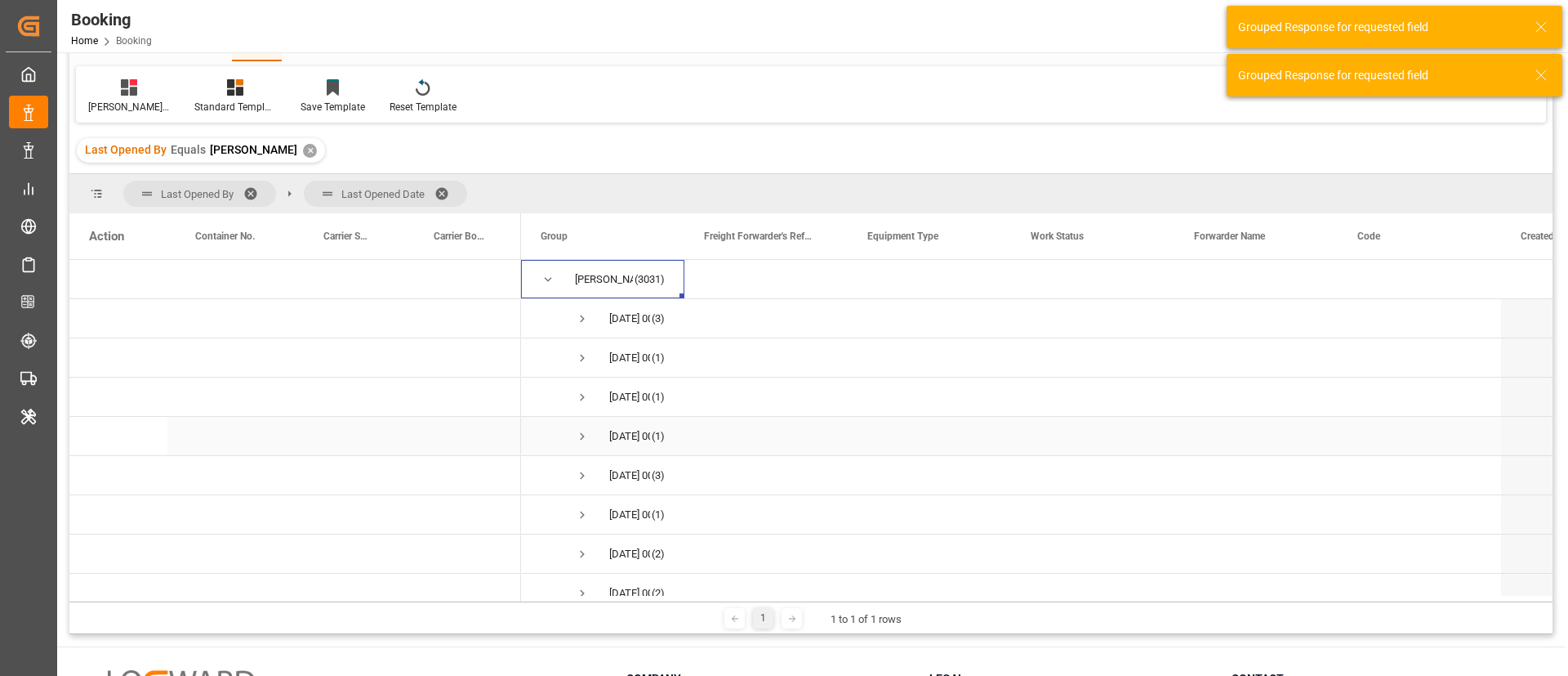
scroll to position [122, 0]
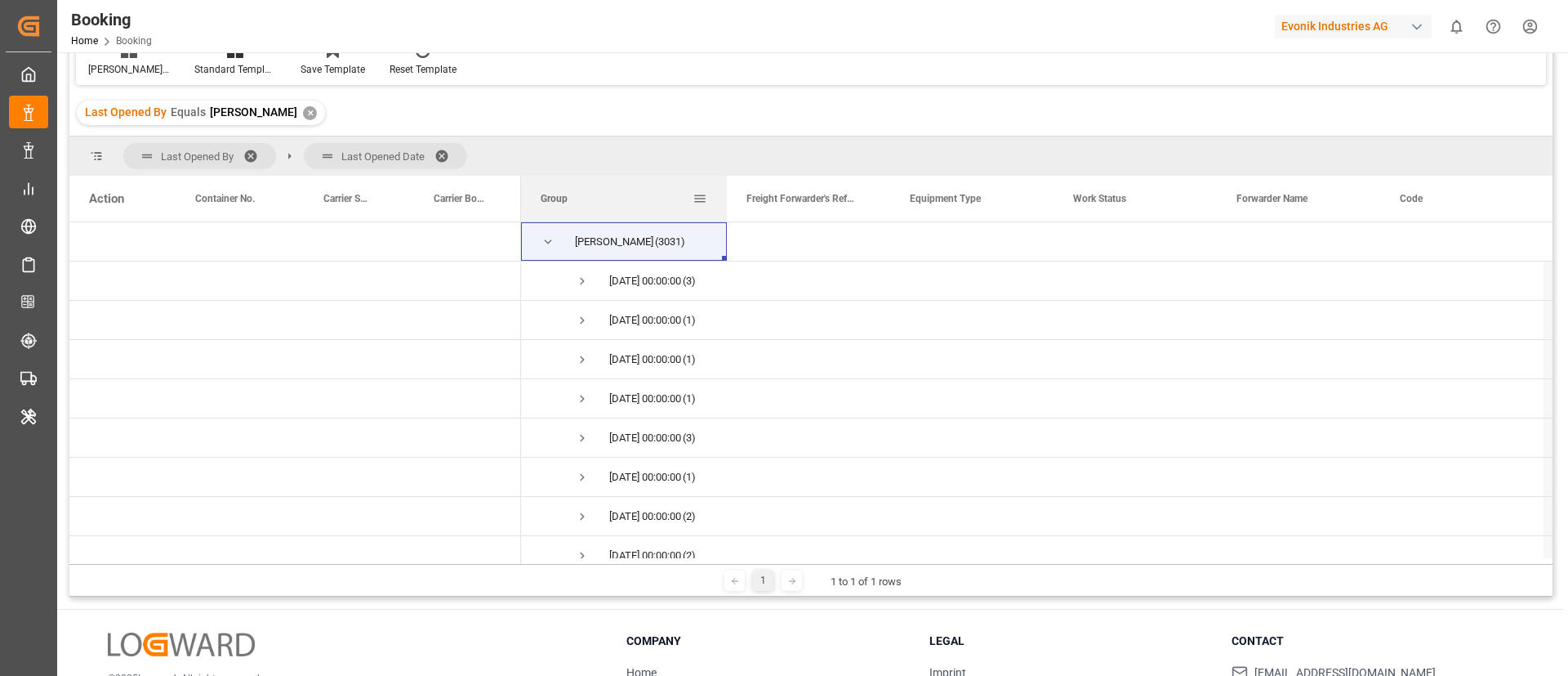
drag, startPoint x: 739, startPoint y: 189, endPoint x: 725, endPoint y: 189, distance: 14.0
click at [725, 189] on div at bounding box center [727, 198] width 7 height 45
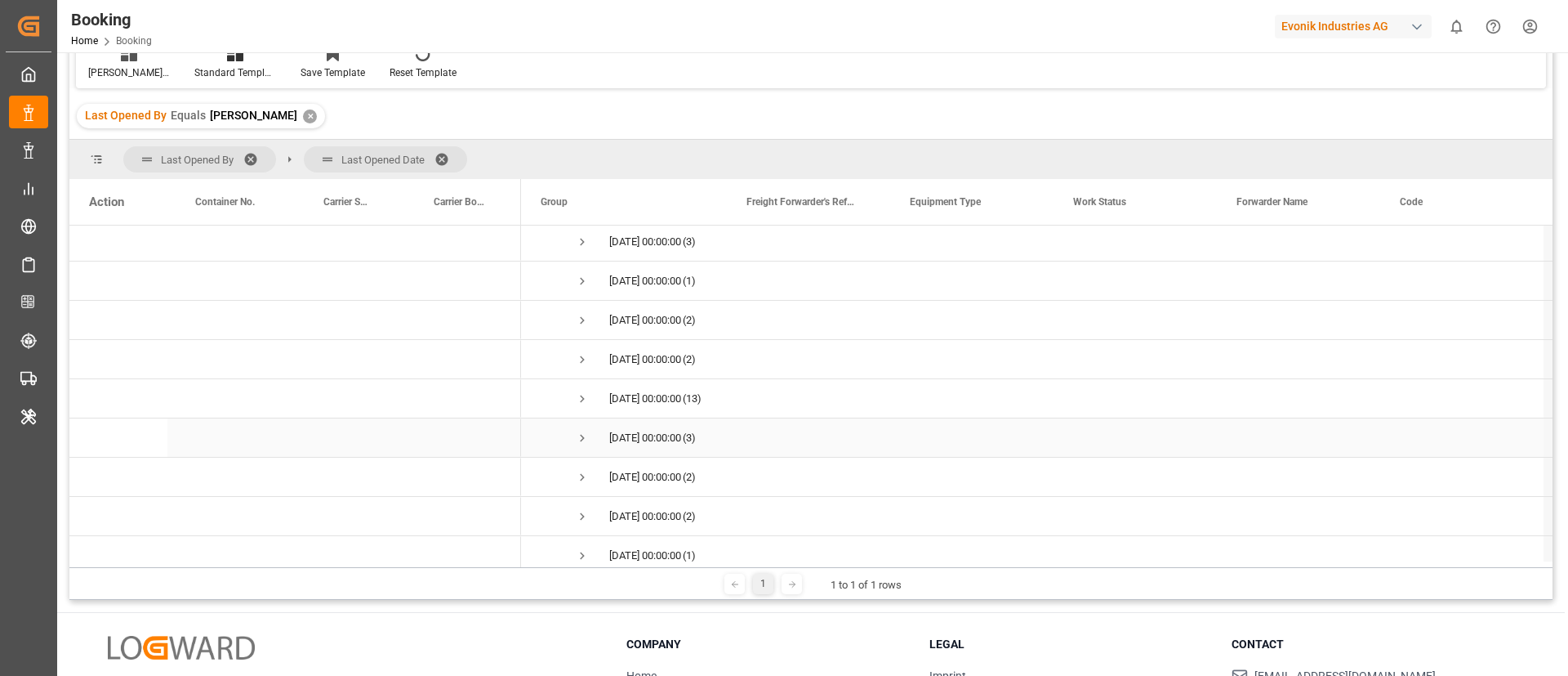
scroll to position [0, 0]
click at [555, 238] on span "[PERSON_NAME] (3031)" at bounding box center [624, 245] width 167 height 37
click at [444, 154] on span at bounding box center [447, 159] width 26 height 14
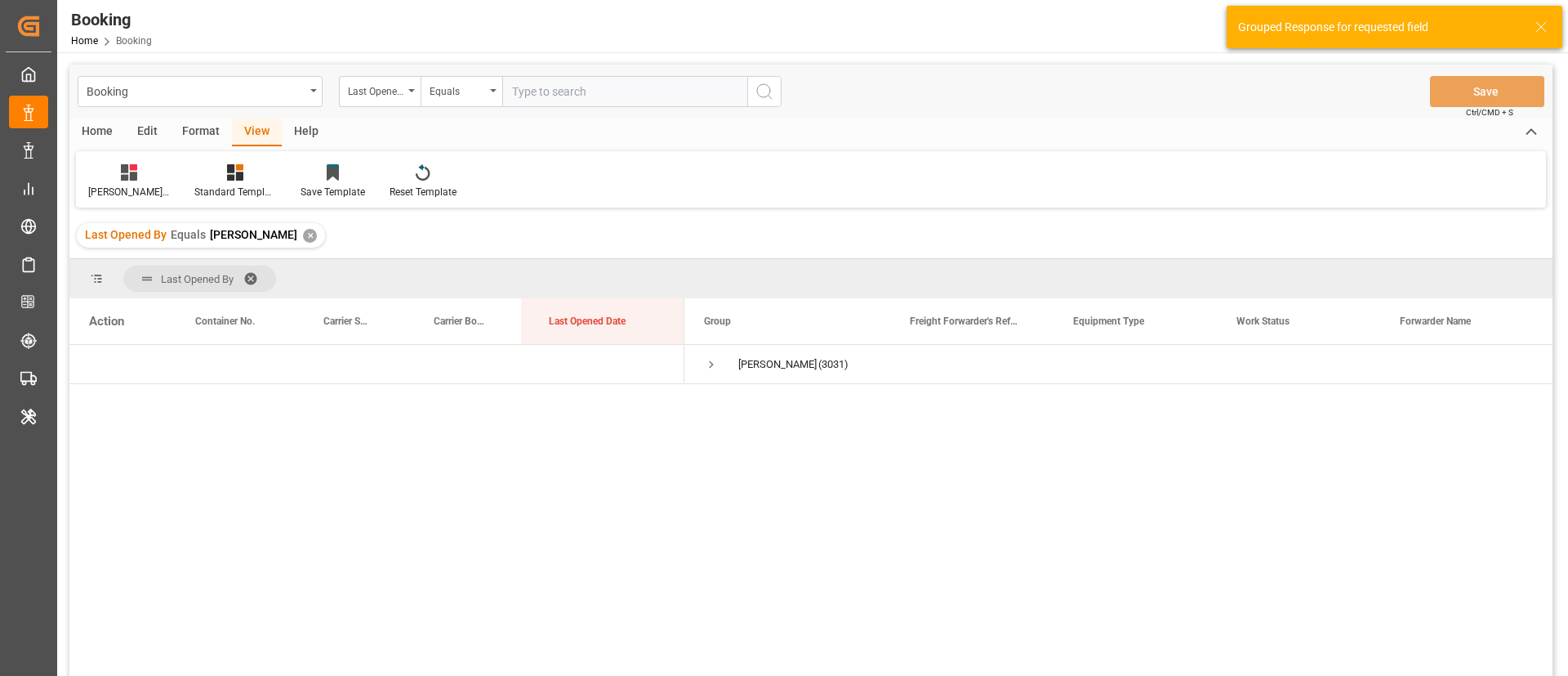
click at [607, 89] on input "text" at bounding box center [625, 92] width 245 height 31
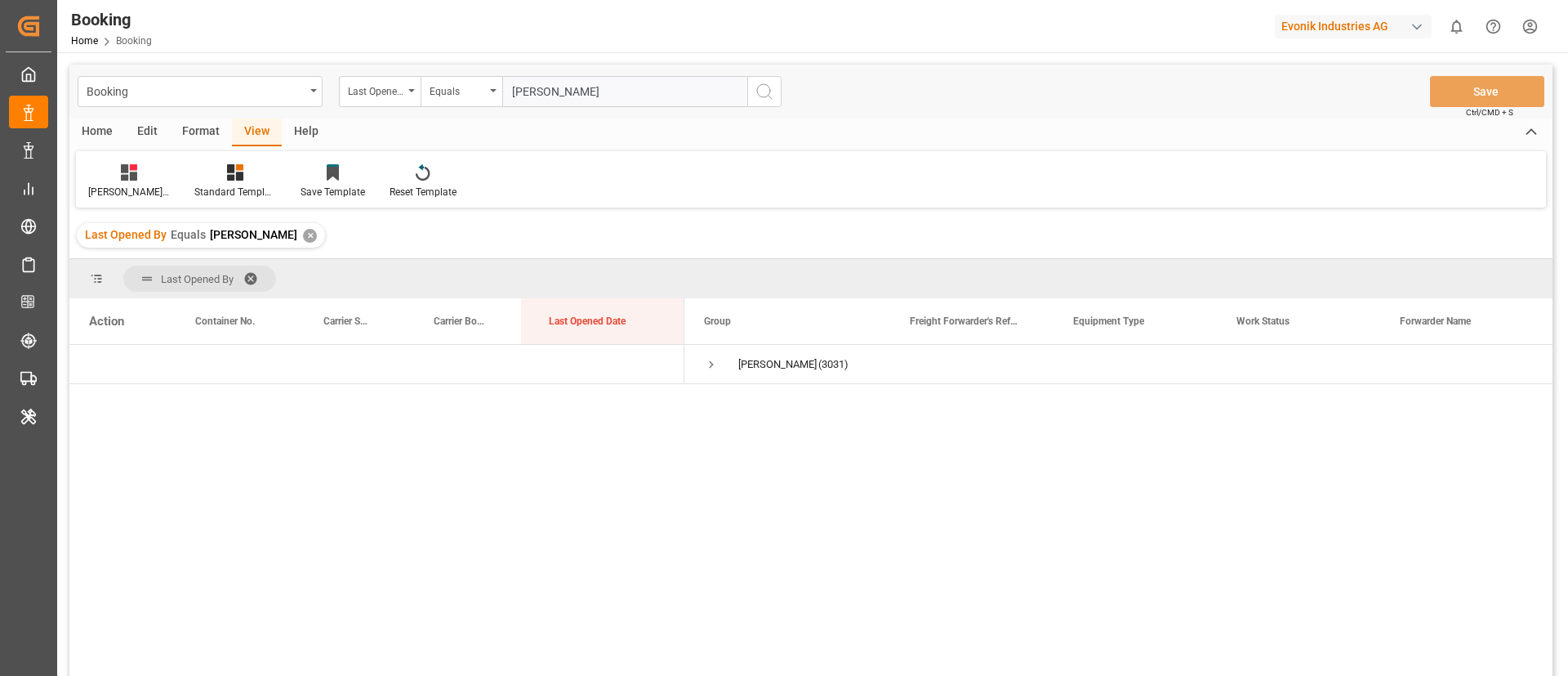
type input "Vismitha Mahadev"
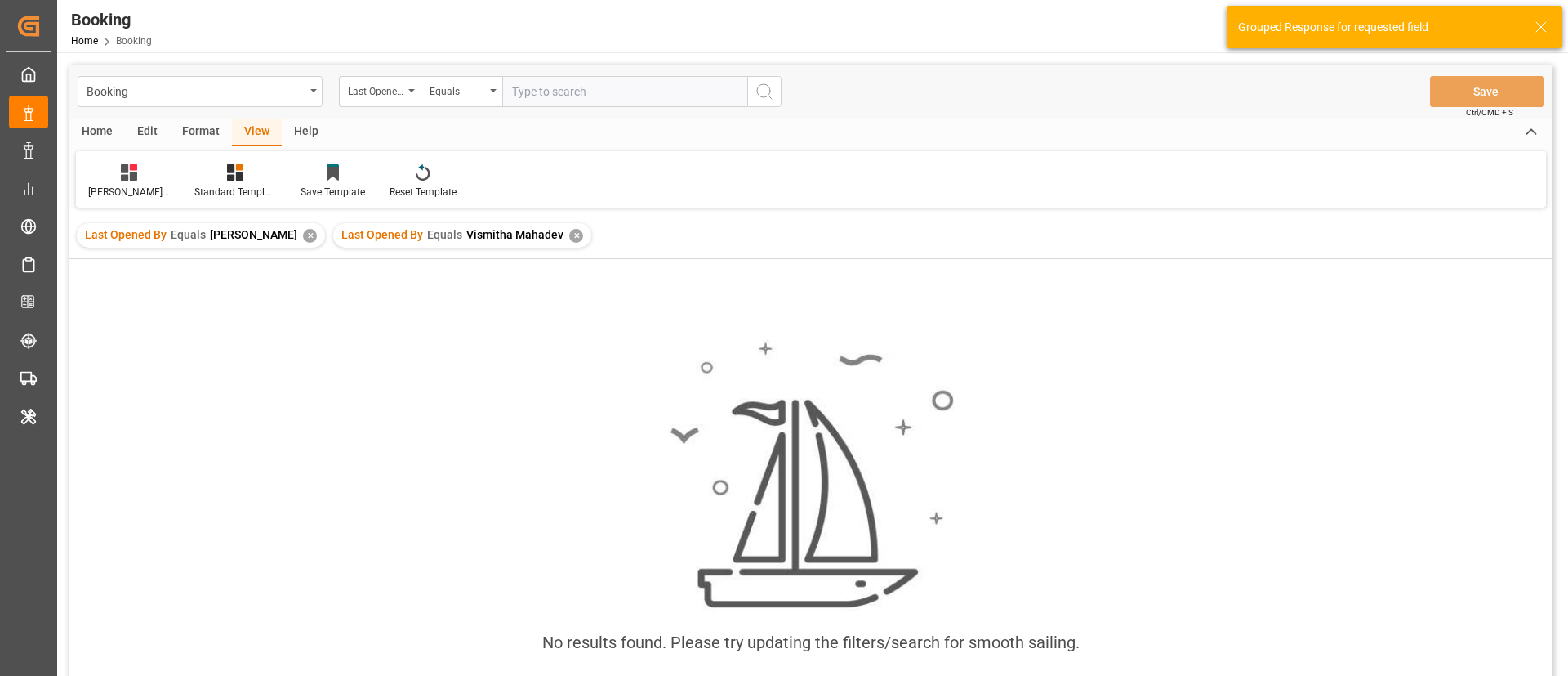
click at [309, 230] on div "✕" at bounding box center [309, 235] width 13 height 14
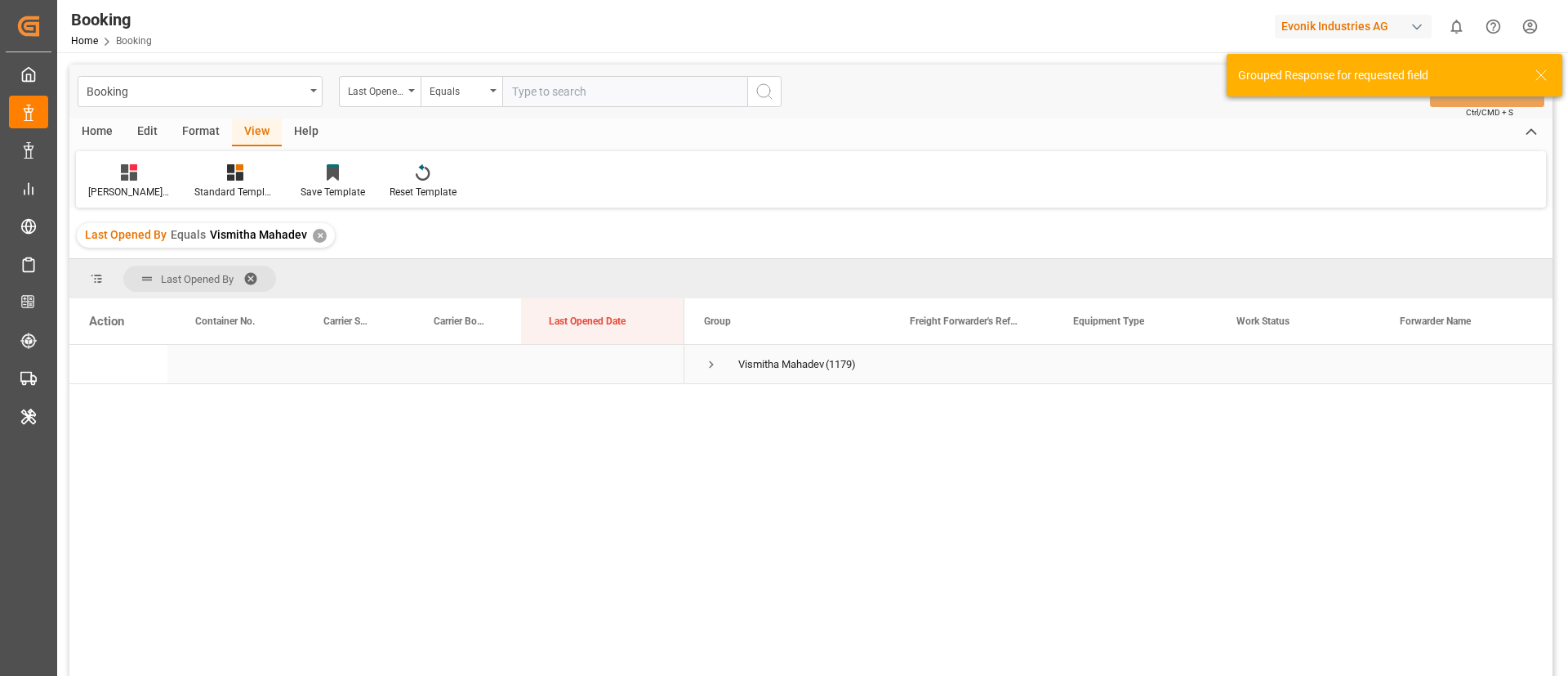
click at [714, 366] on span "Press SPACE to select this row." at bounding box center [710, 364] width 14 height 14
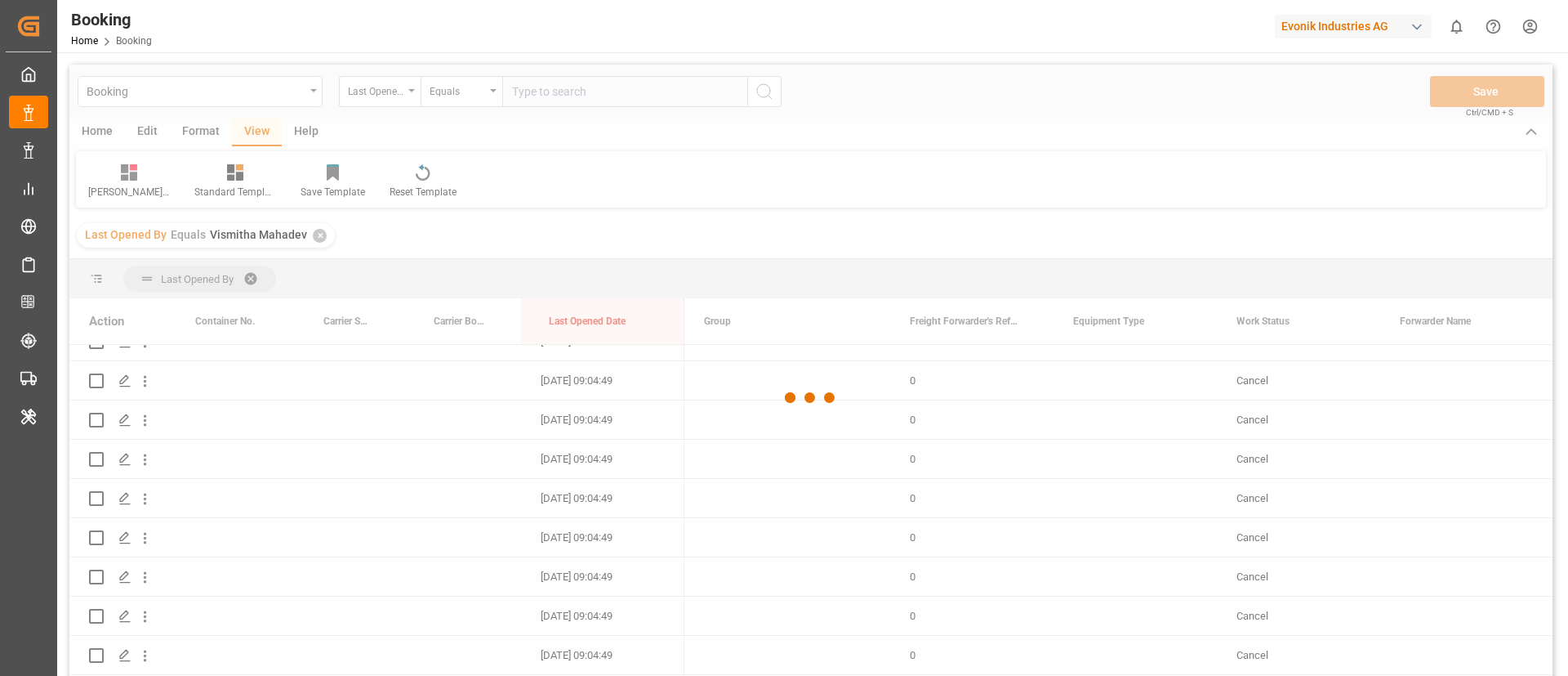
scroll to position [6740, 0]
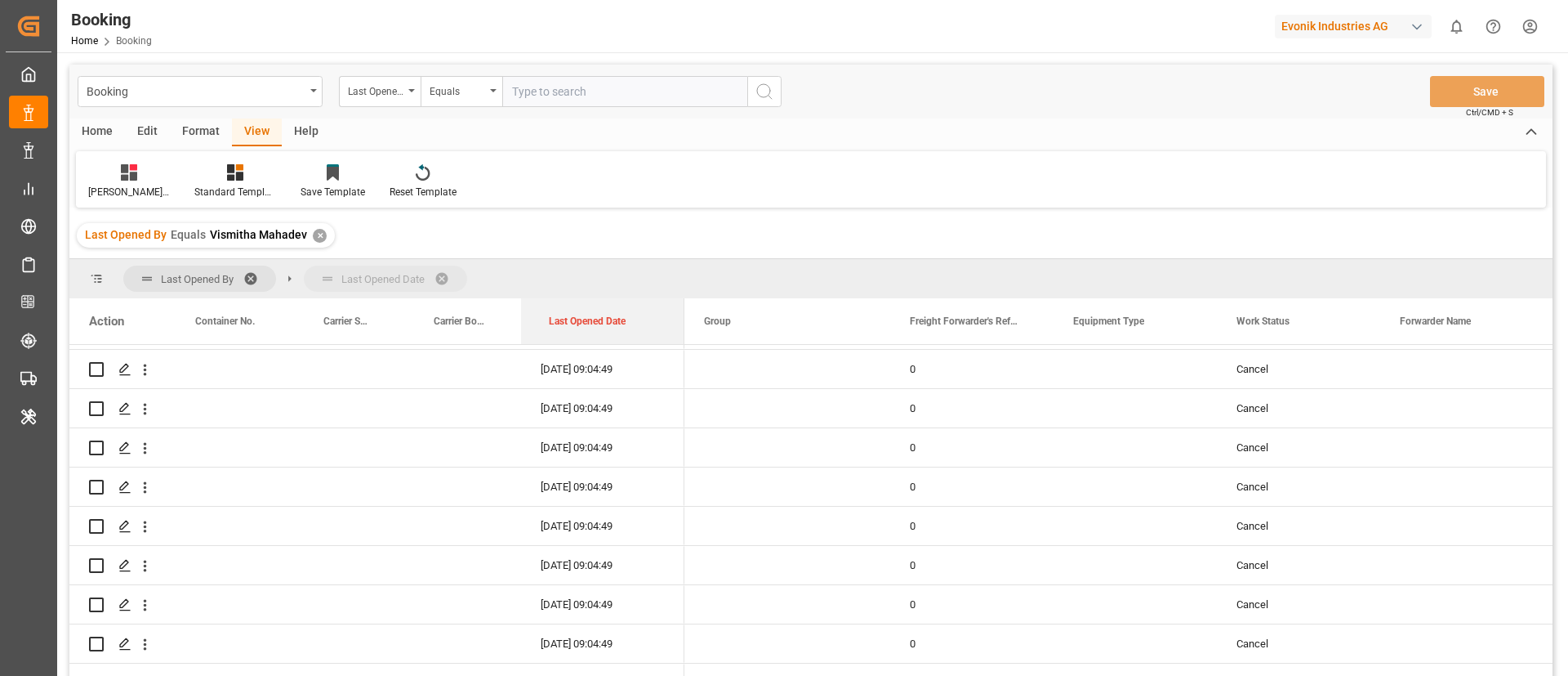
drag, startPoint x: 592, startPoint y: 318, endPoint x: 857, endPoint y: 11, distance: 405.6
click at [640, 259] on div "Last Opened By Last Opened Date Drag here to set column labels Action Container…" at bounding box center [811, 473] width 1482 height 427
drag, startPoint x: 585, startPoint y: 310, endPoint x: 641, endPoint y: 460, distance: 160.1
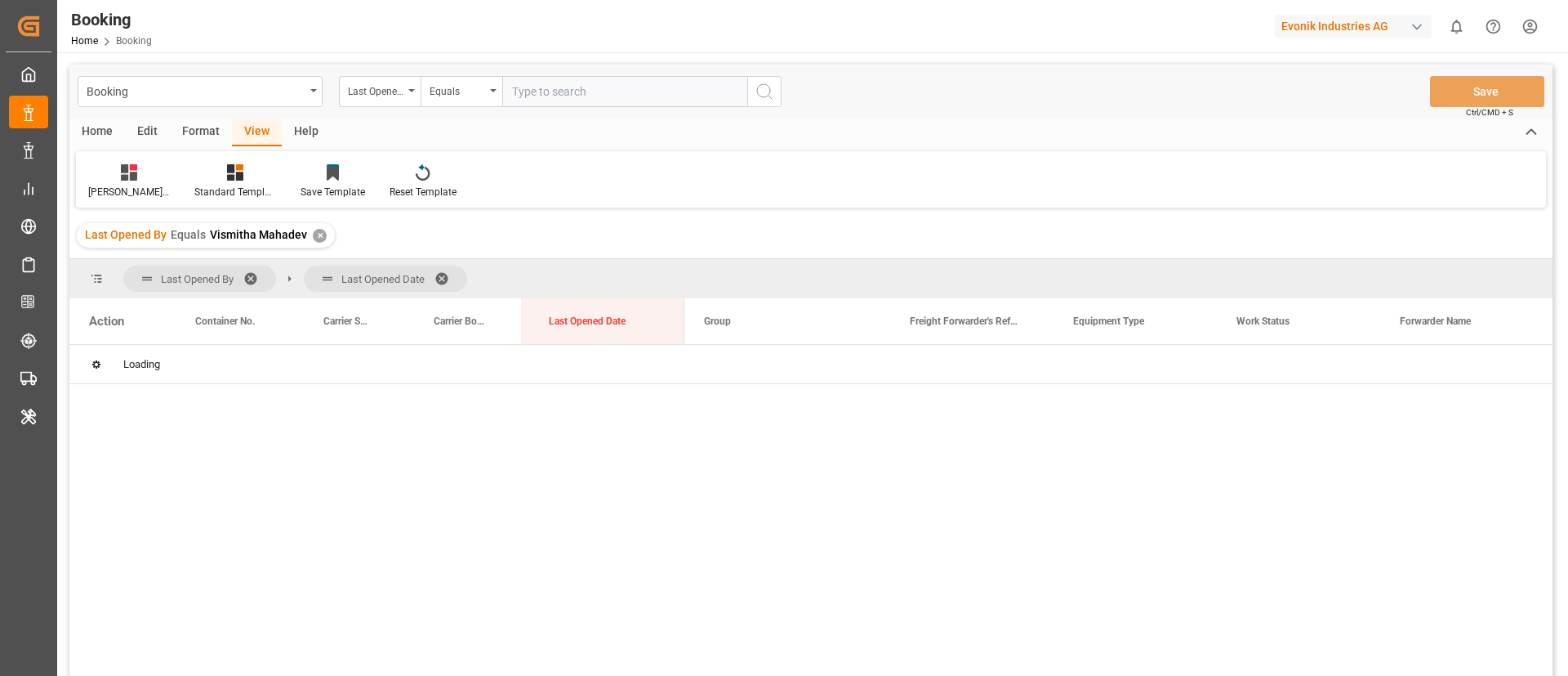
scroll to position [0, 0]
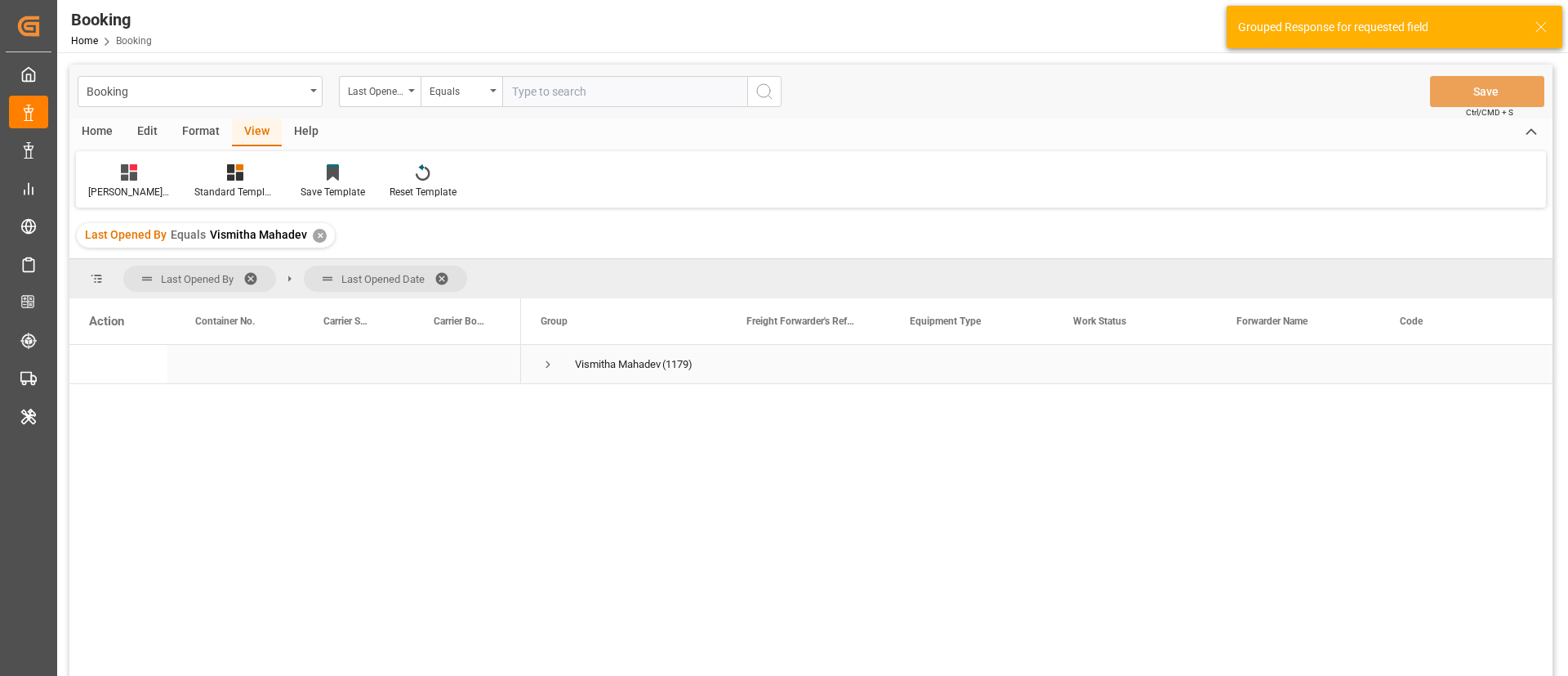
click at [550, 357] on span "Press SPACE to select this row." at bounding box center [547, 364] width 14 height 14
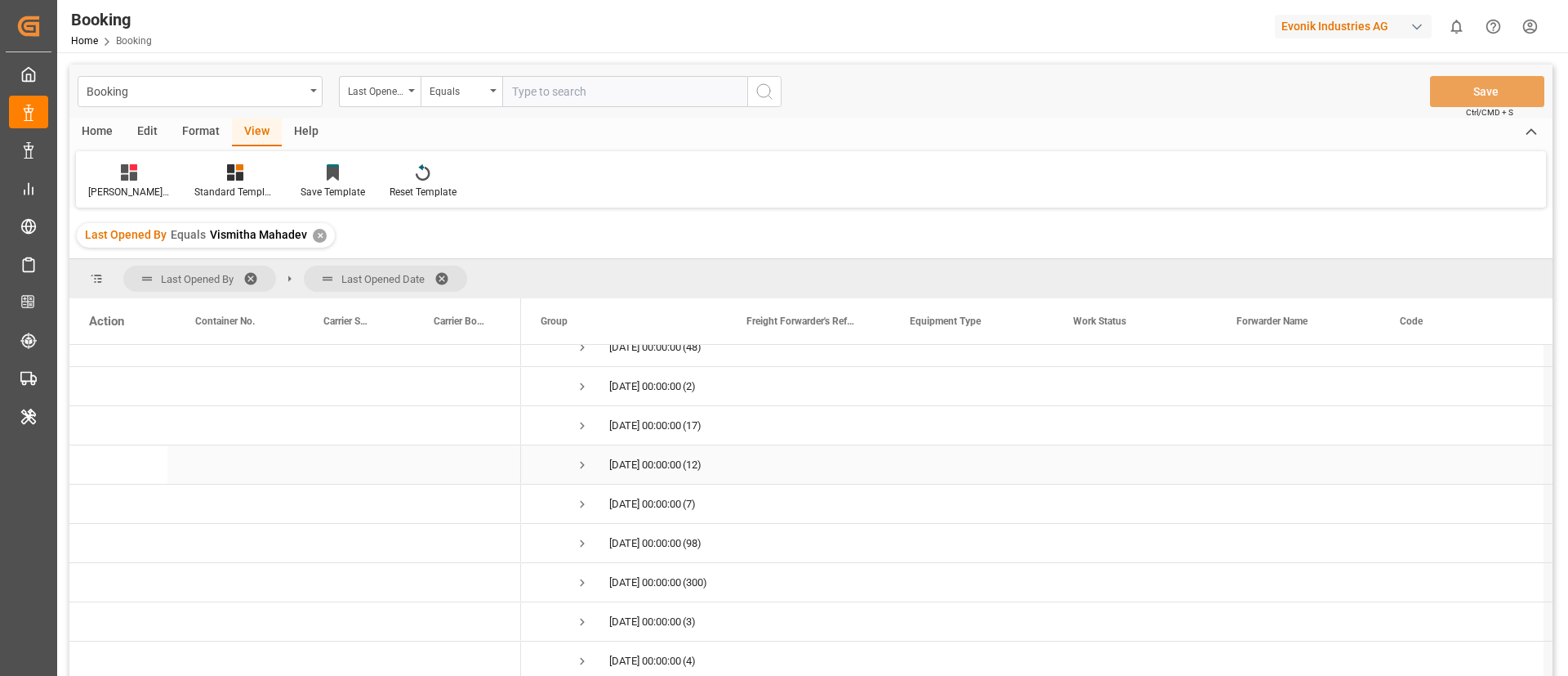
scroll to position [122, 0]
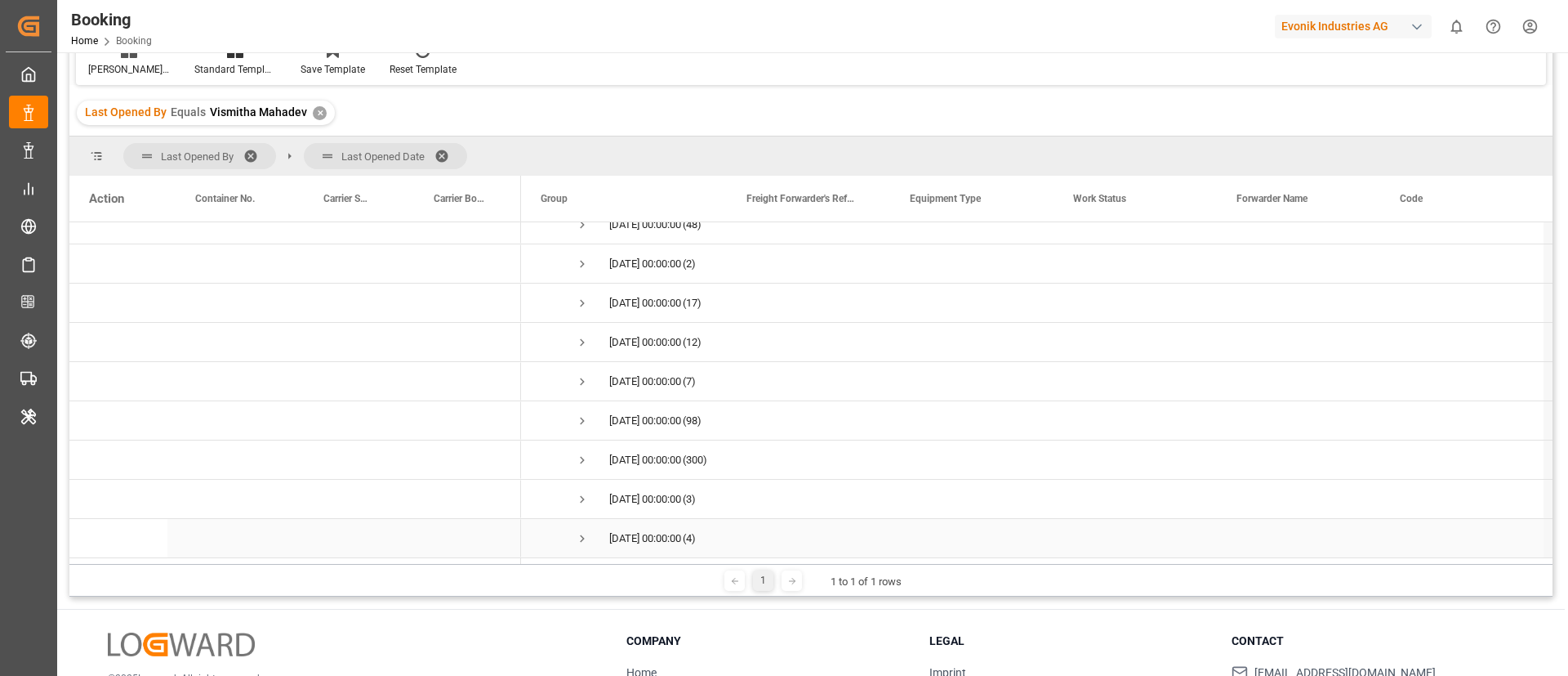
click at [582, 531] on span "Press SPACE to select this row." at bounding box center [581, 538] width 14 height 14
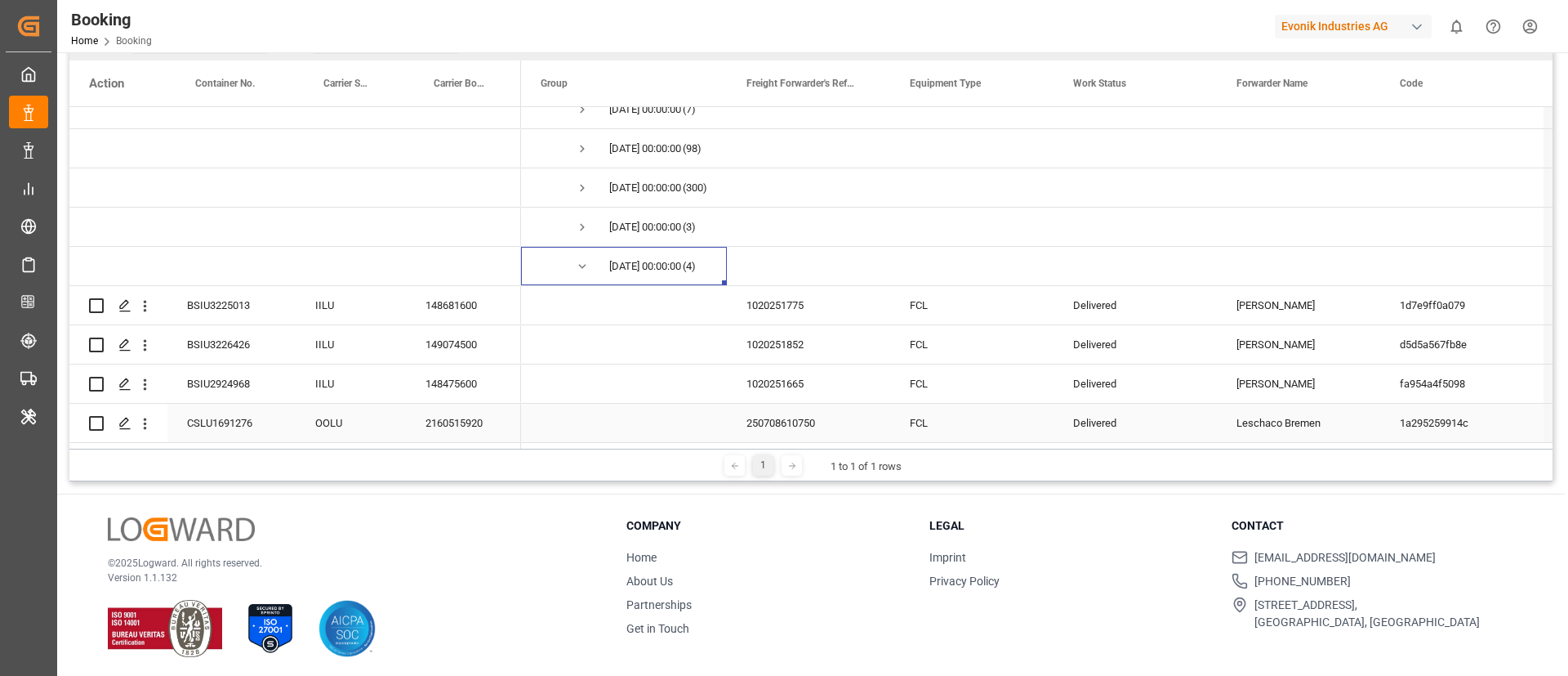
scroll to position [242, 0]
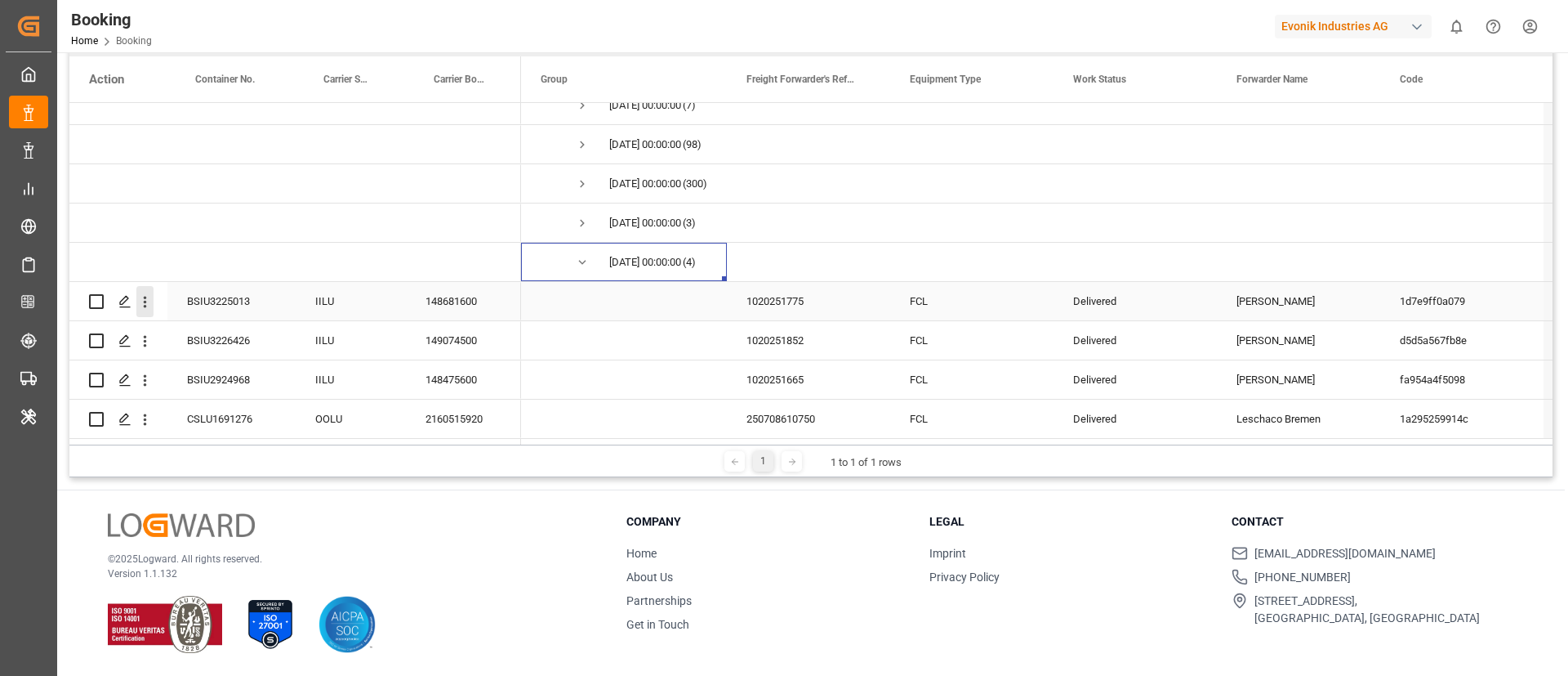
click at [146, 293] on icon "open menu" at bounding box center [145, 302] width 17 height 17
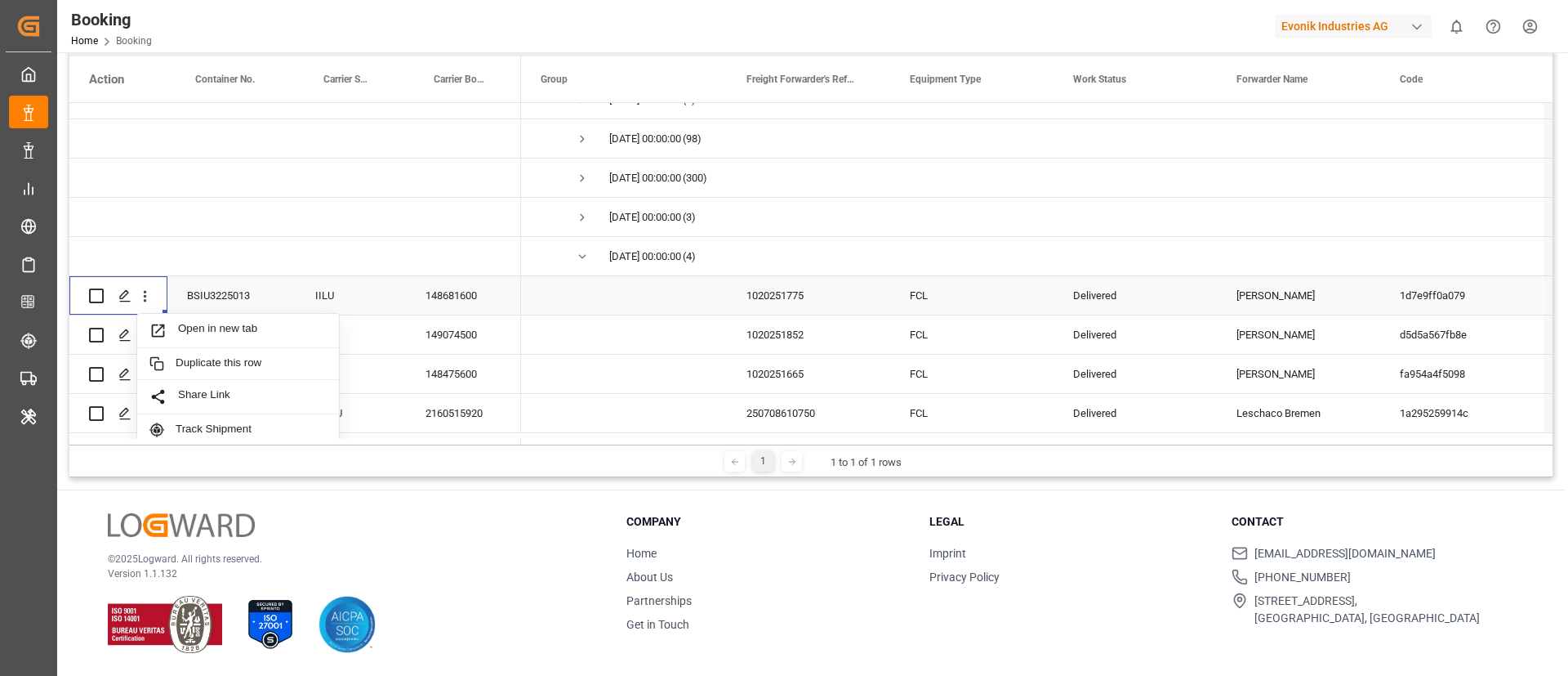
drag, startPoint x: 267, startPoint y: 287, endPoint x: 275, endPoint y: 286, distance: 8.1
click at [267, 286] on div "BSIU3225013" at bounding box center [231, 295] width 128 height 39
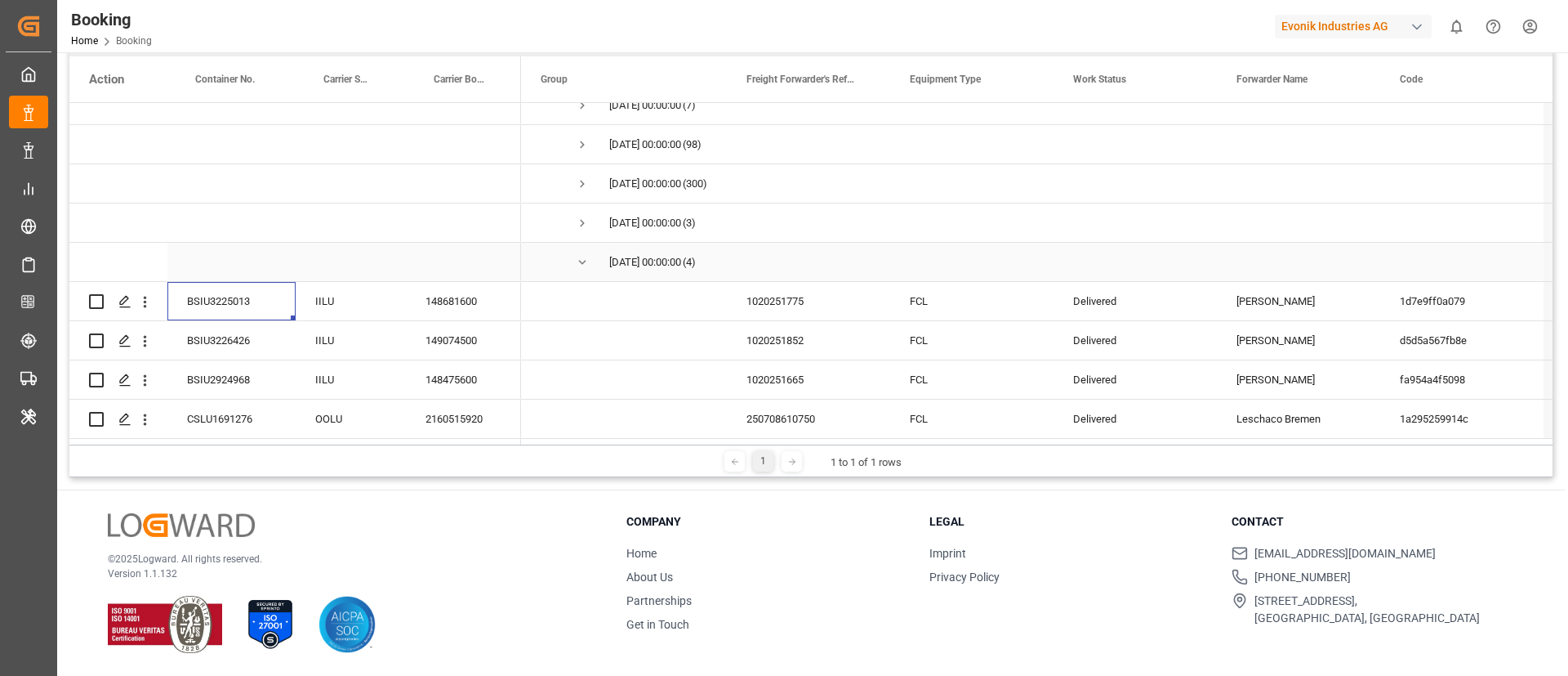
click at [578, 256] on span "Press SPACE to select this row." at bounding box center [581, 261] width 14 height 14
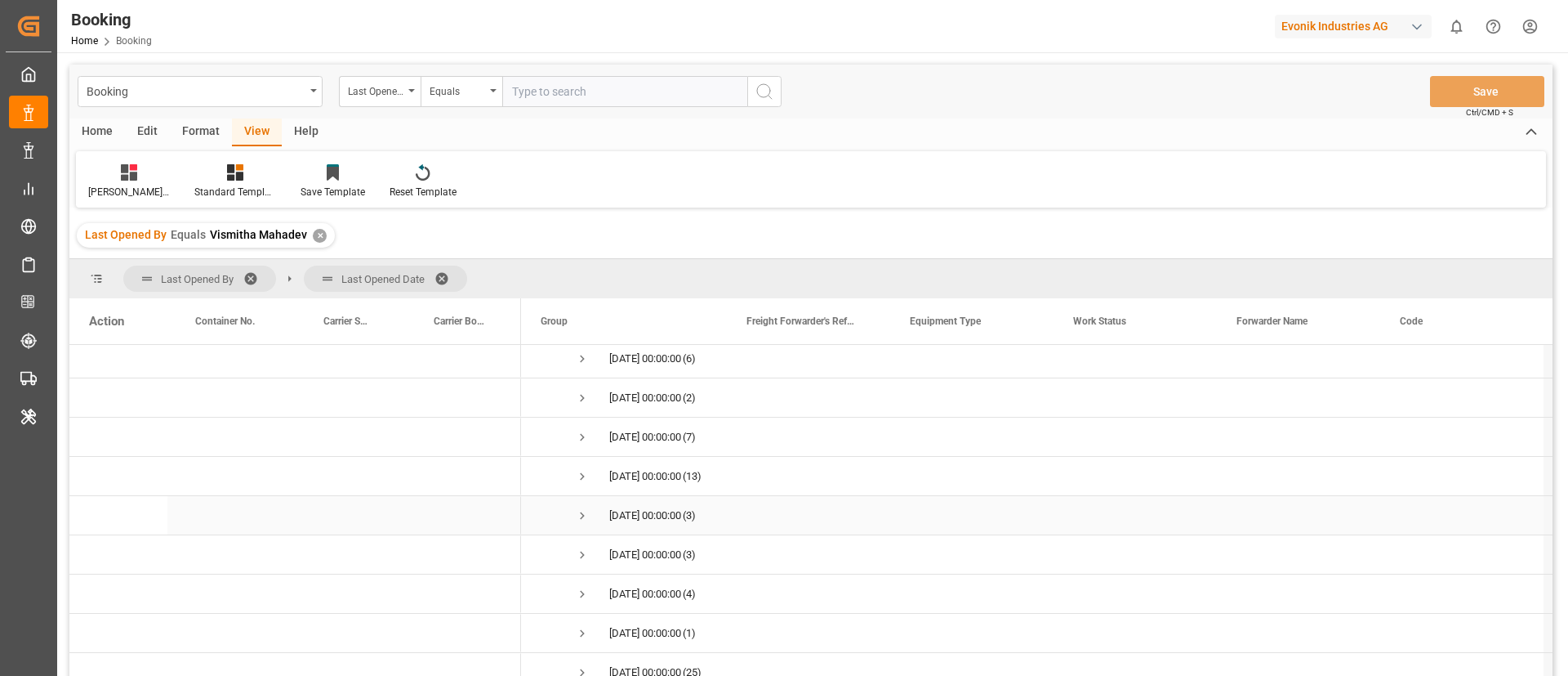
scroll to position [817, 0]
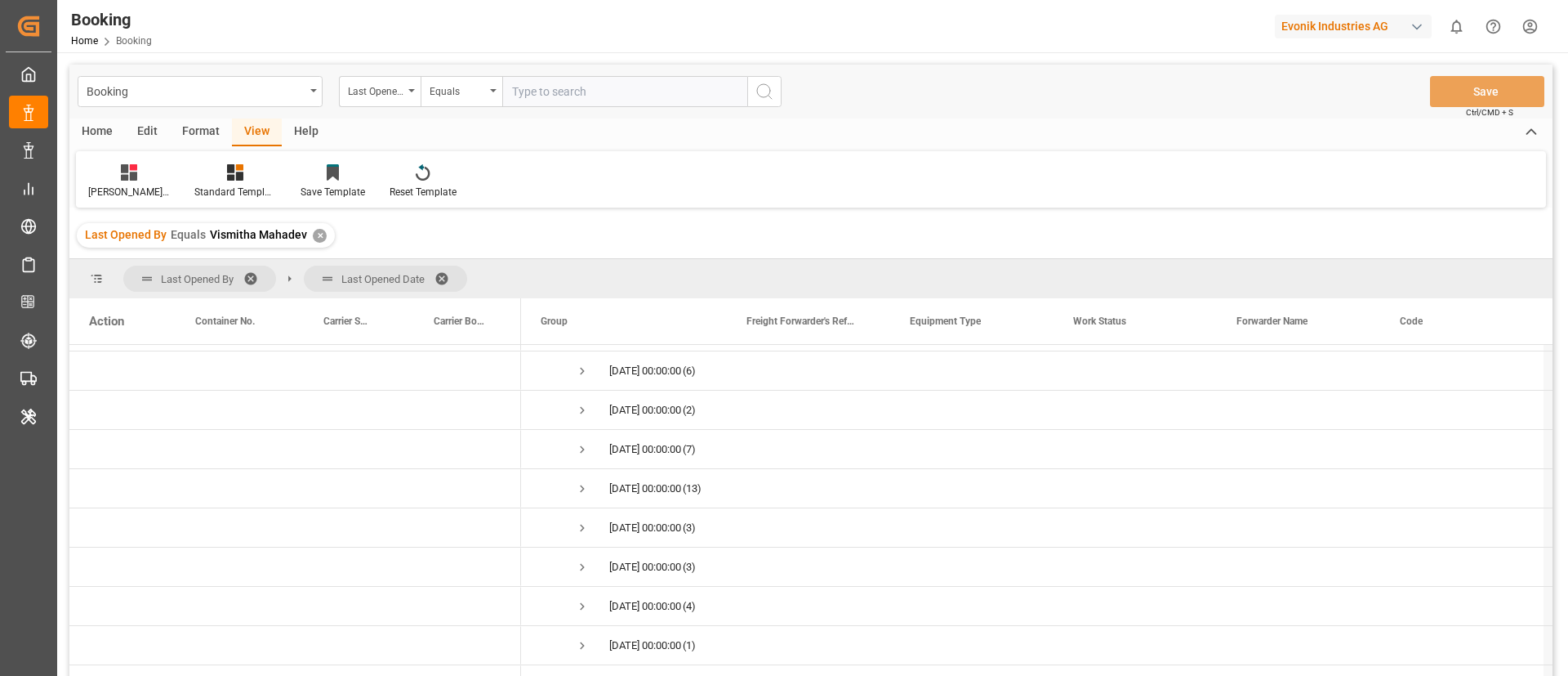
drag, startPoint x: 444, startPoint y: 275, endPoint x: 714, endPoint y: 343, distance: 278.4
click at [444, 274] on span at bounding box center [447, 278] width 26 height 14
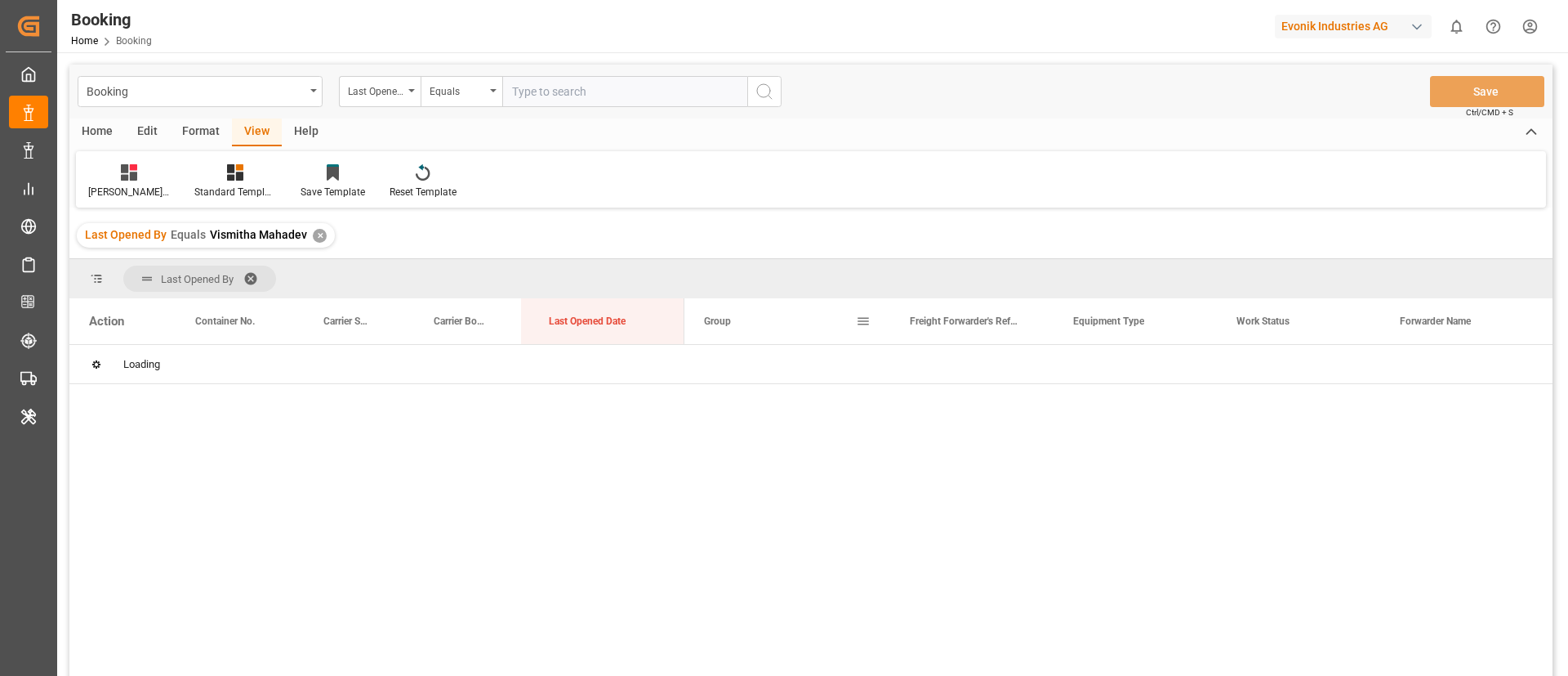
scroll to position [0, 0]
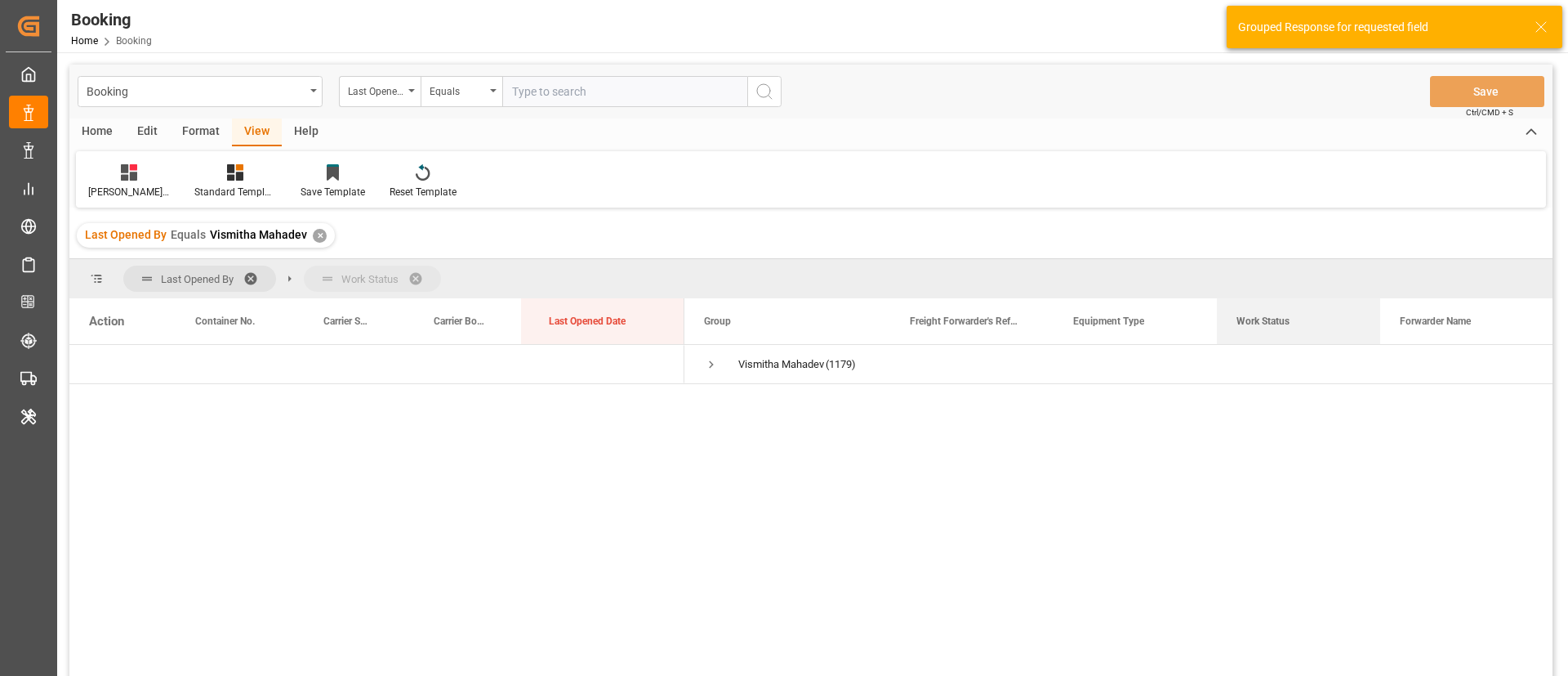
drag, startPoint x: 1252, startPoint y: 319, endPoint x: 1237, endPoint y: 271, distance: 50.3
click at [710, 361] on span "Press SPACE to select this row." at bounding box center [710, 364] width 14 height 14
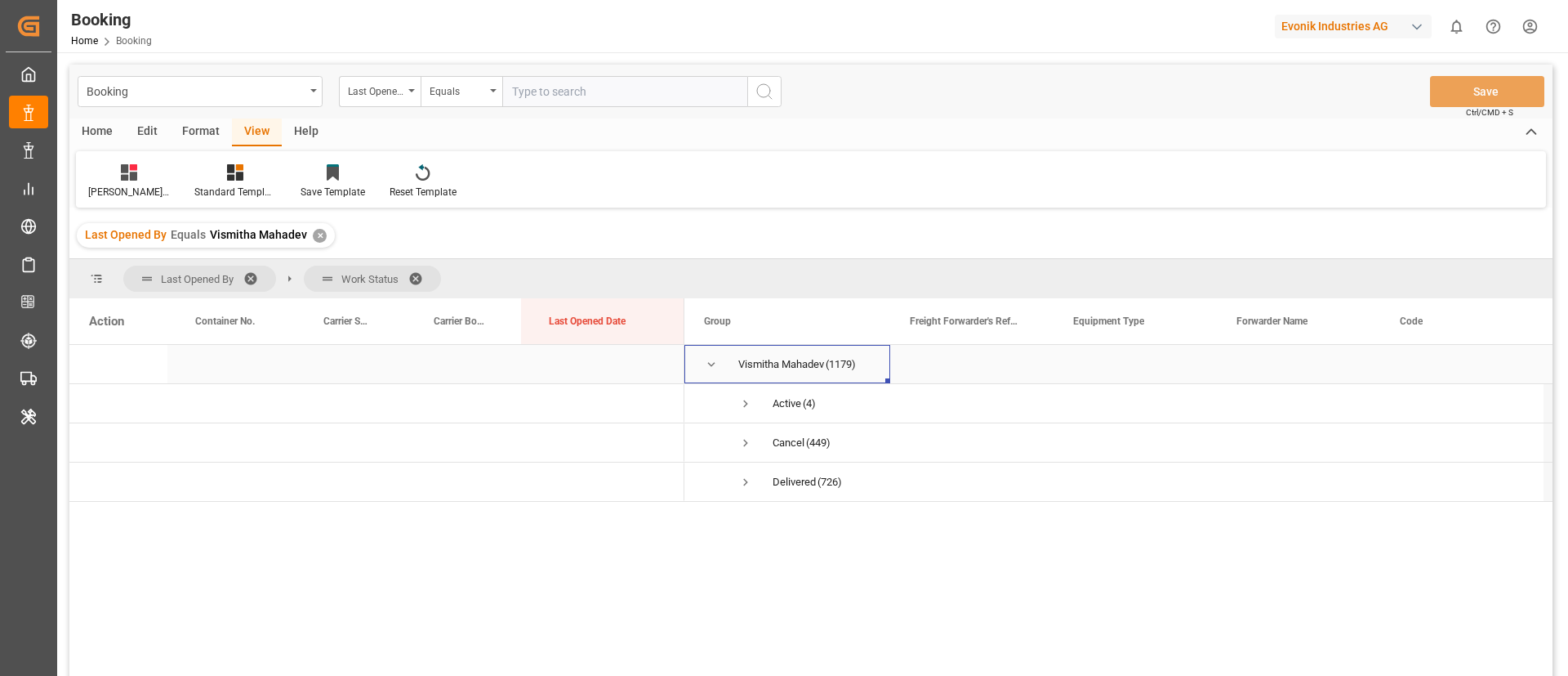
click at [711, 360] on span "Press SPACE to select this row." at bounding box center [710, 364] width 14 height 14
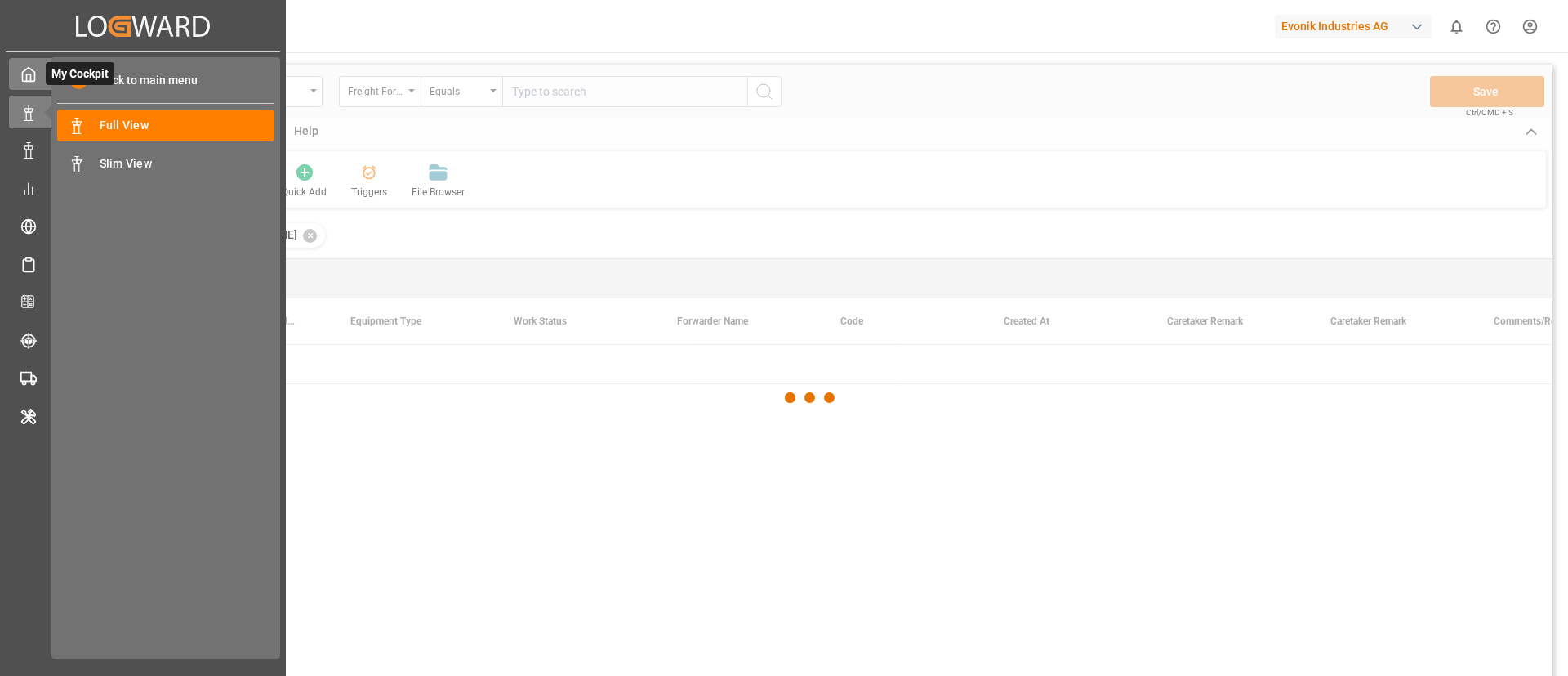
click at [24, 75] on icon at bounding box center [28, 74] width 16 height 16
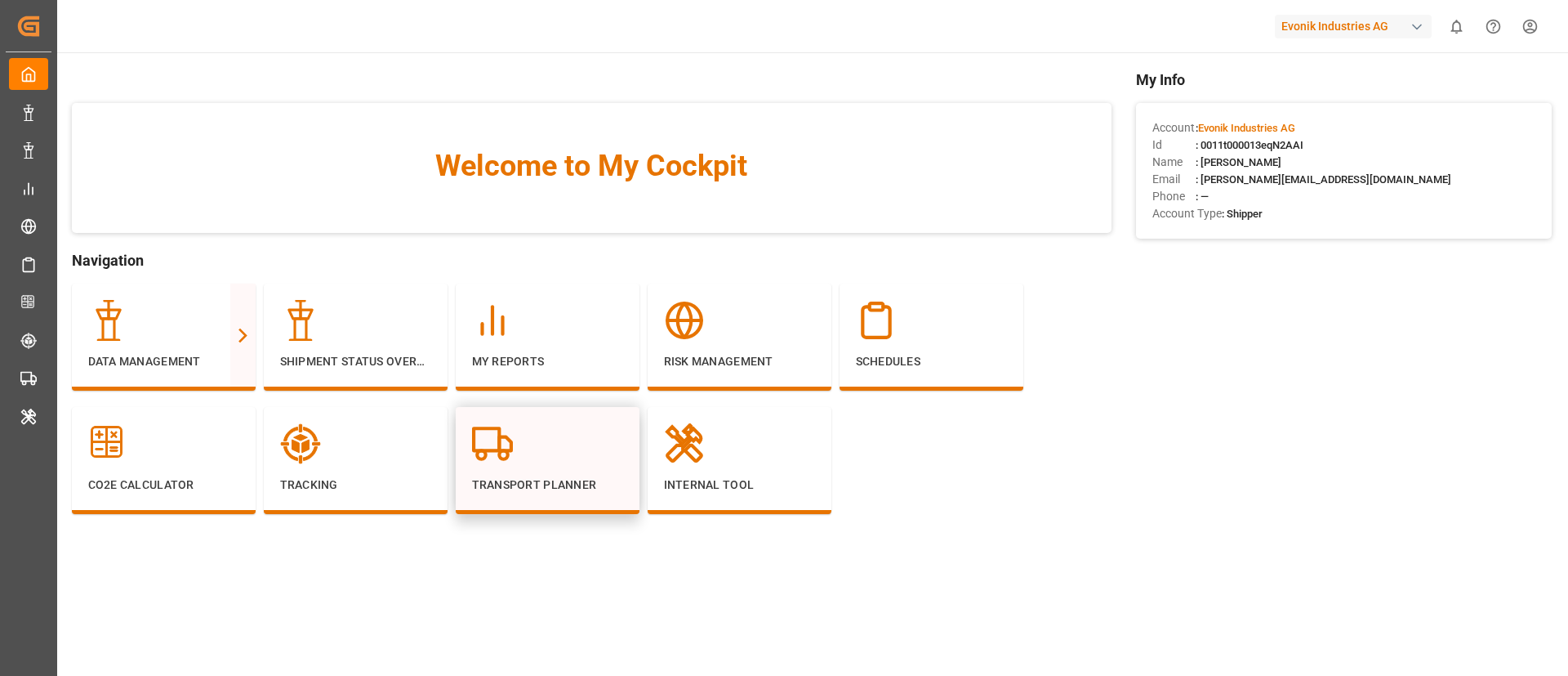
click at [526, 476] on p "Transport Planner" at bounding box center [547, 485] width 151 height 17
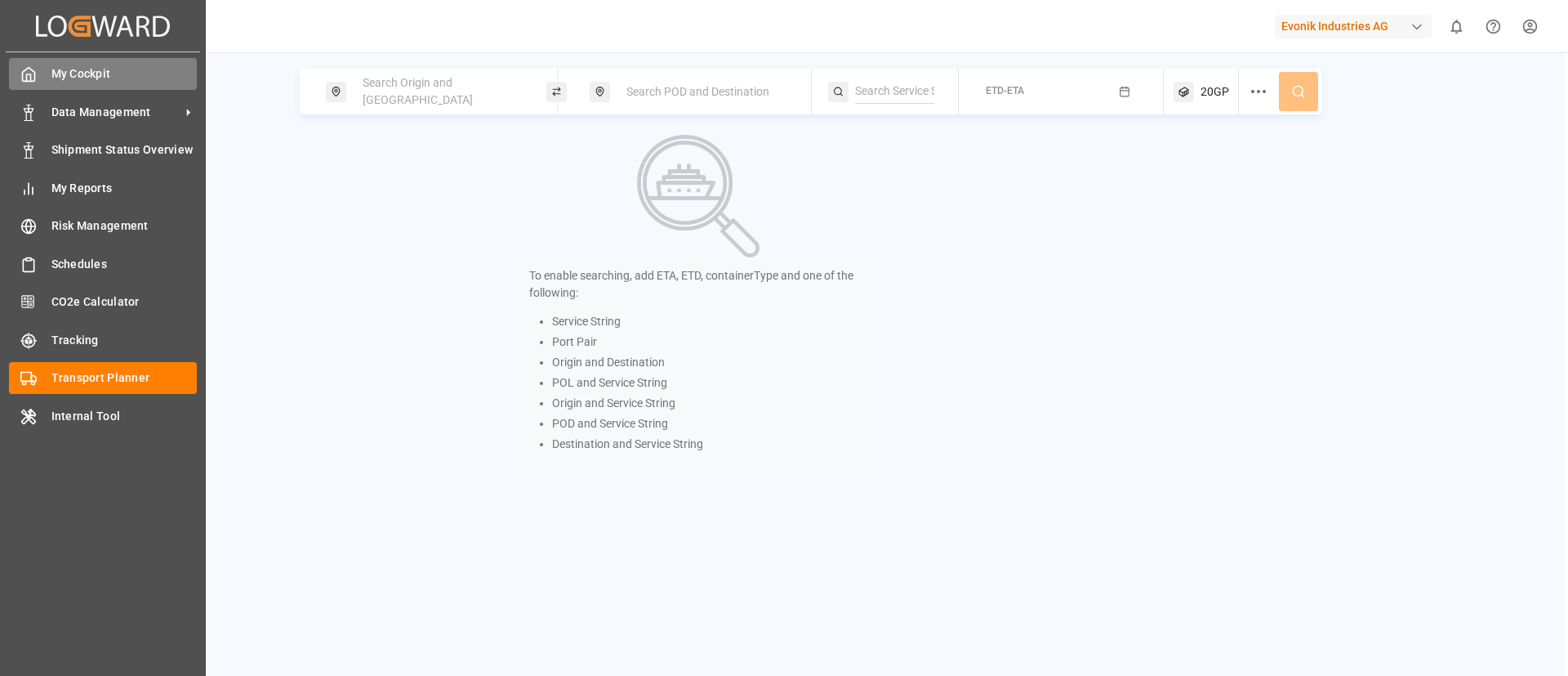
click at [34, 83] on div "My Cockpit My Cockpit" at bounding box center [102, 73] width 188 height 32
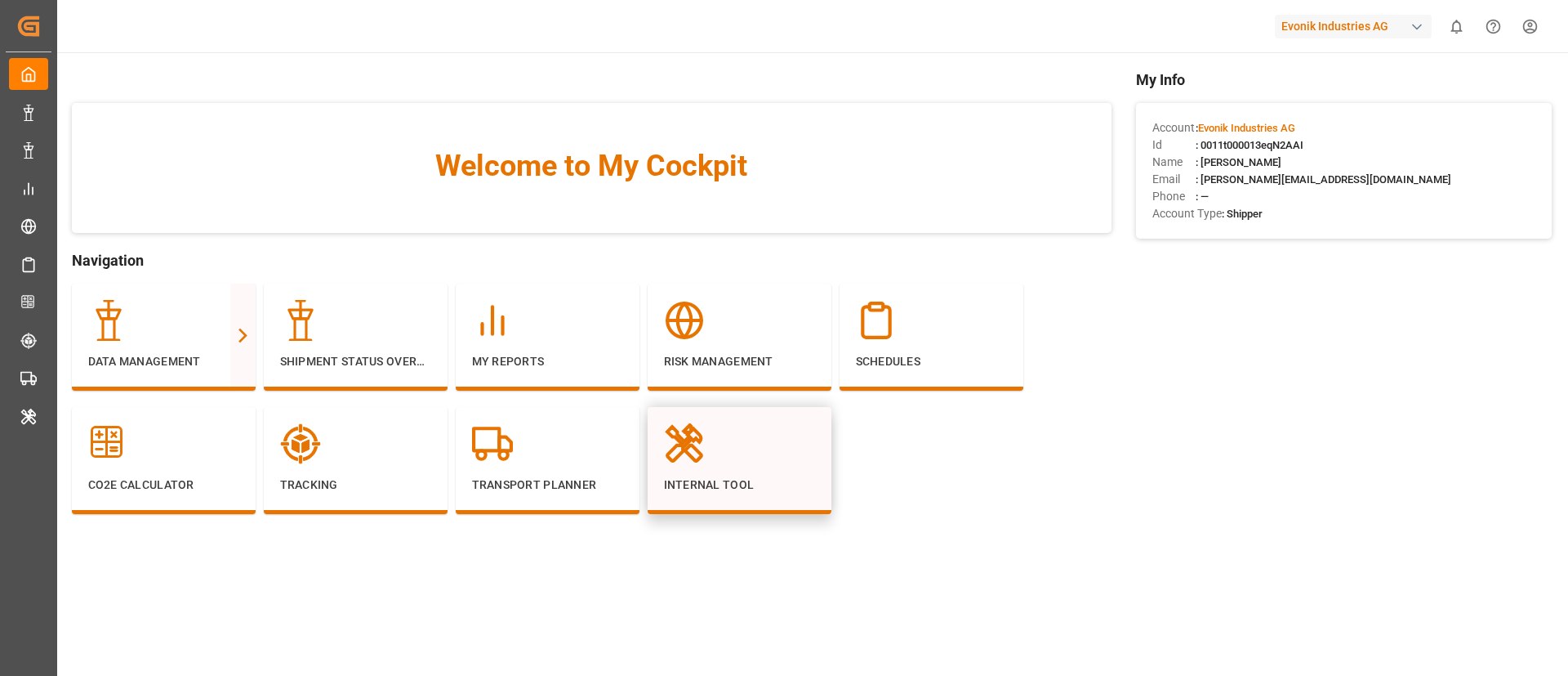
click at [702, 457] on icon at bounding box center [684, 444] width 40 height 41
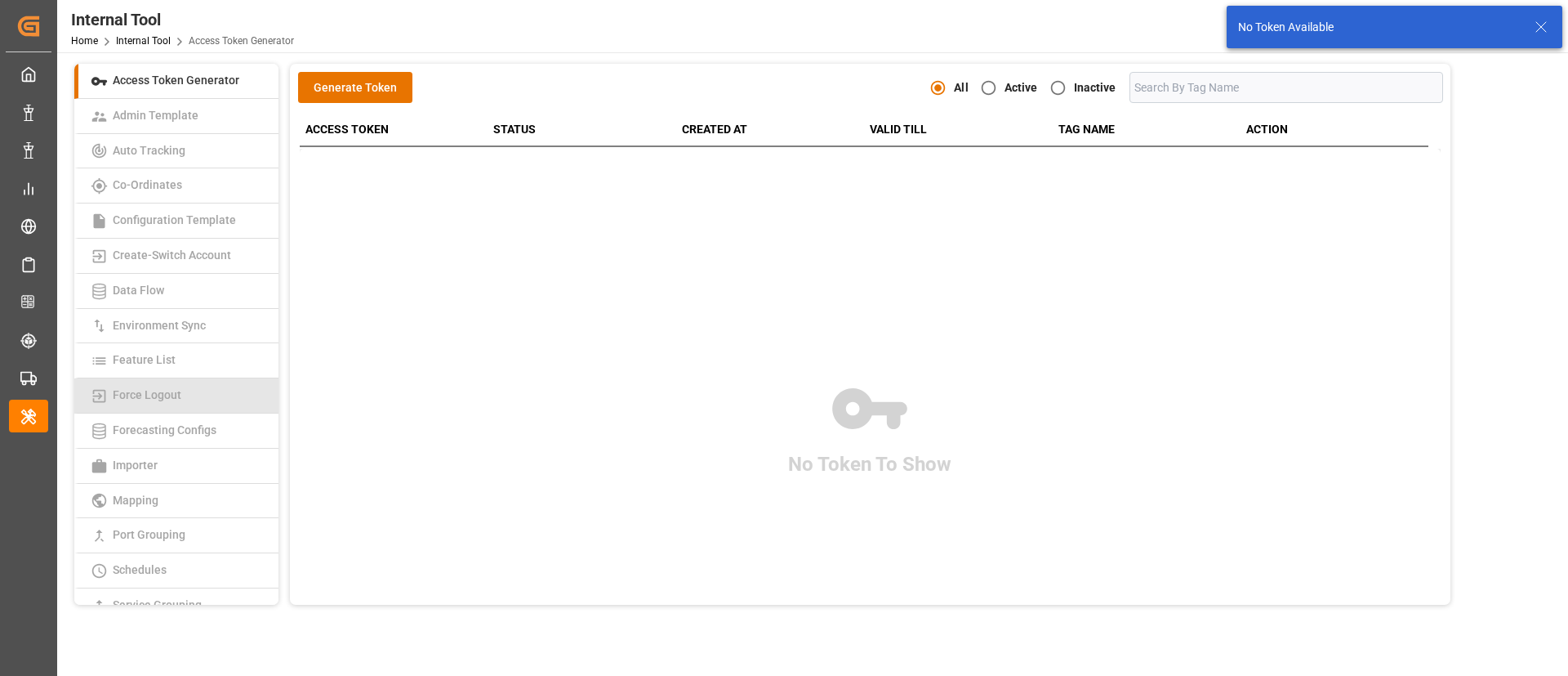
scroll to position [122, 0]
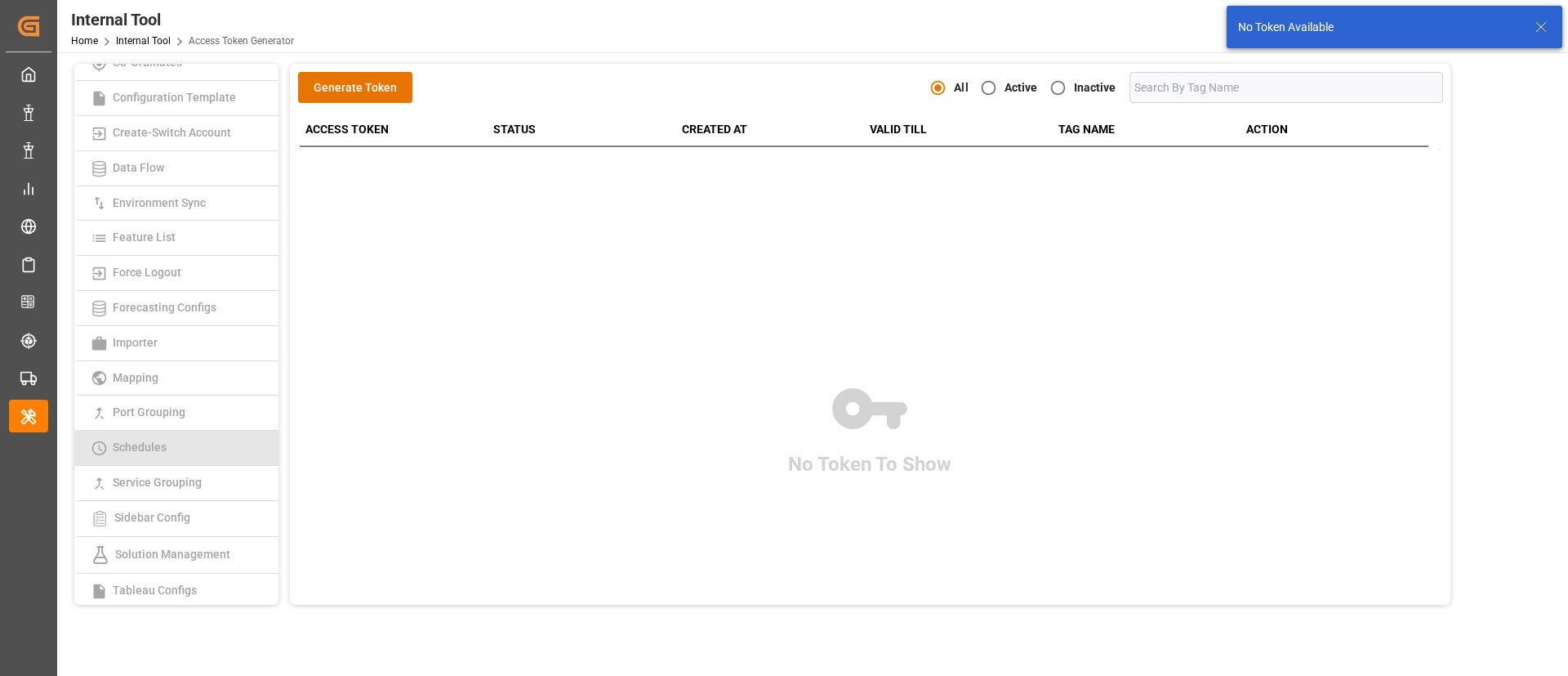
click at [163, 441] on span "Schedules" at bounding box center [140, 447] width 64 height 14
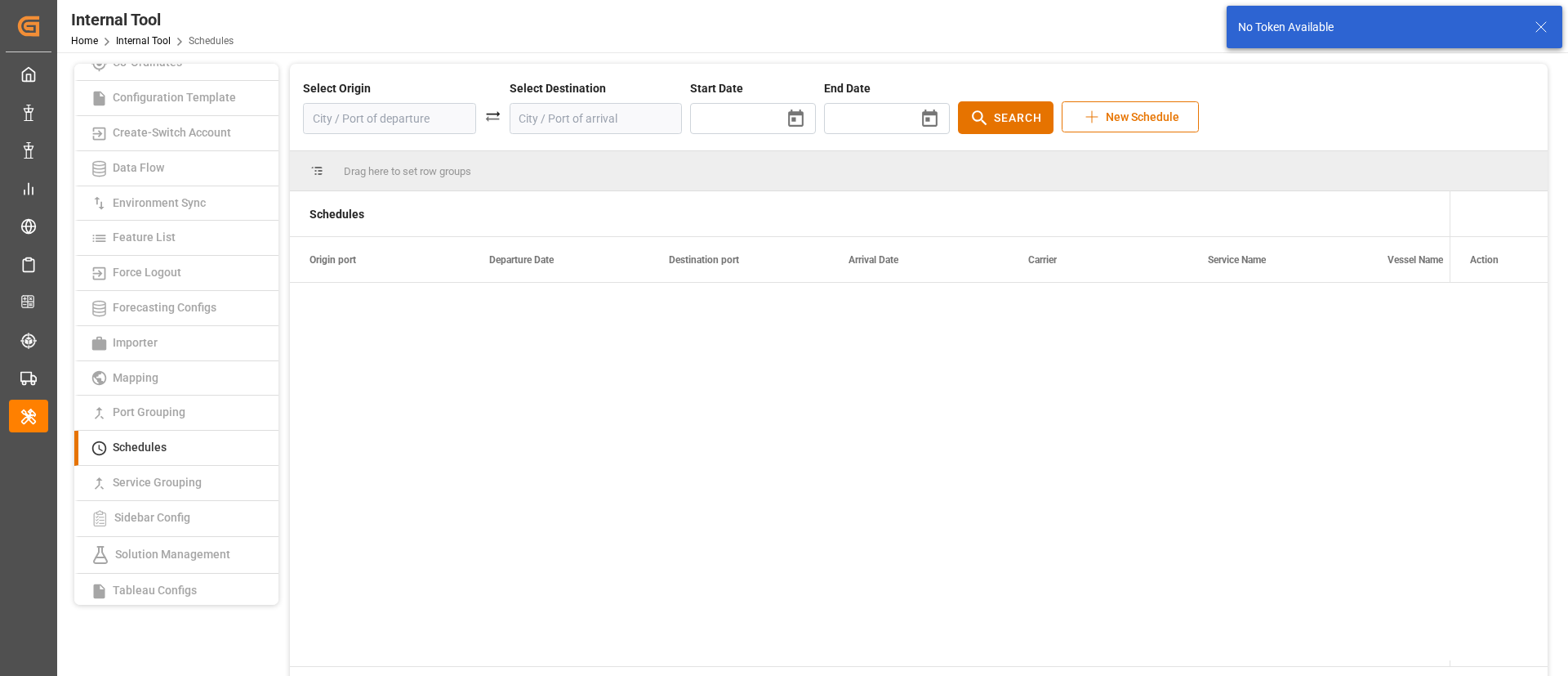
type input "2025/10/08"
type input "2025/11/26"
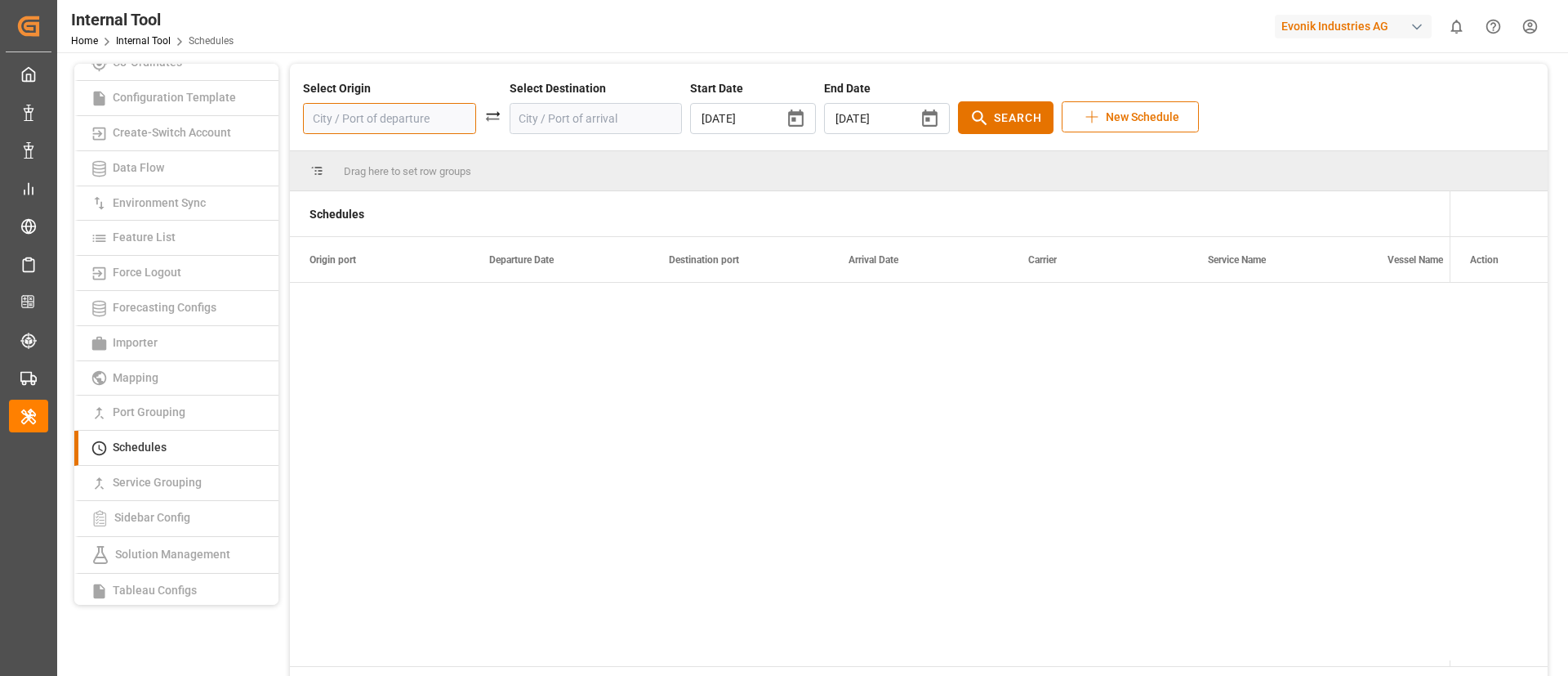
click at [414, 115] on input at bounding box center [389, 119] width 173 height 31
paste input "BEANR"
click at [362, 156] on div "BEANR - Antwerp" at bounding box center [398, 170] width 137 height 35
type input "BEANR - Antwerp"
click at [576, 120] on input at bounding box center [597, 119] width 173 height 31
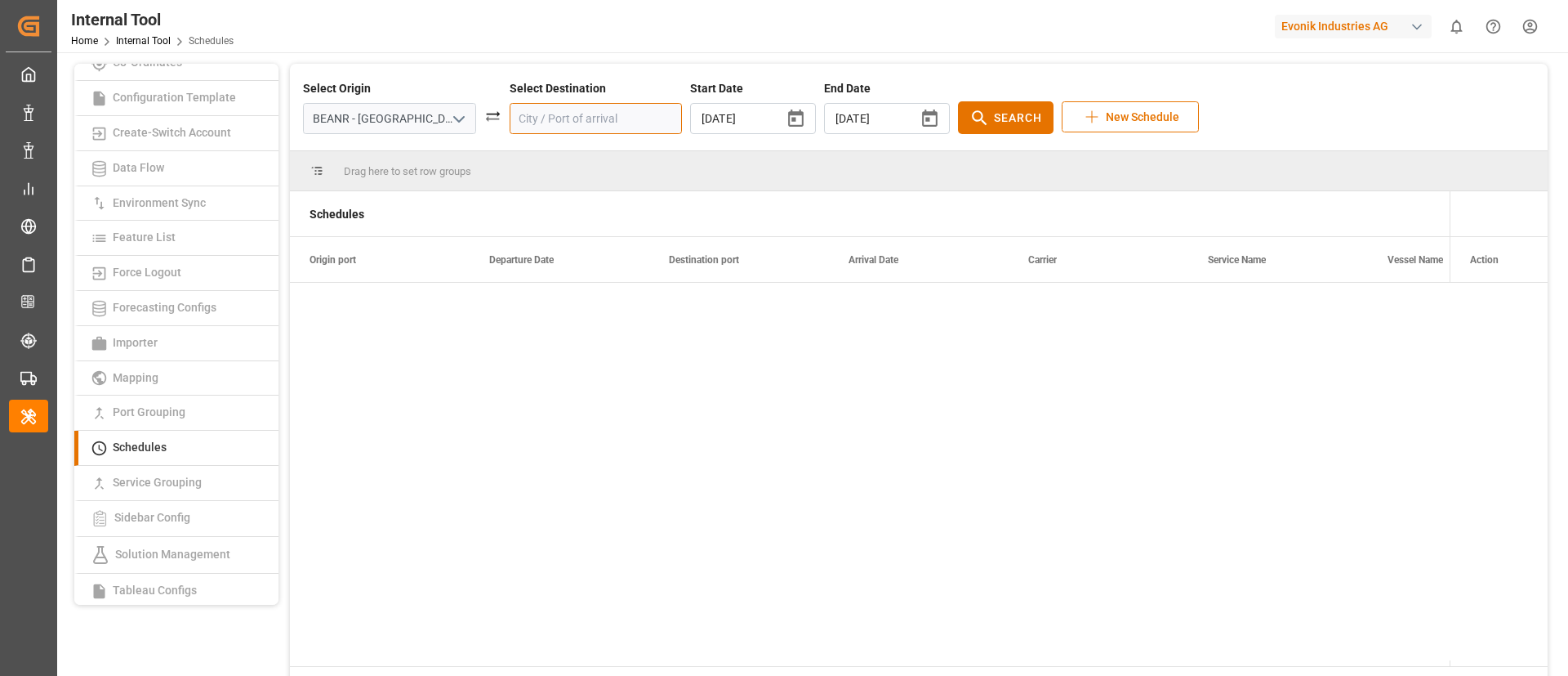
paste input "GTPBR"
click at [551, 163] on div "GTPBR - Puerto Barrios" at bounding box center [604, 177] width 137 height 51
type input "GTPBR - Puerto Barrios"
click at [994, 110] on span "Search" at bounding box center [1018, 119] width 48 height 17
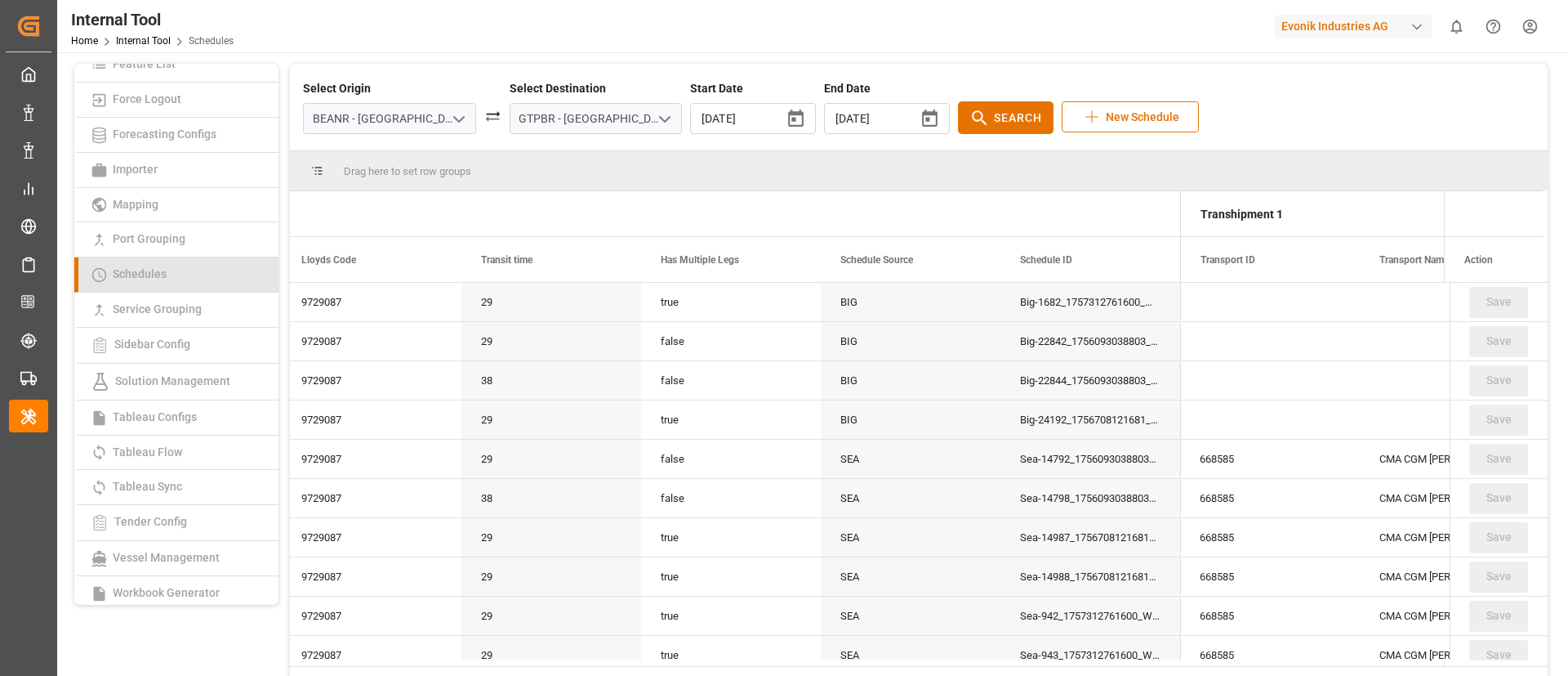
scroll to position [337, 0]
